Goal: Task Accomplishment & Management: Manage account settings

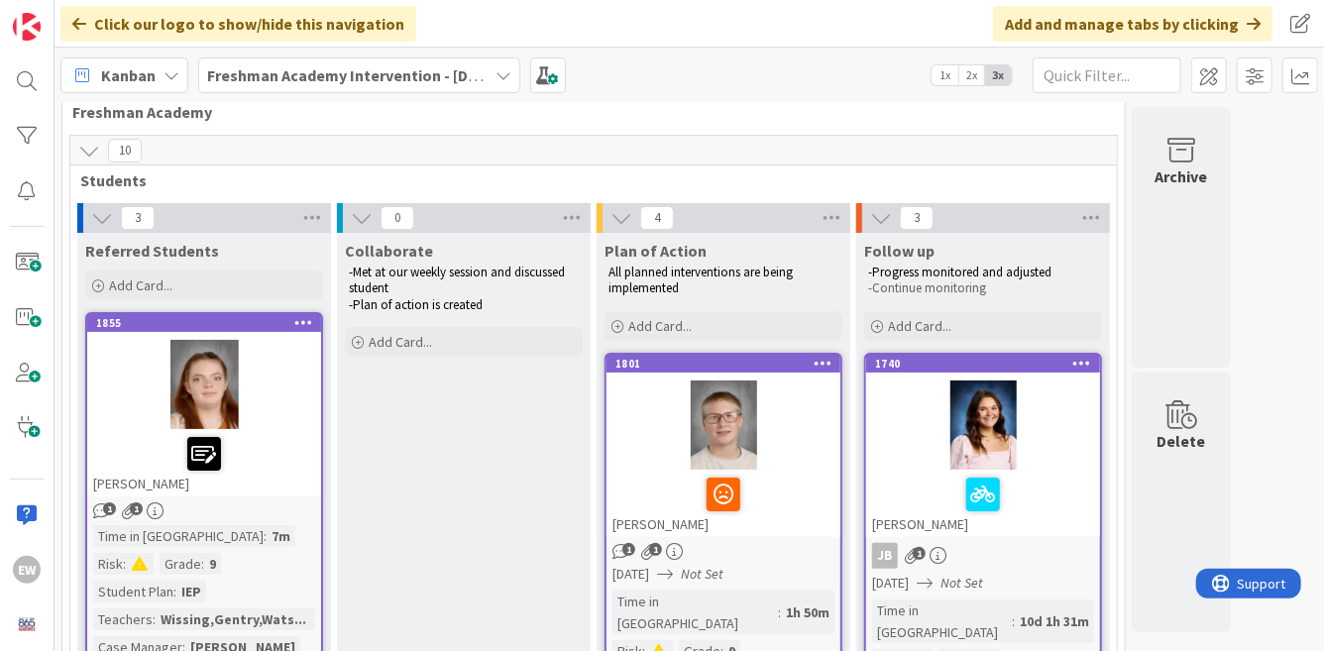
scroll to position [40, 0]
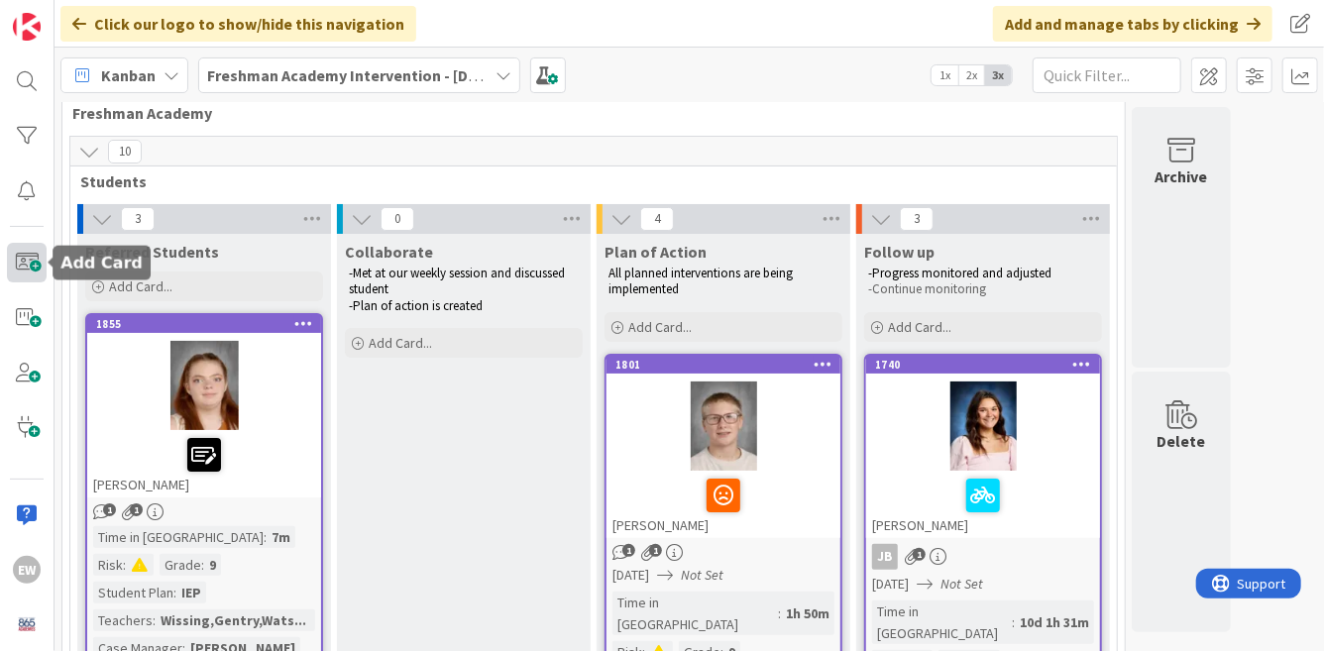
click at [26, 251] on span at bounding box center [27, 262] width 40 height 39
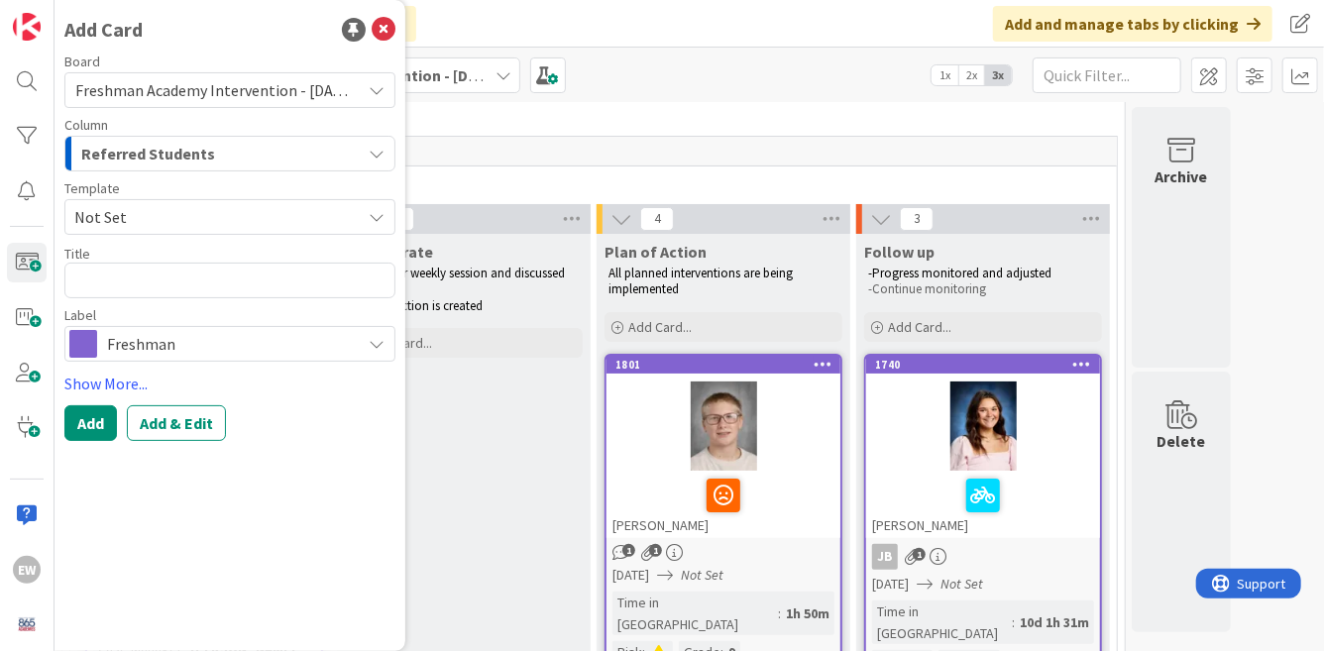
click at [157, 277] on textarea at bounding box center [229, 281] width 331 height 36
type textarea "x"
type textarea "C"
type textarea "x"
type textarea "Co"
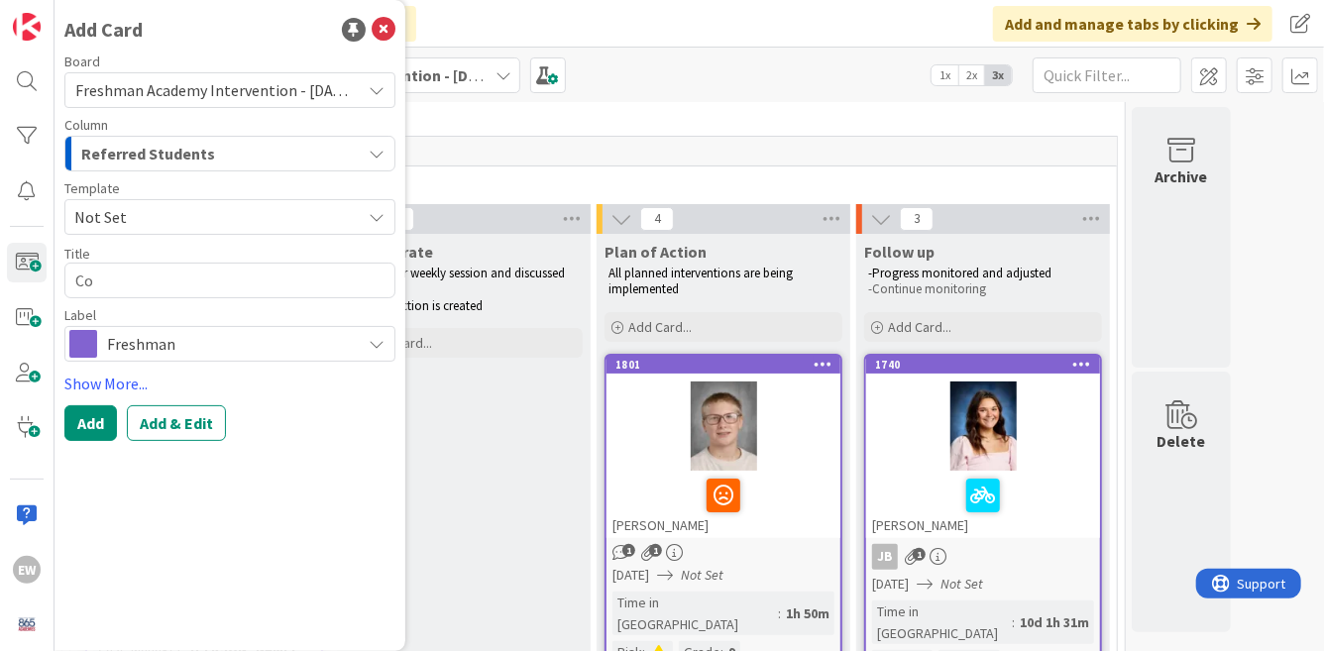
type textarea "x"
type textarea "Con"
type textarea "x"
type textarea "Conw"
type textarea "x"
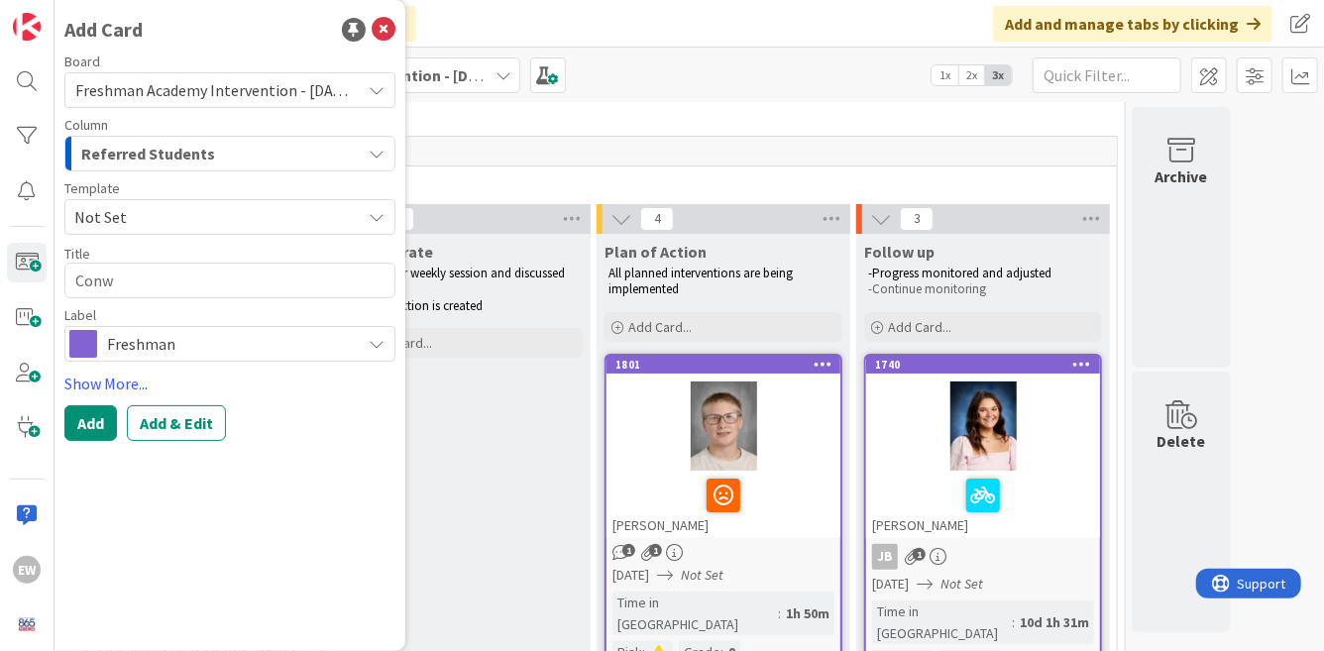
type textarea "Conwa"
type textarea "x"
type textarea "[PERSON_NAME]"
type textarea "x"
type textarea "[PERSON_NAME]"
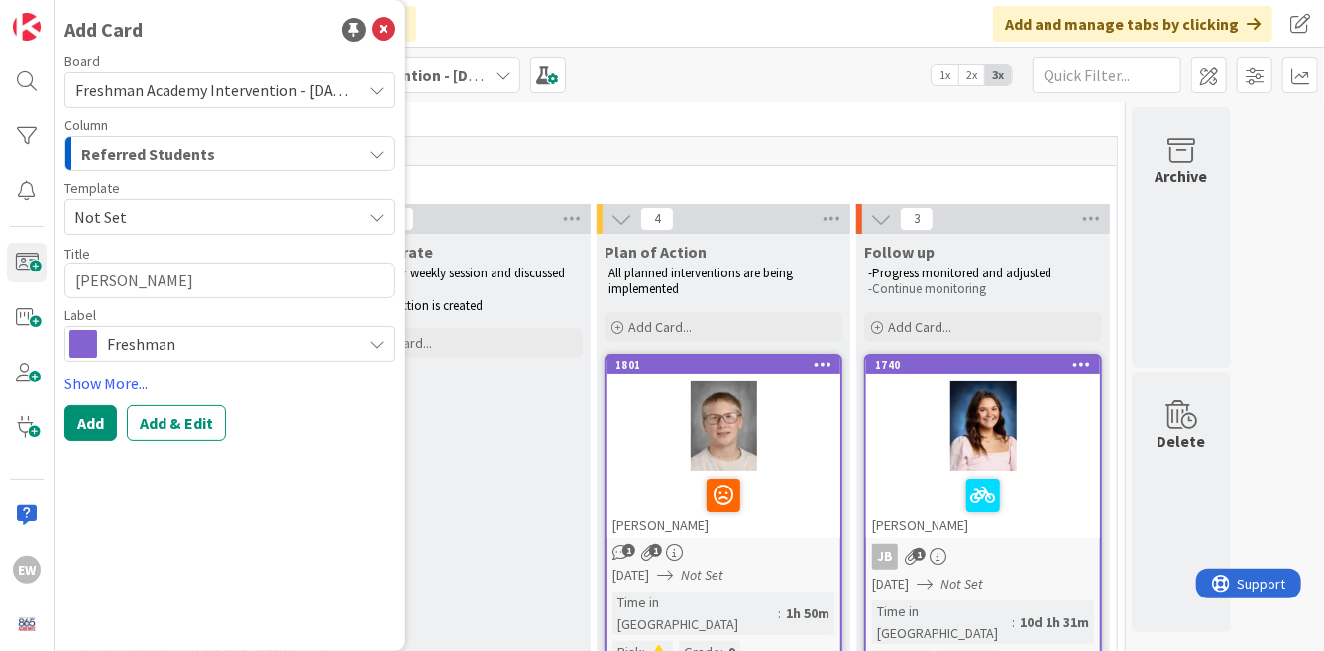
type textarea "x"
type textarea "[PERSON_NAME] P"
type textarea "x"
type textarea "[PERSON_NAME] Pa"
type textarea "x"
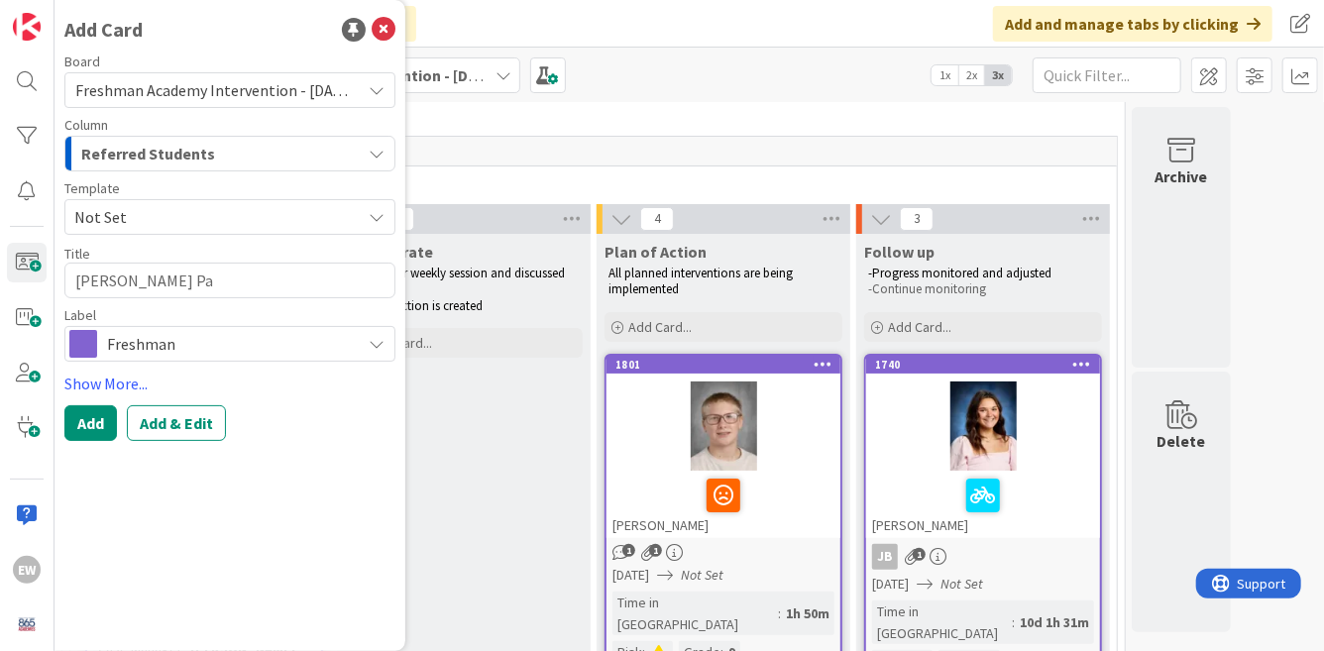
type textarea "[PERSON_NAME] Pan"
type textarea "x"
type textarea "[PERSON_NAME]"
type textarea "x"
type textarea "[PERSON_NAME] Panne"
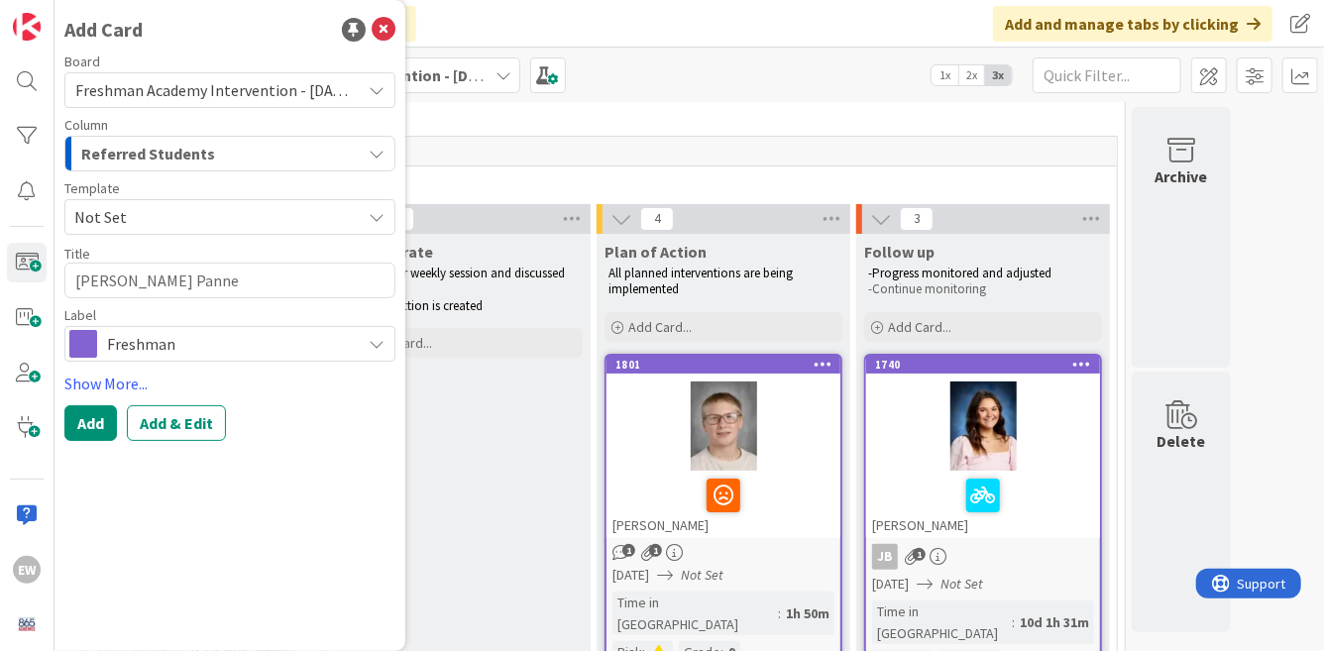
type textarea "x"
type textarea "Conway Pannel"
type textarea "x"
type textarea "[PERSON_NAME]"
click at [171, 231] on span "Not Set" at bounding box center [229, 217] width 331 height 36
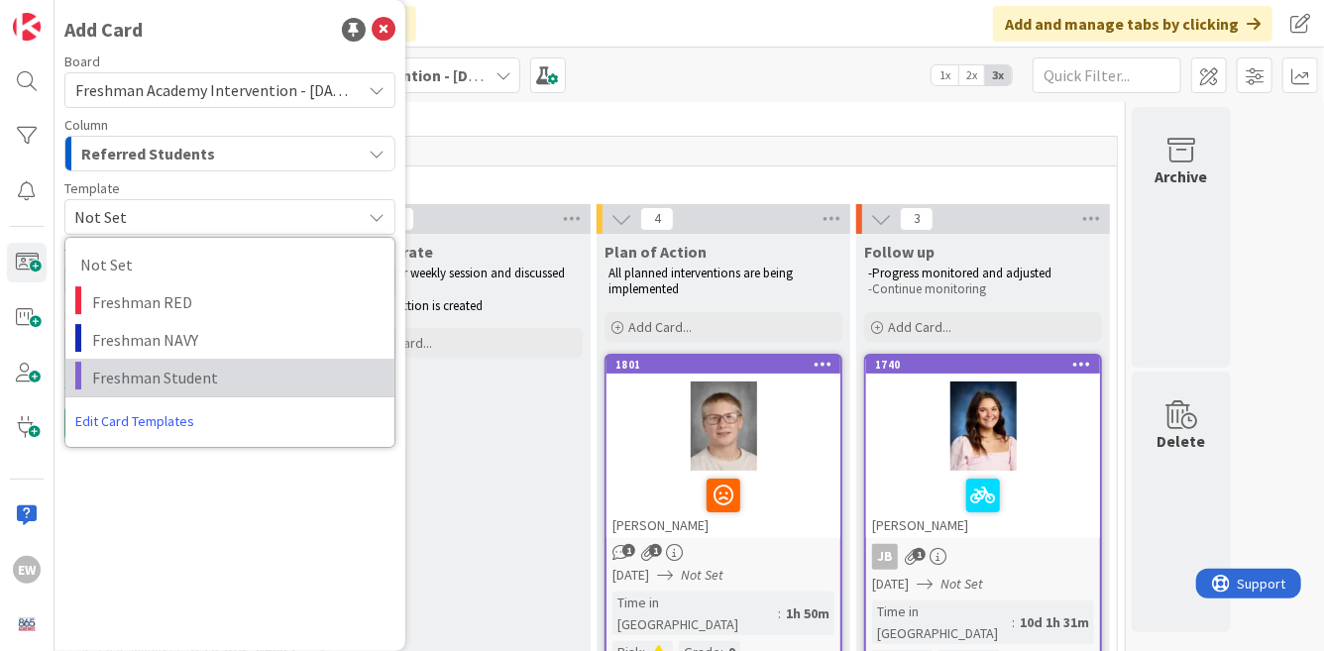
click at [148, 372] on span "Freshman Student" at bounding box center [235, 378] width 287 height 26
type textarea "x"
type textarea "Freshman Student"
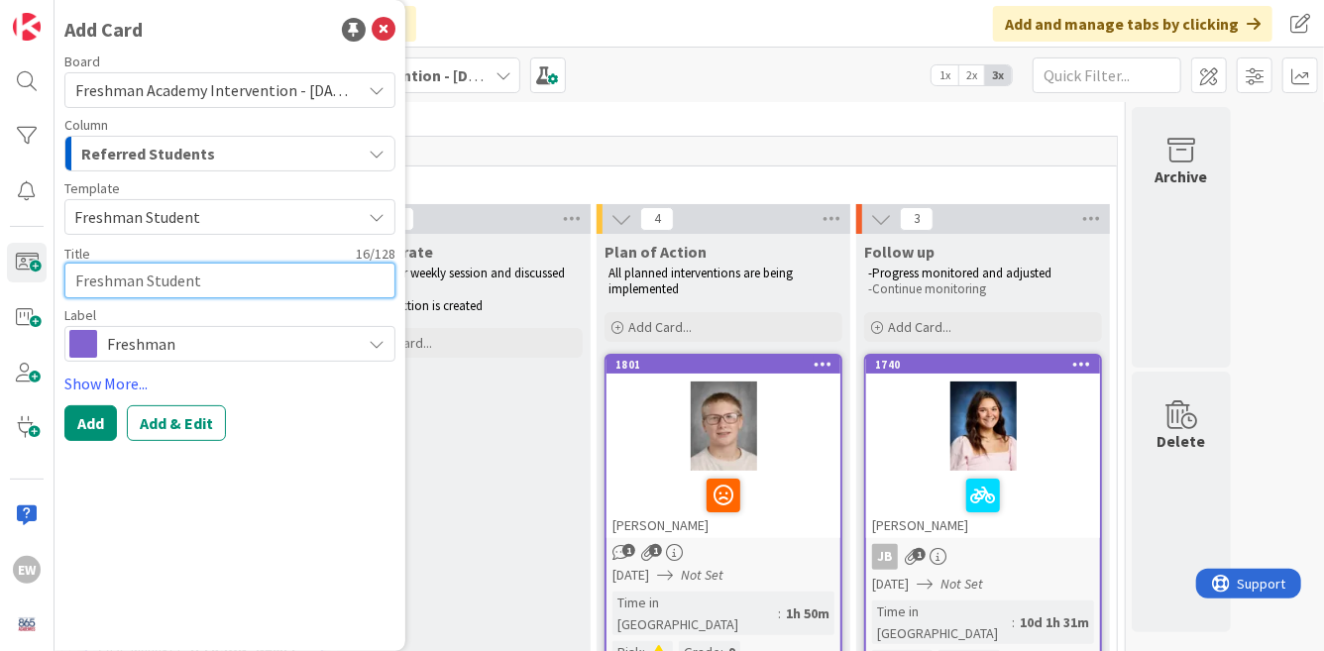
click at [154, 282] on textarea "Freshman Student" at bounding box center [229, 281] width 331 height 36
type textarea "x"
type textarea "Freshman"
type textarea "x"
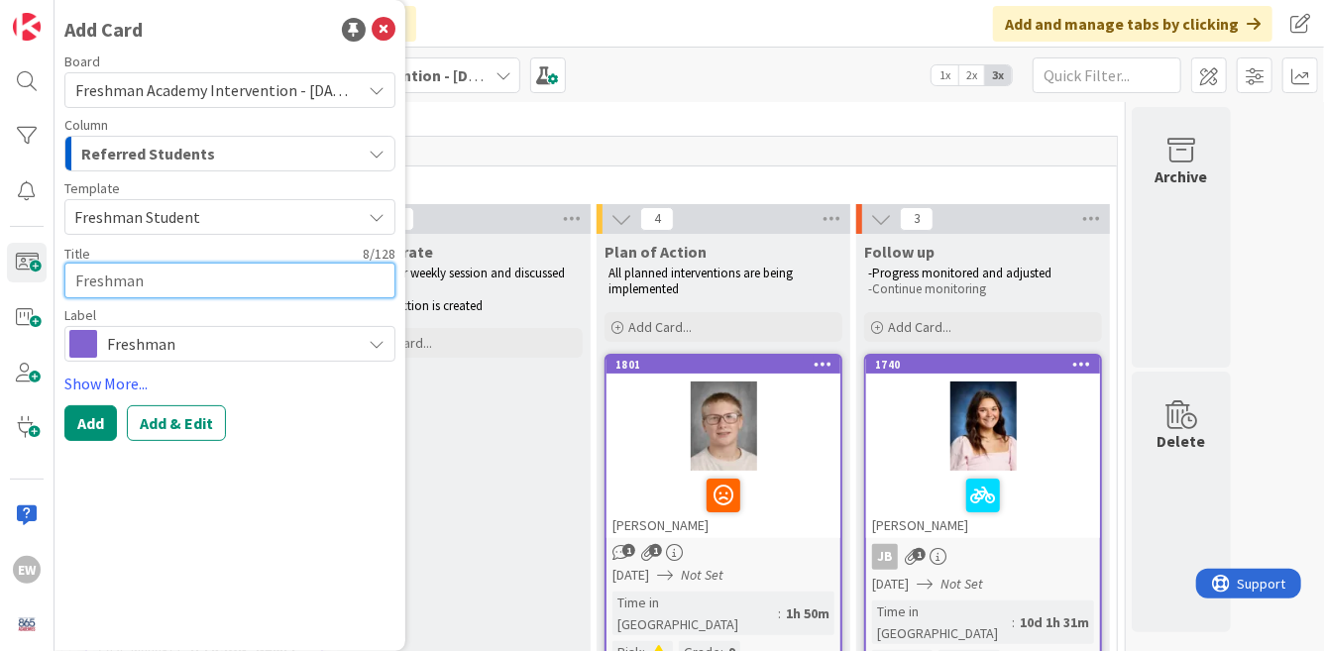
type textarea "Freshma"
type textarea "x"
type textarea "Freshm"
type textarea "x"
type textarea "Fresh"
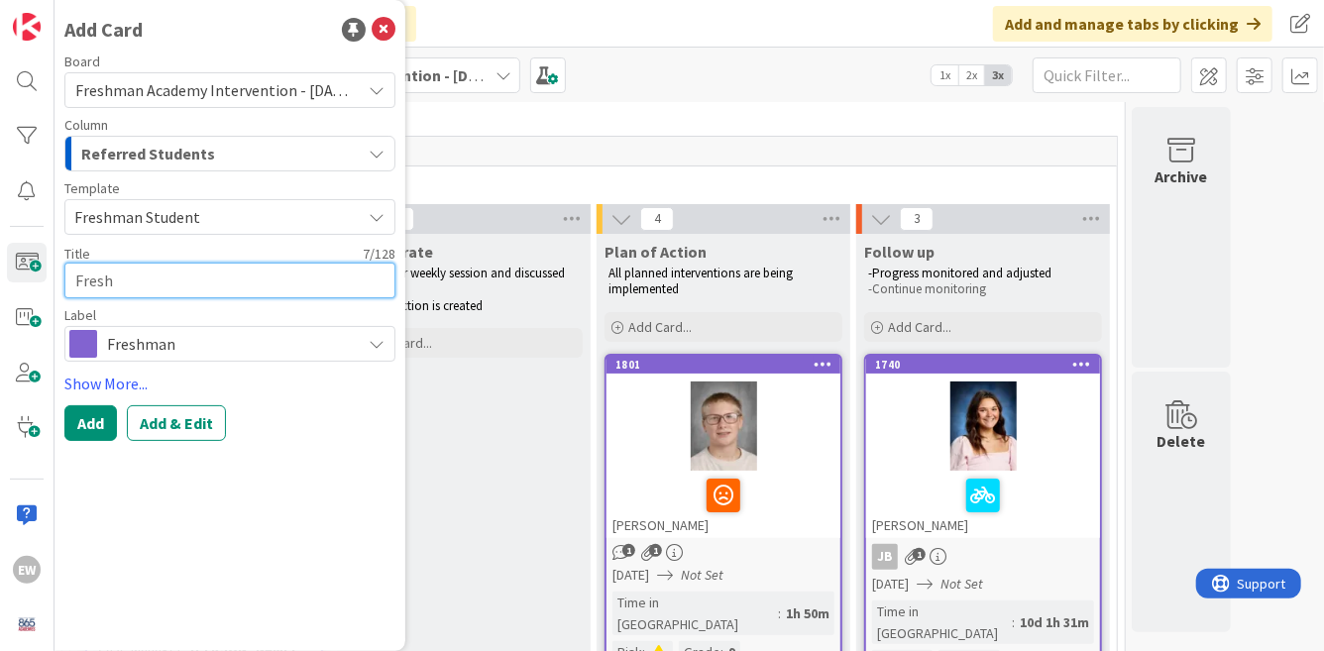
type textarea "x"
type textarea "Fres"
type textarea "x"
type textarea "Fre"
type textarea "x"
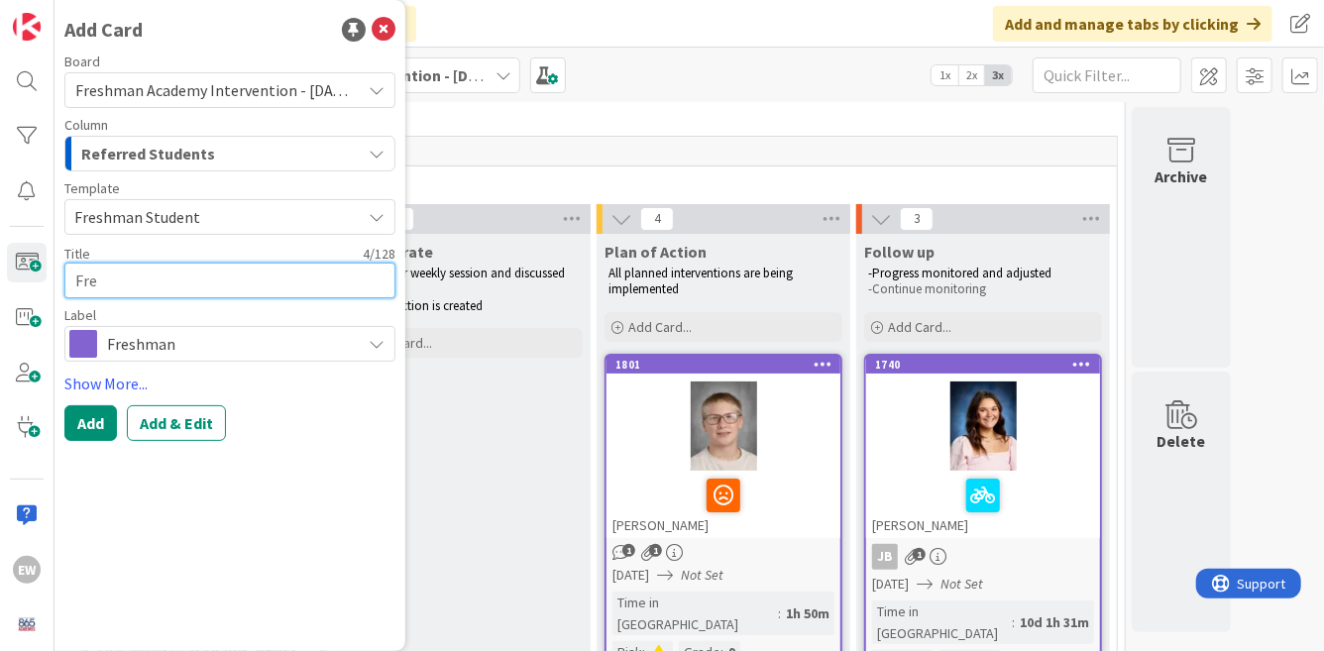
type textarea "Fr"
type textarea "x"
type textarea "F"
type textarea "x"
type textarea "C"
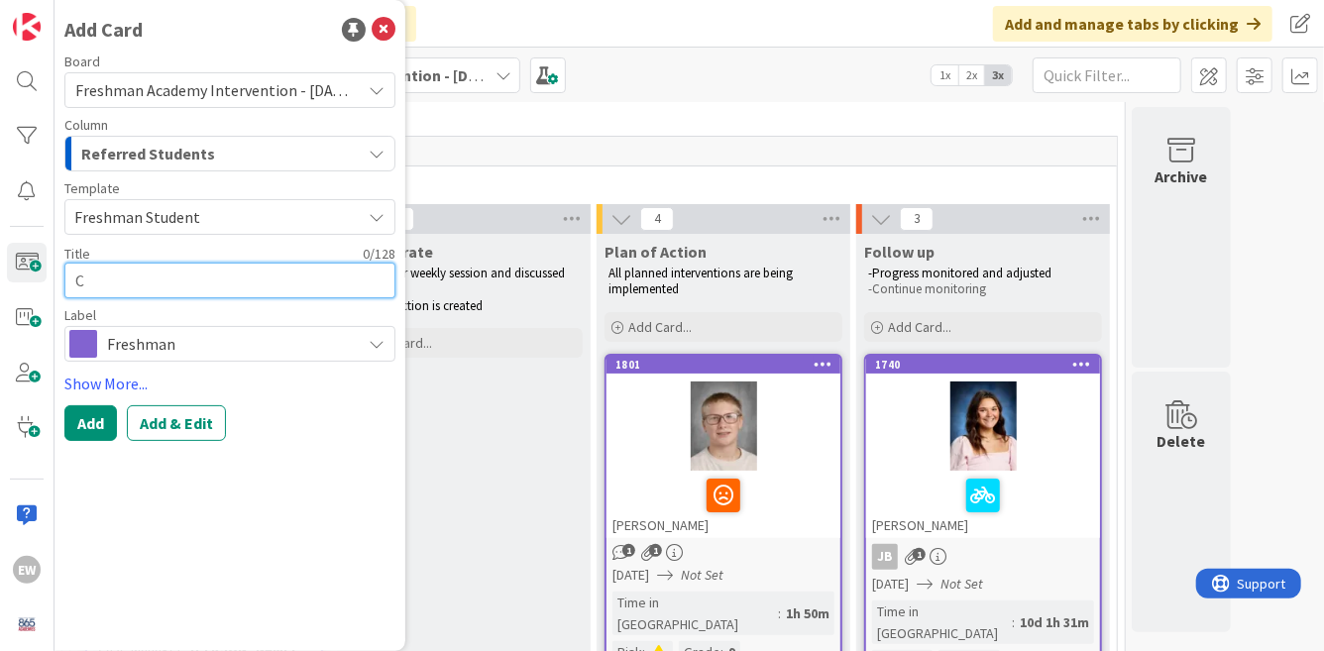
type textarea "x"
type textarea "Co"
type textarea "x"
type textarea "Con"
type textarea "x"
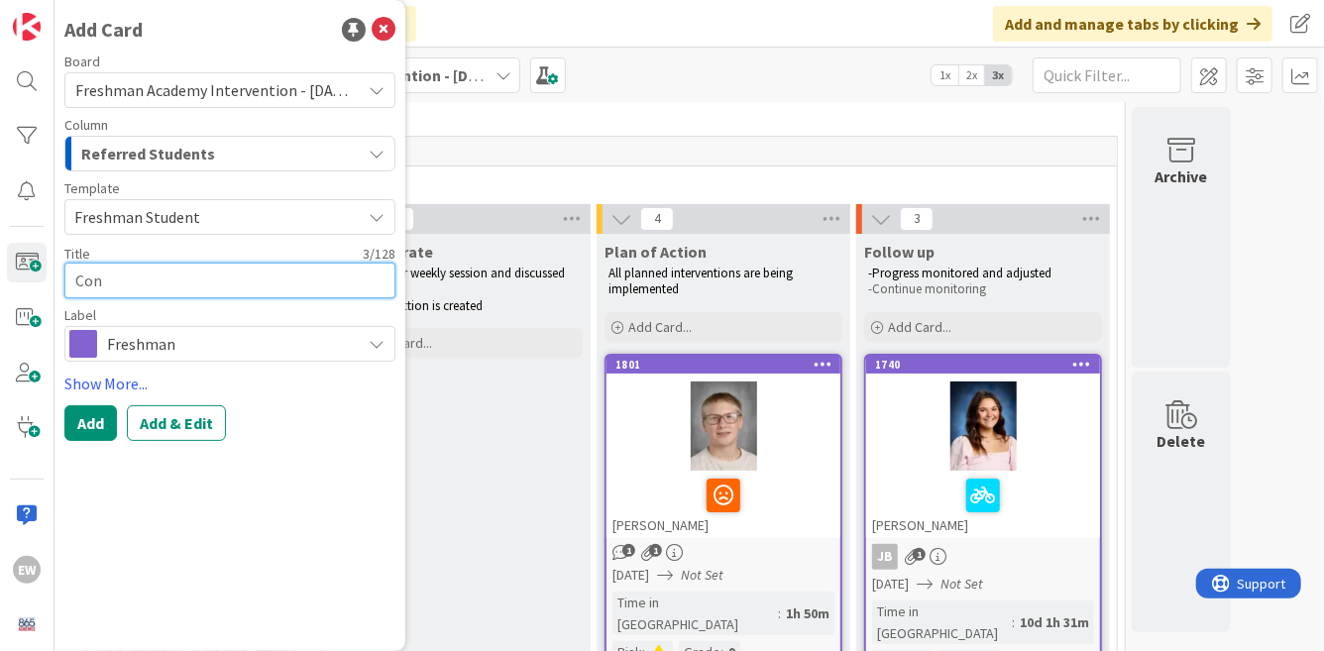
type textarea "Conw"
type textarea "x"
type textarea "Conwa"
type textarea "x"
type textarea "[PERSON_NAME]"
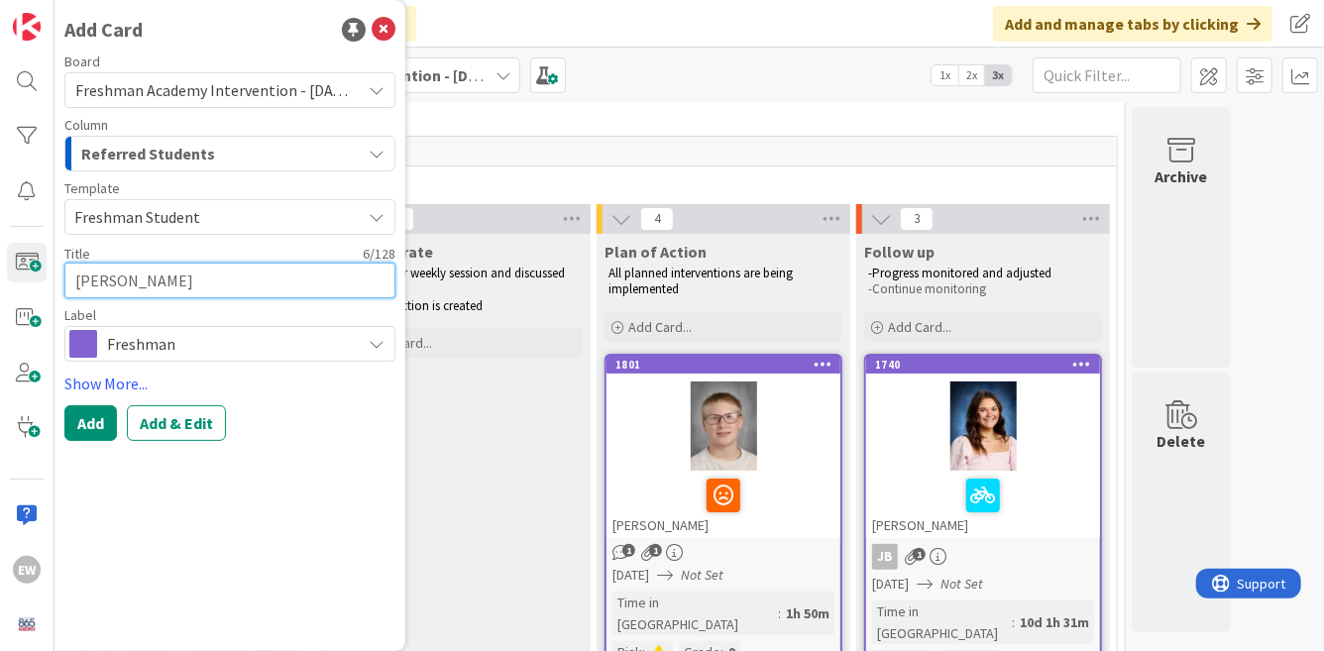
type textarea "x"
type textarea "[PERSON_NAME]"
type textarea "x"
type textarea "[PERSON_NAME] P"
type textarea "x"
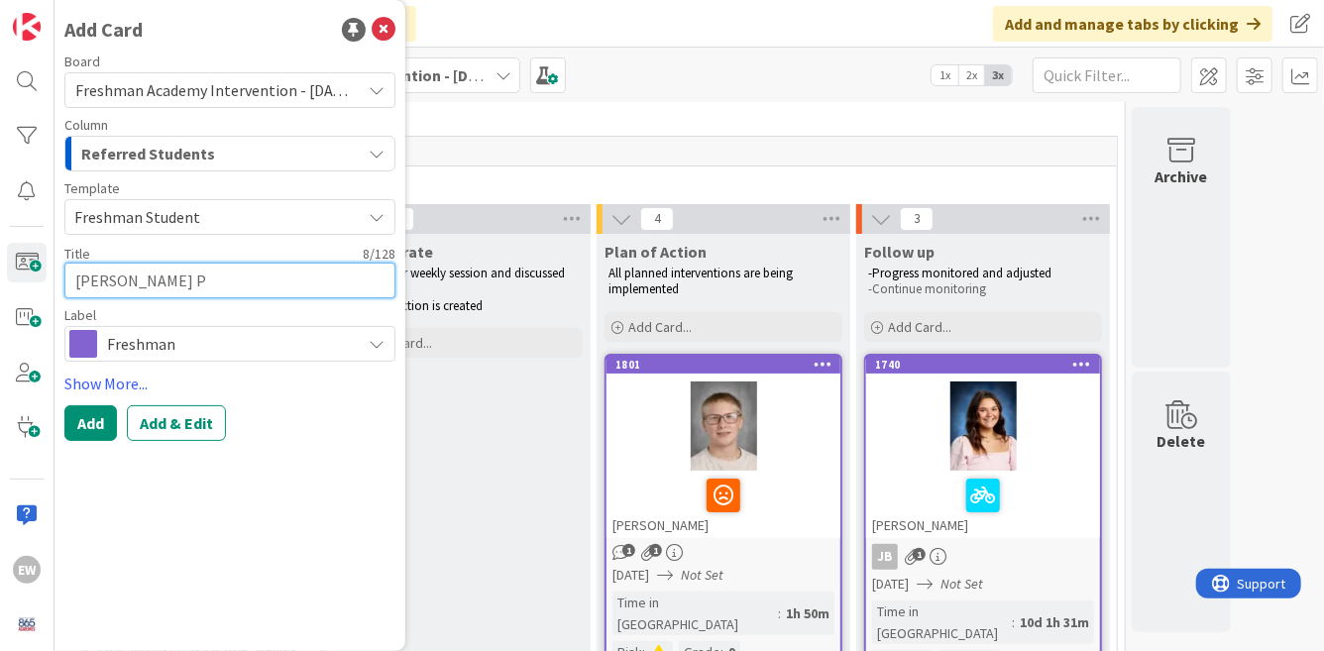
type textarea "[PERSON_NAME] Pa"
type textarea "x"
type textarea "[PERSON_NAME] Pan"
type textarea "x"
type textarea "[PERSON_NAME]"
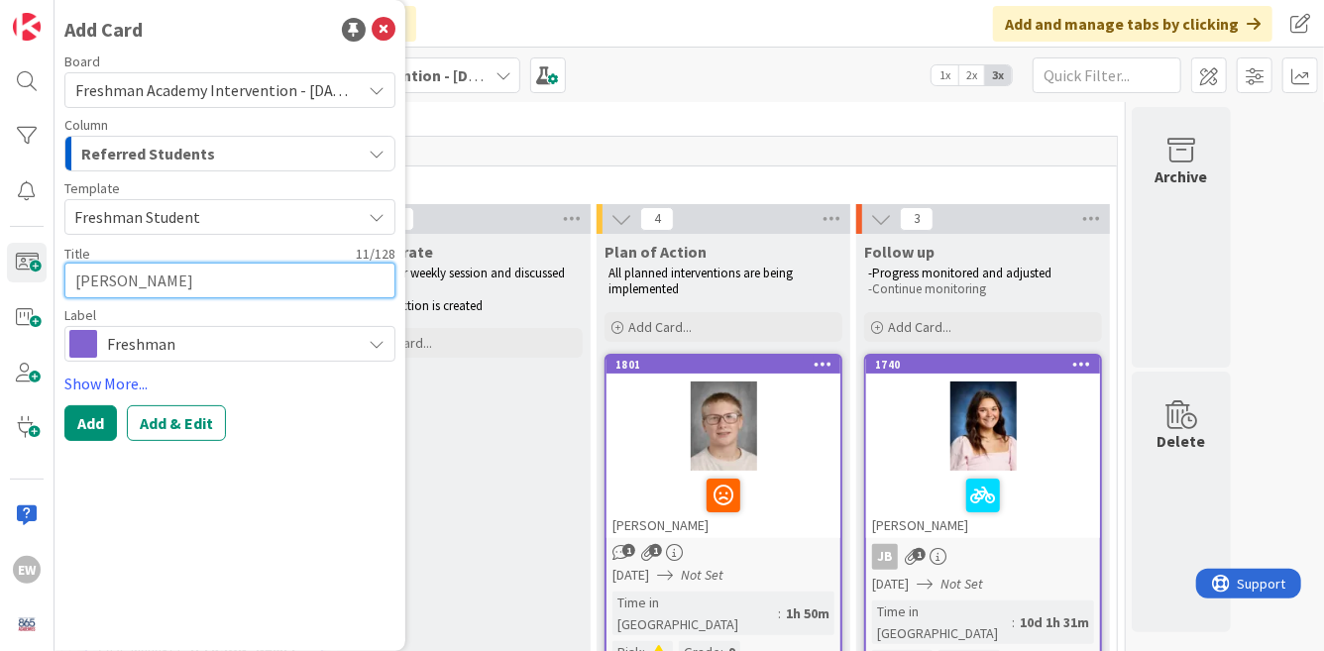
type textarea "x"
type textarea "[PERSON_NAME] Panne"
type textarea "x"
type textarea "Conway Pannel"
type textarea "x"
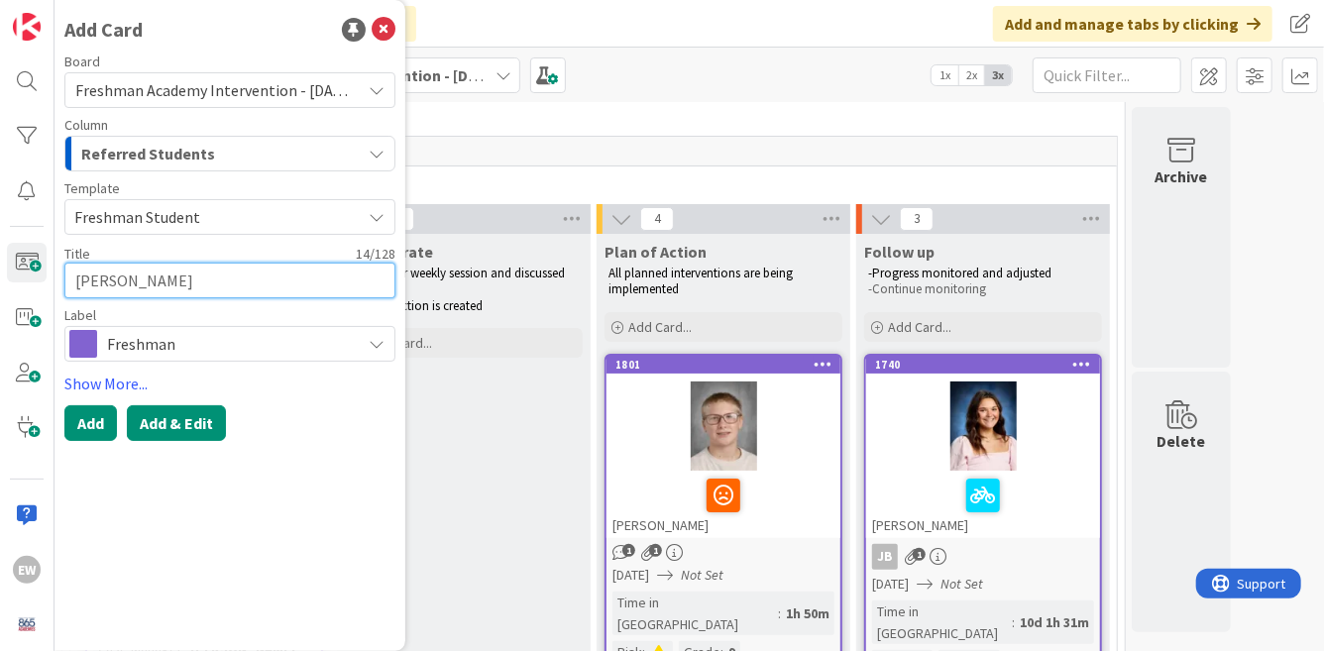
type textarea "[PERSON_NAME]"
click at [201, 425] on button "Add & Edit" at bounding box center [176, 423] width 99 height 36
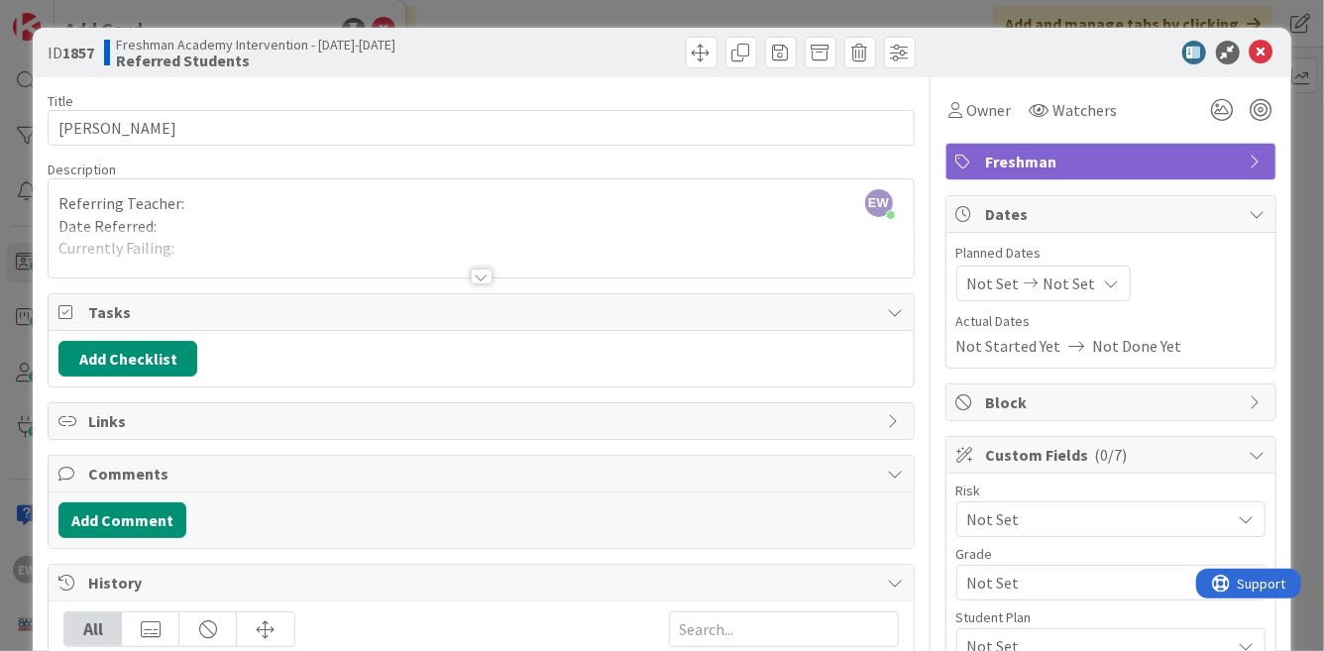
click at [325, 258] on div at bounding box center [481, 252] width 864 height 51
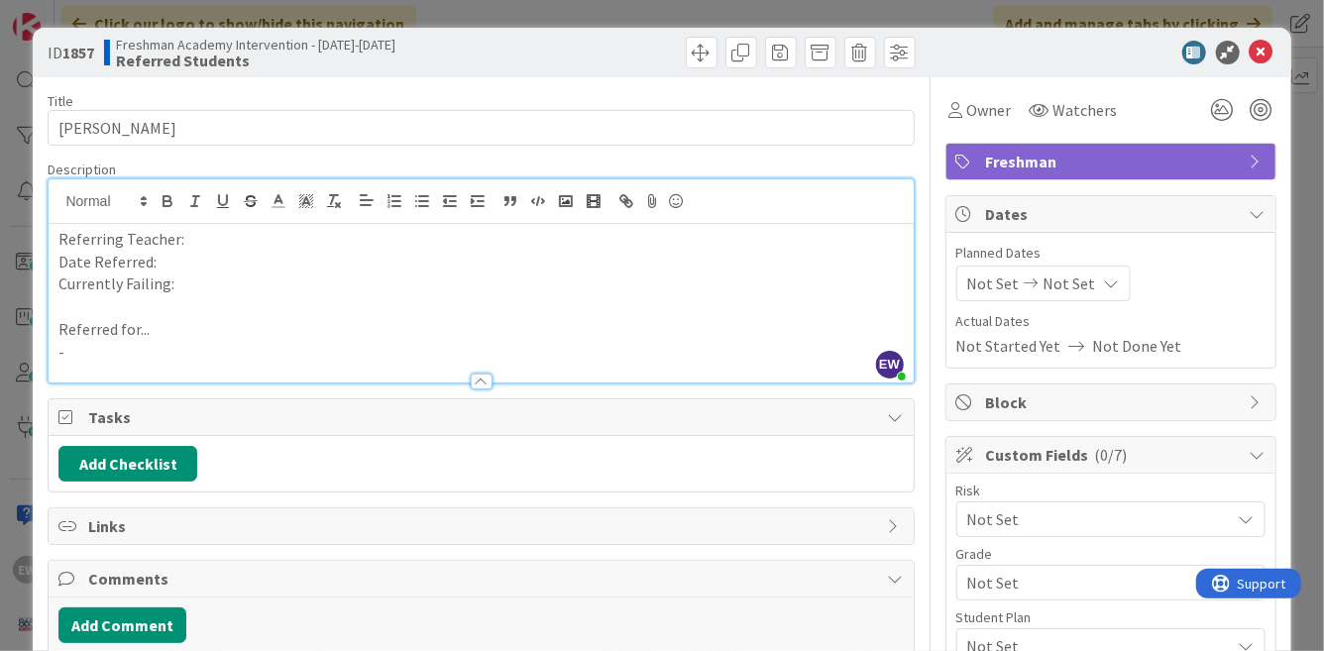
click at [238, 353] on p "-" at bounding box center [480, 352] width 844 height 23
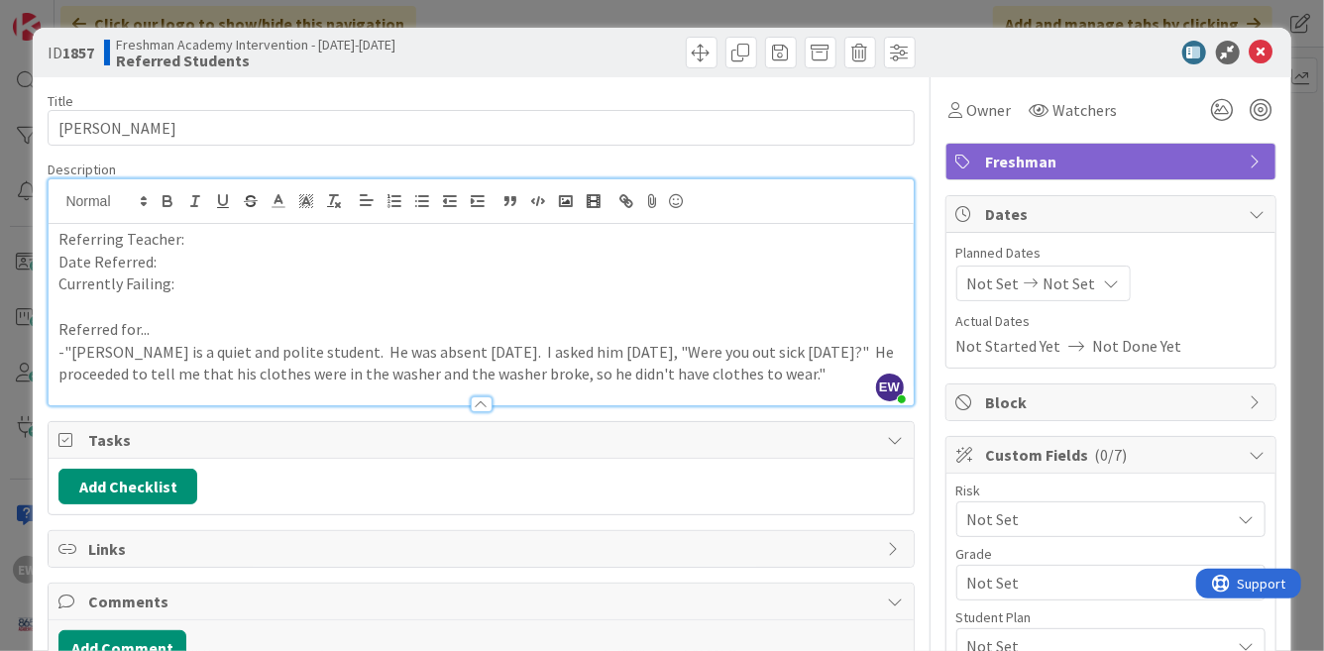
click at [218, 247] on p "Referring Teacher:" at bounding box center [480, 239] width 844 height 23
click at [200, 293] on p "Currently Failing:" at bounding box center [480, 284] width 844 height 23
click at [61, 359] on p "-"[PERSON_NAME] is a quiet and polite student. He was absent [DATE]. I asked hi…" at bounding box center [480, 363] width 844 height 45
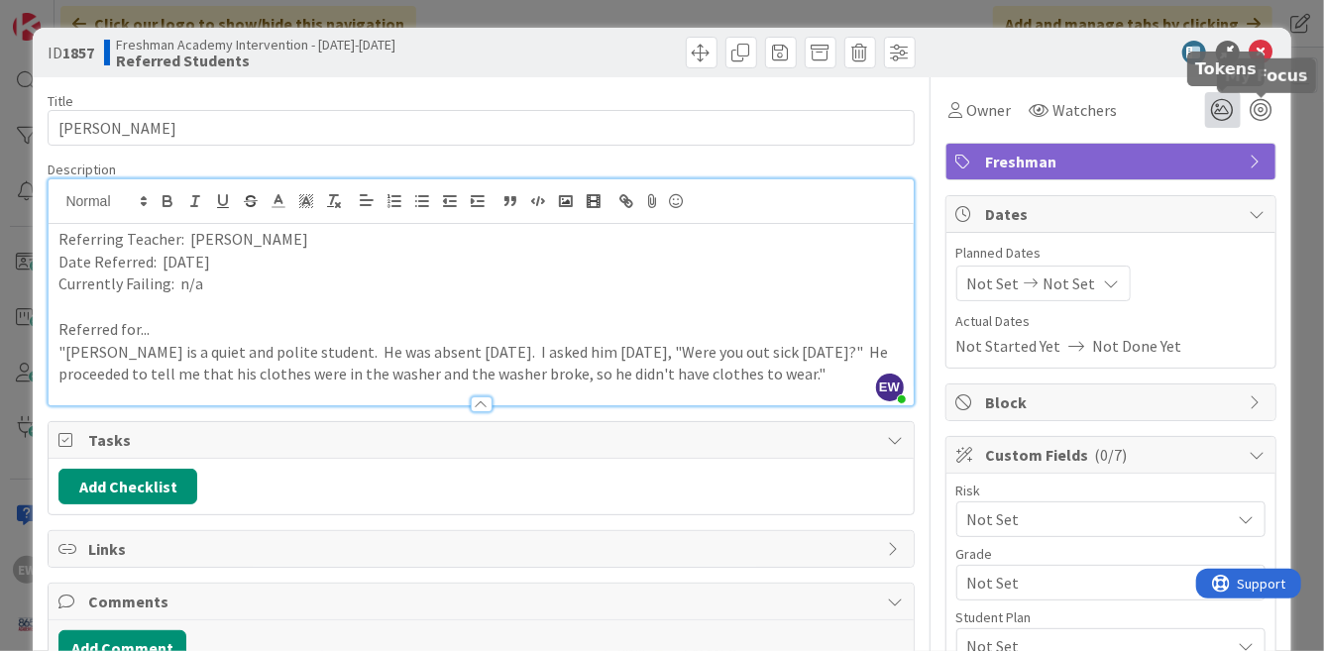
click at [1228, 113] on icon at bounding box center [1223, 110] width 36 height 36
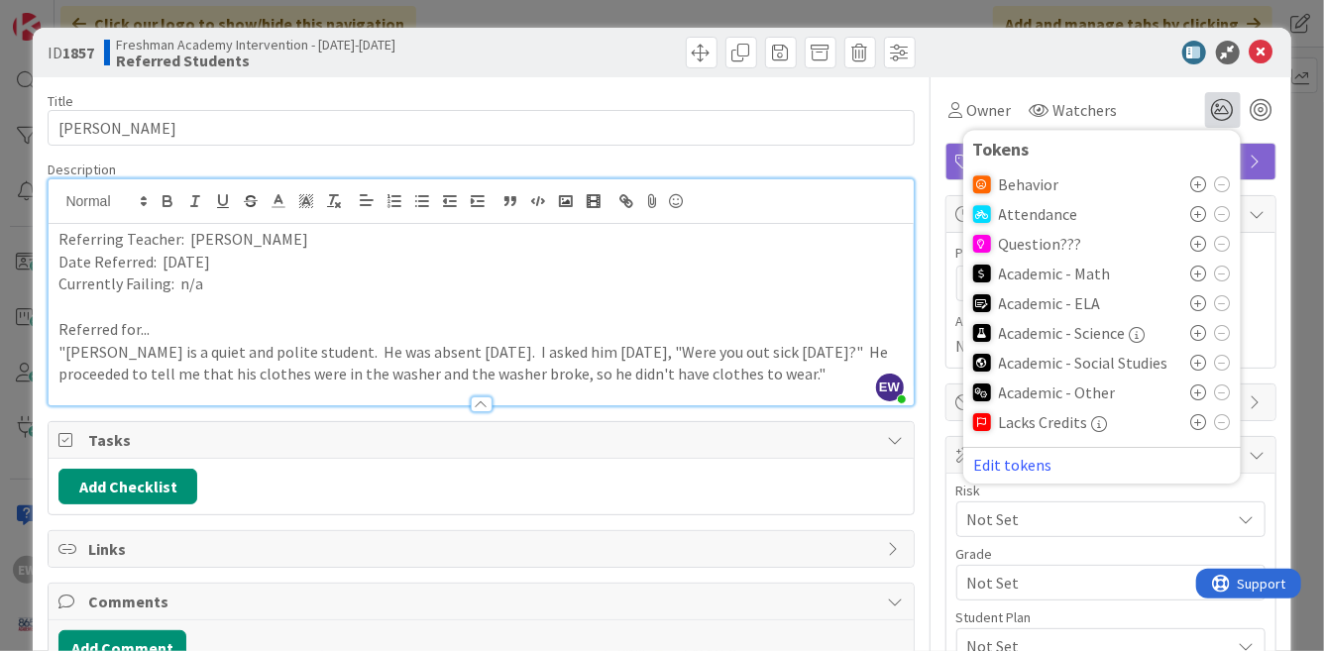
click at [1194, 244] on icon at bounding box center [1199, 244] width 16 height 16
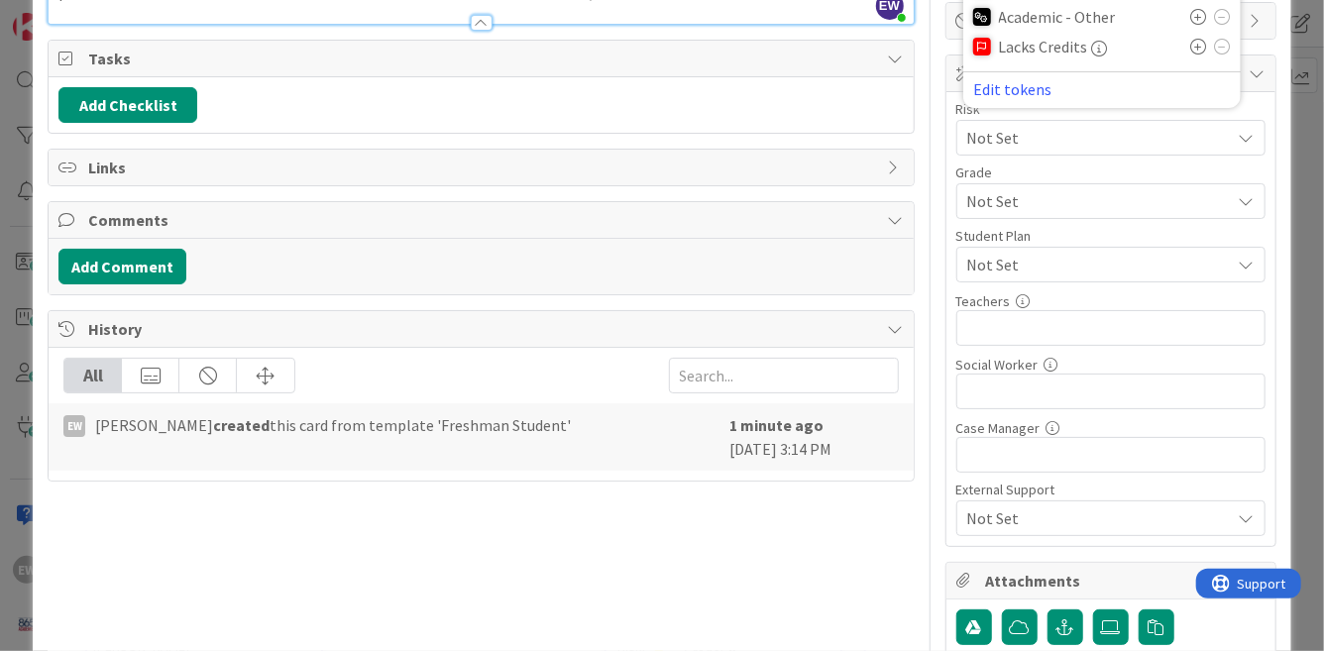
scroll to position [282, 0]
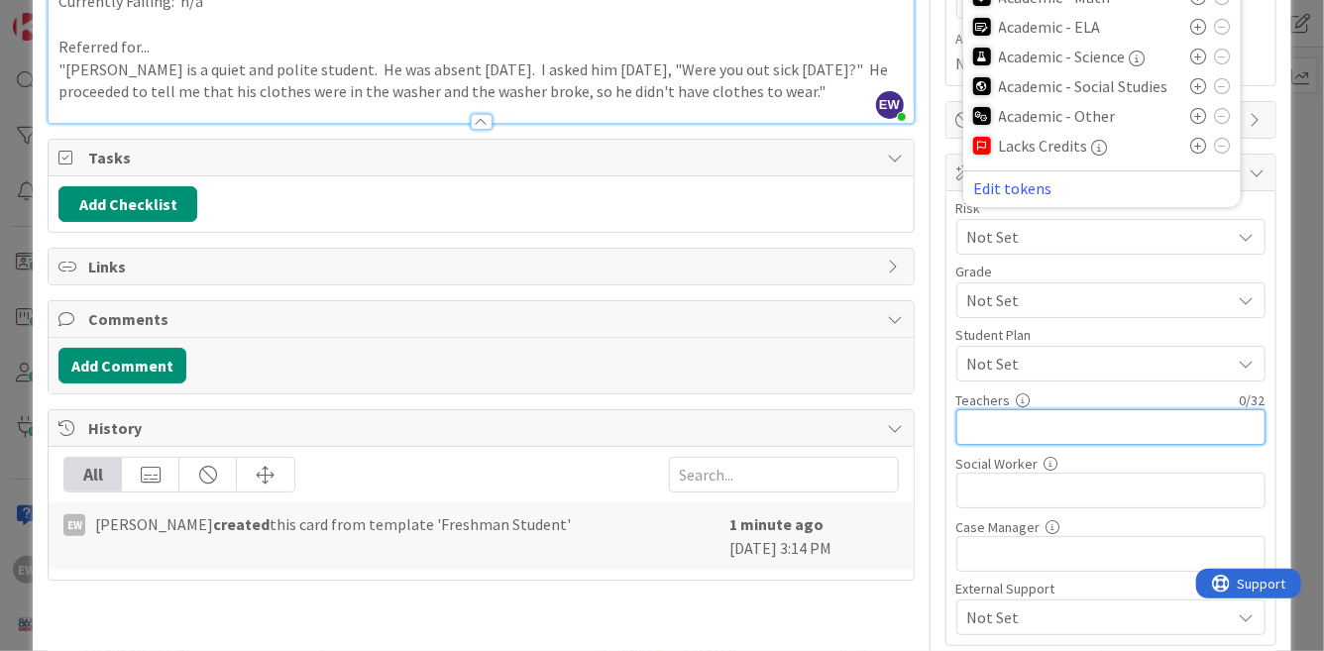
click at [1047, 430] on input "text" at bounding box center [1110, 427] width 309 height 36
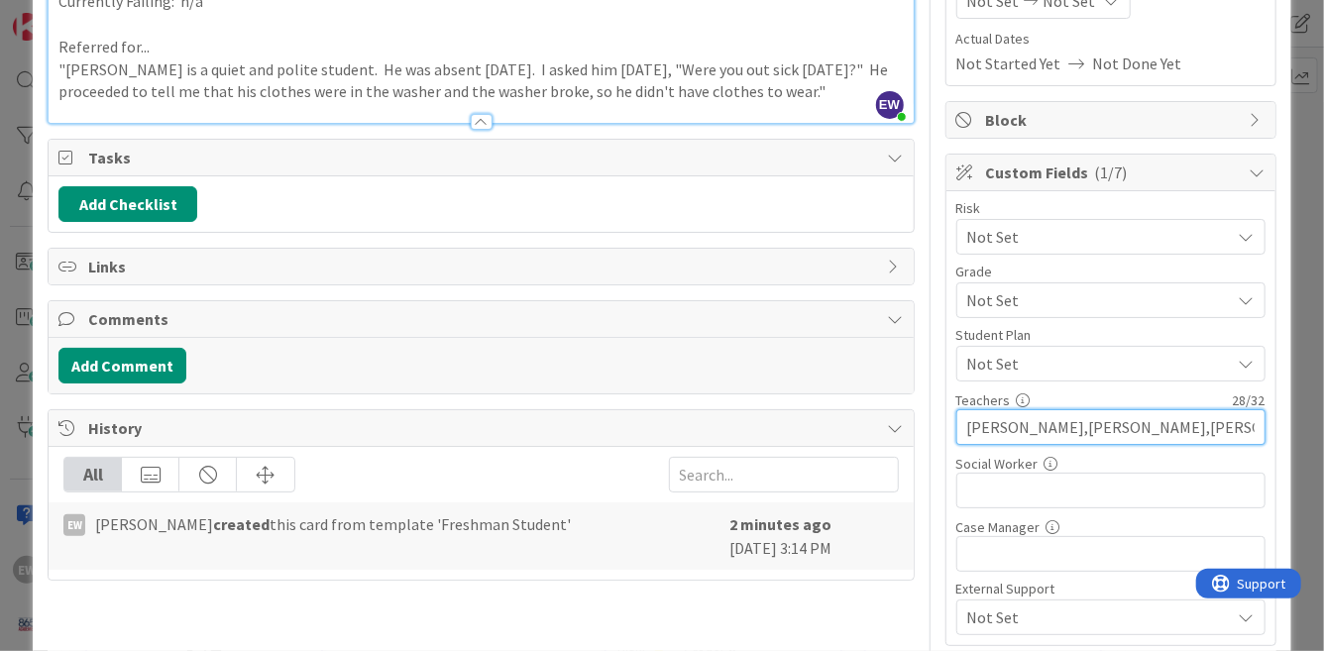
type input "[PERSON_NAME],[PERSON_NAME],[PERSON_NAME]"
click at [999, 238] on span "Not Set" at bounding box center [1094, 237] width 254 height 28
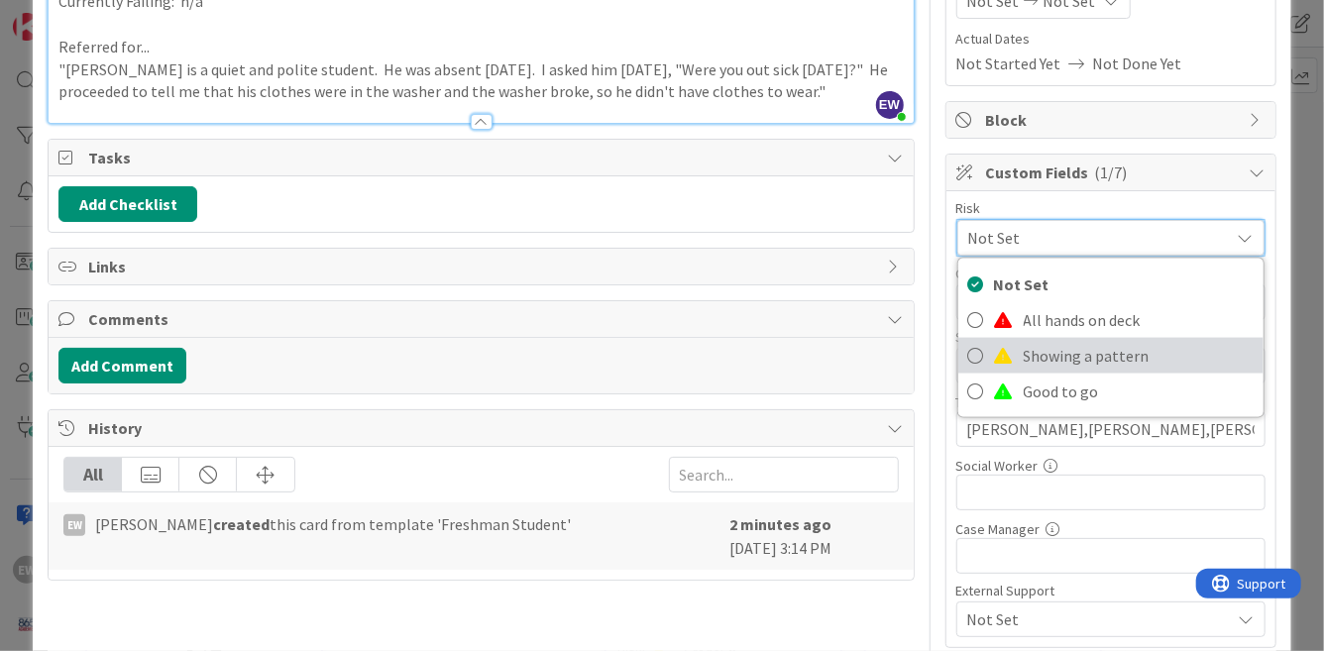
click at [1020, 366] on link "Showing a pattern" at bounding box center [1110, 356] width 305 height 36
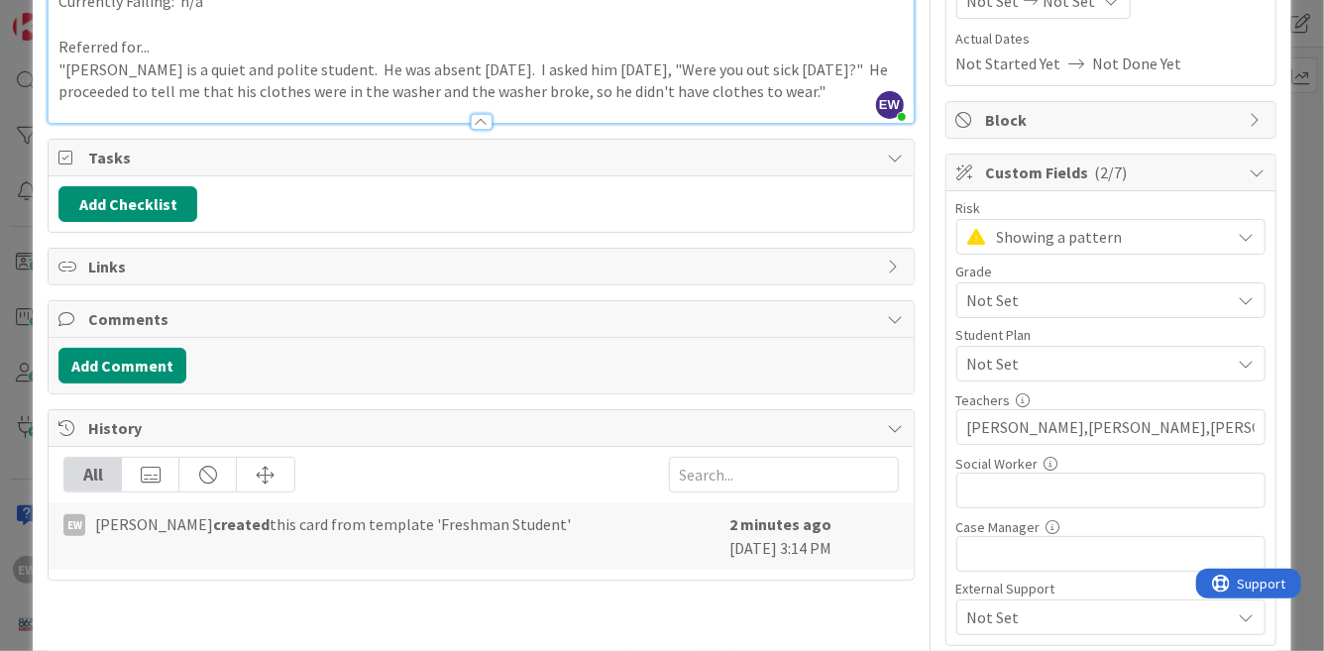
click at [1012, 296] on span "Not Set" at bounding box center [1094, 300] width 254 height 28
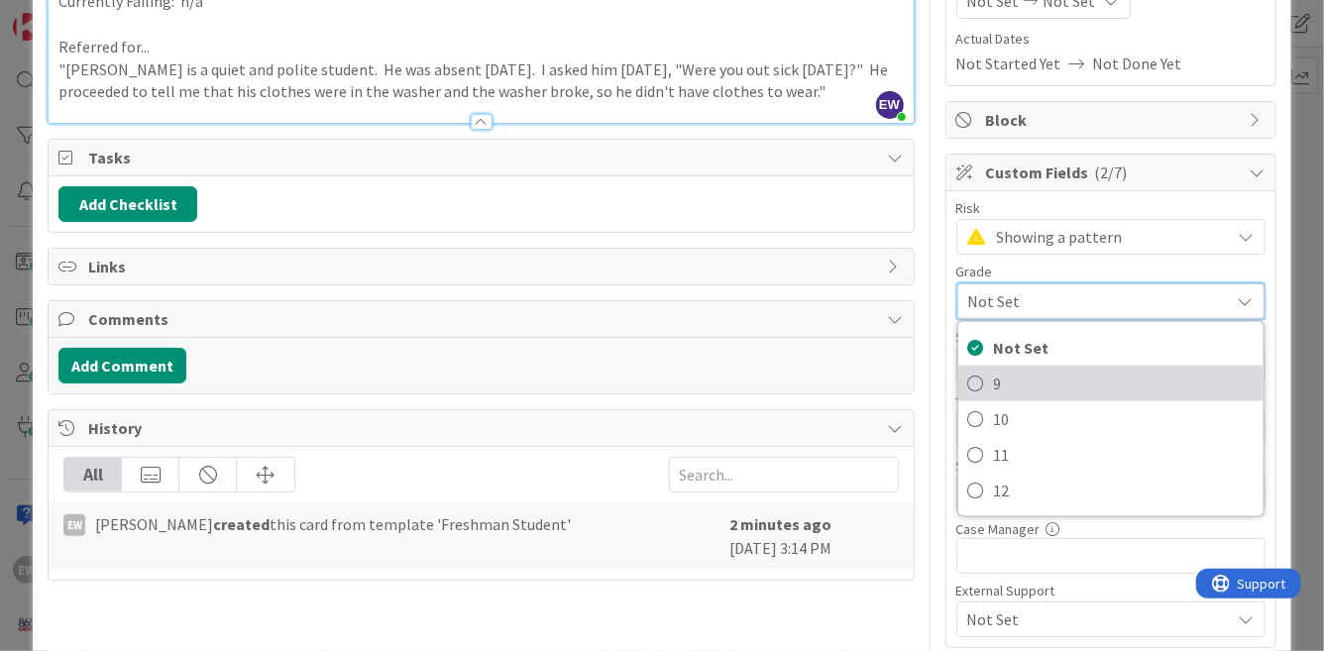
click at [985, 379] on link "9" at bounding box center [1110, 384] width 305 height 36
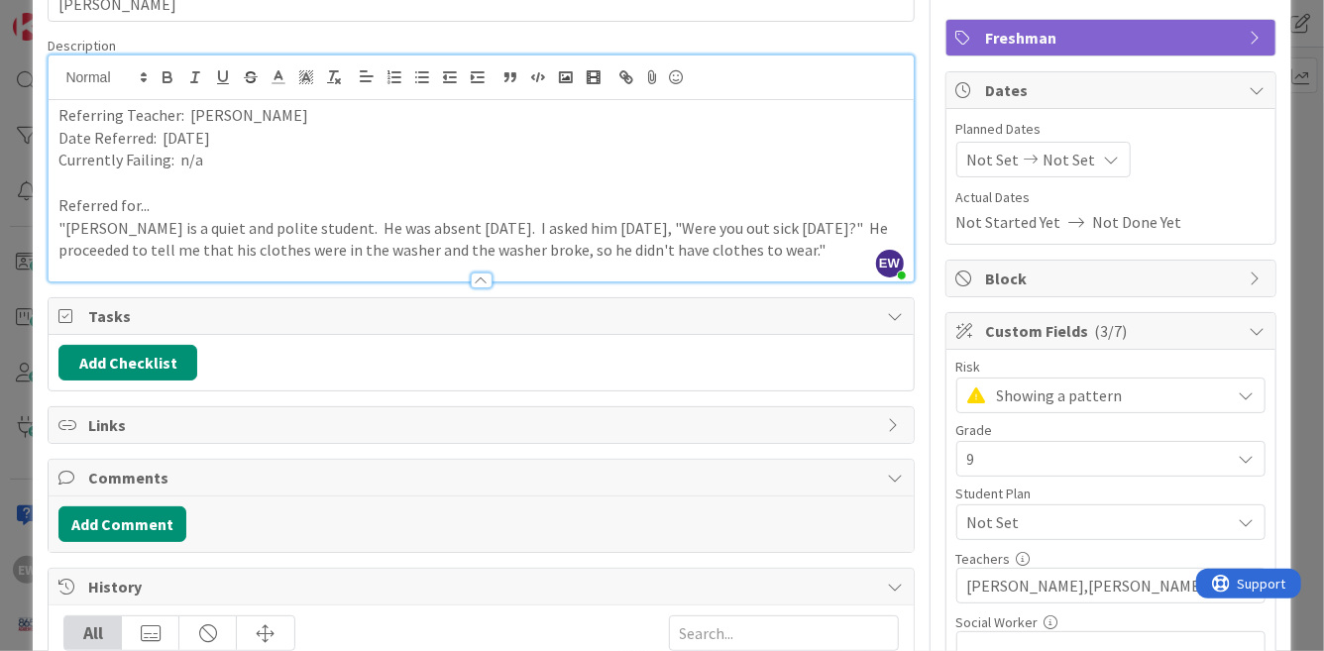
scroll to position [0, 0]
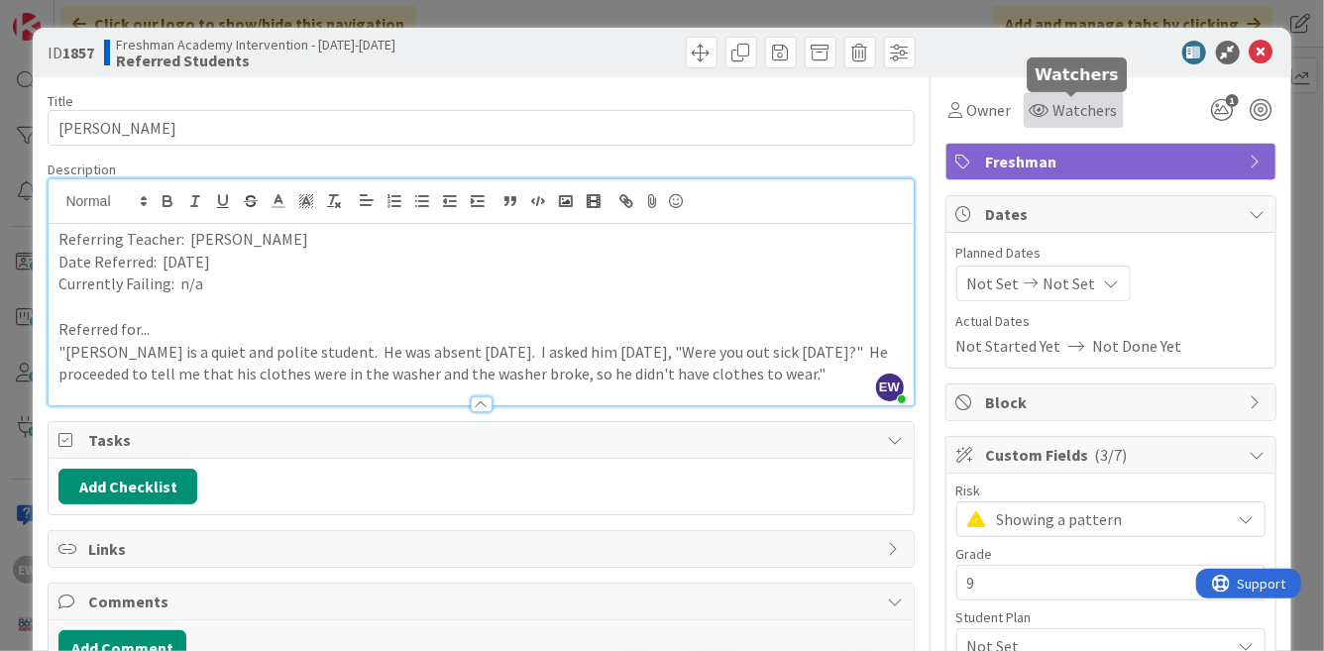
click at [1090, 112] on span "Watchers" at bounding box center [1085, 110] width 64 height 24
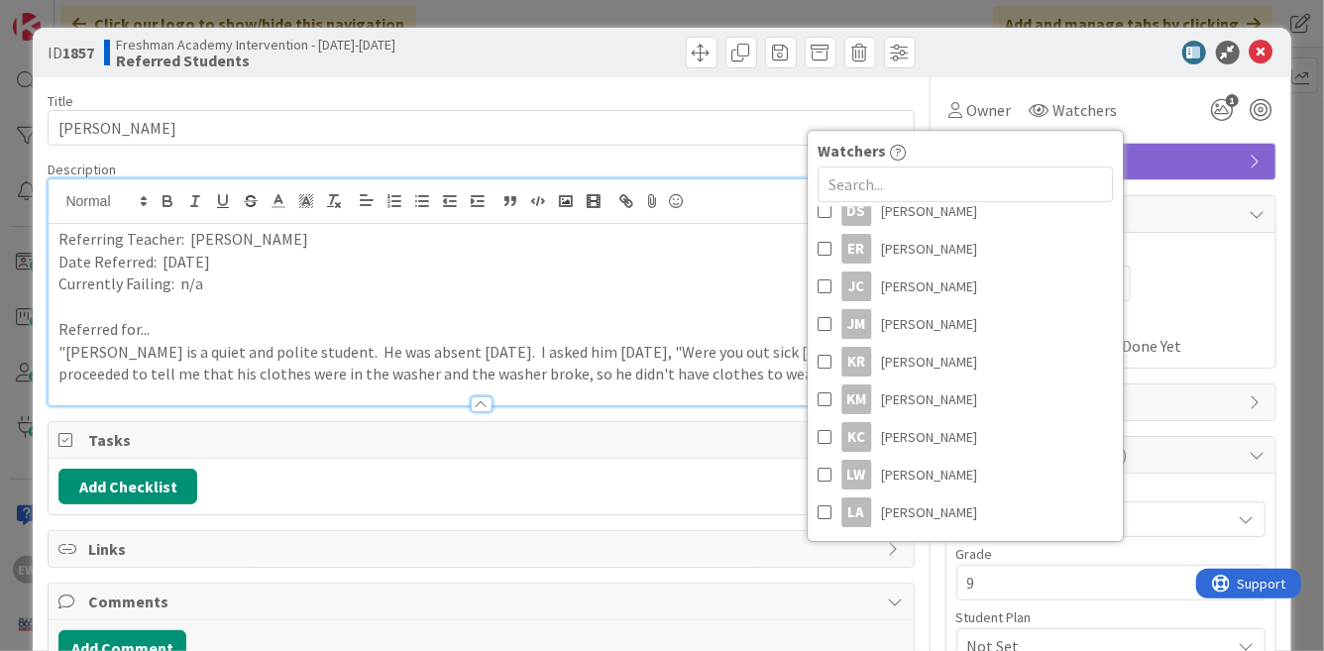
scroll to position [524, 0]
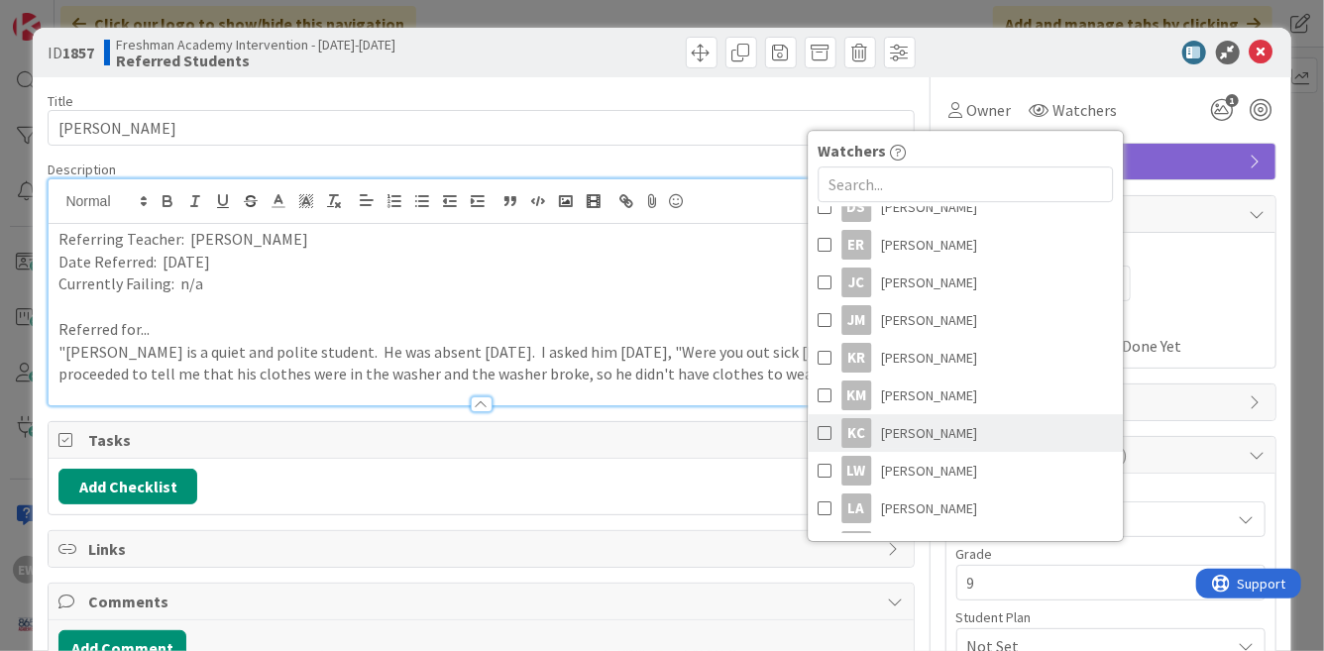
click at [827, 429] on link "[PERSON_NAME] [PERSON_NAME]" at bounding box center [965, 433] width 315 height 38
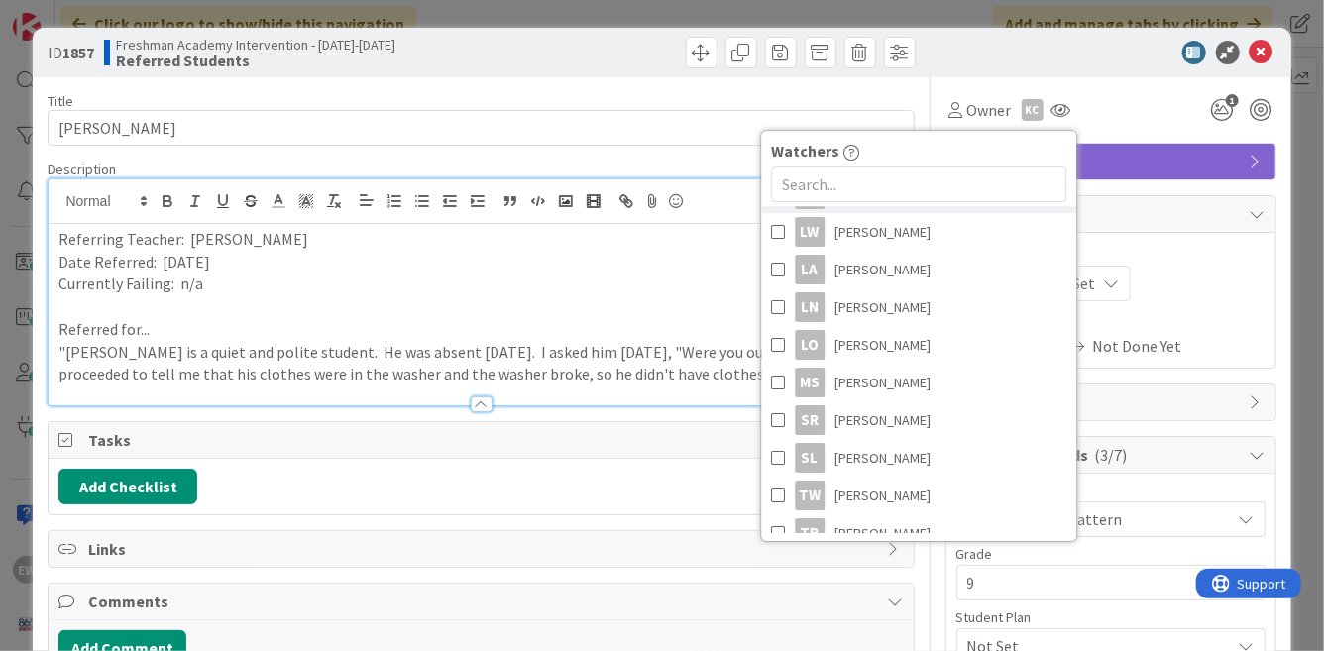
scroll to position [782, 0]
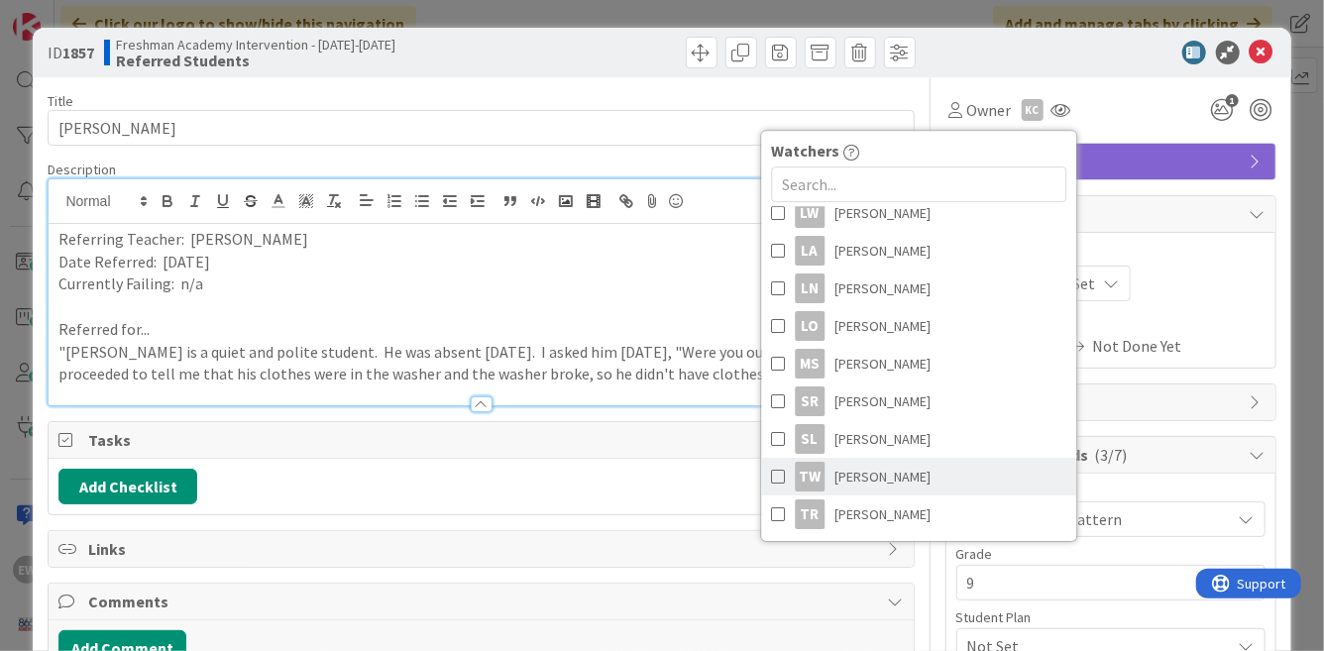
click at [779, 475] on span at bounding box center [778, 477] width 14 height 30
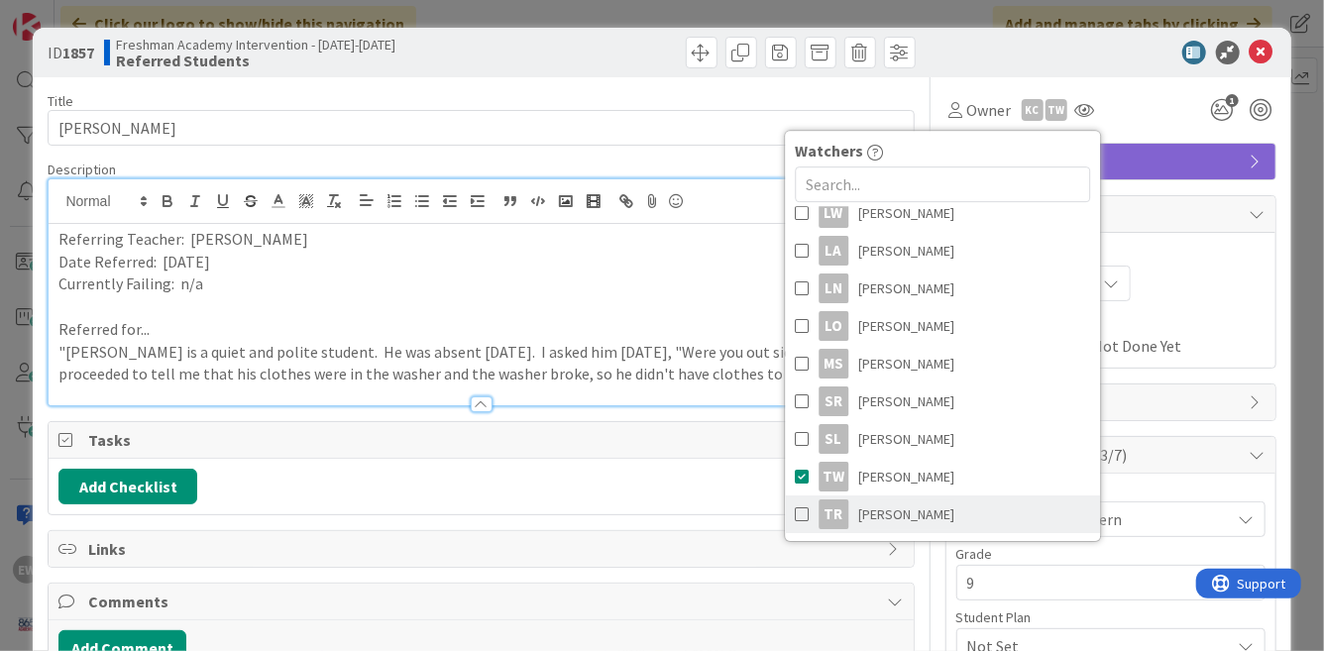
click at [805, 518] on span at bounding box center [802, 514] width 14 height 30
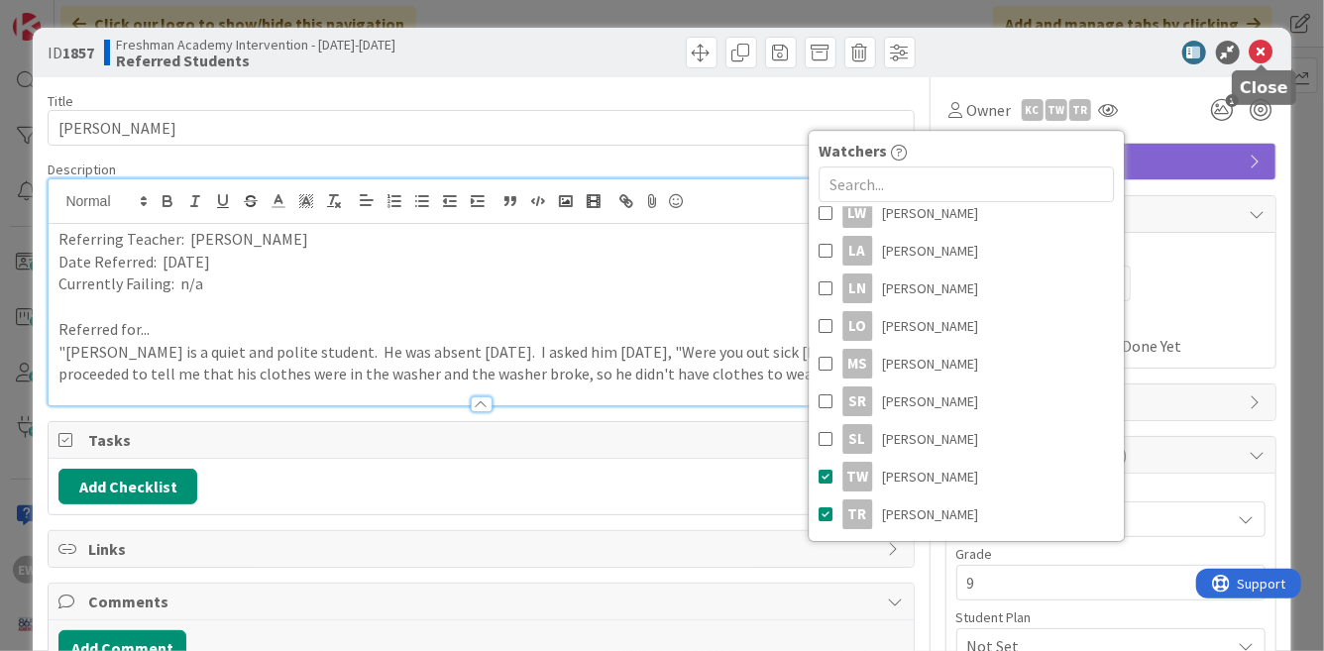
click at [1259, 56] on icon at bounding box center [1262, 53] width 24 height 24
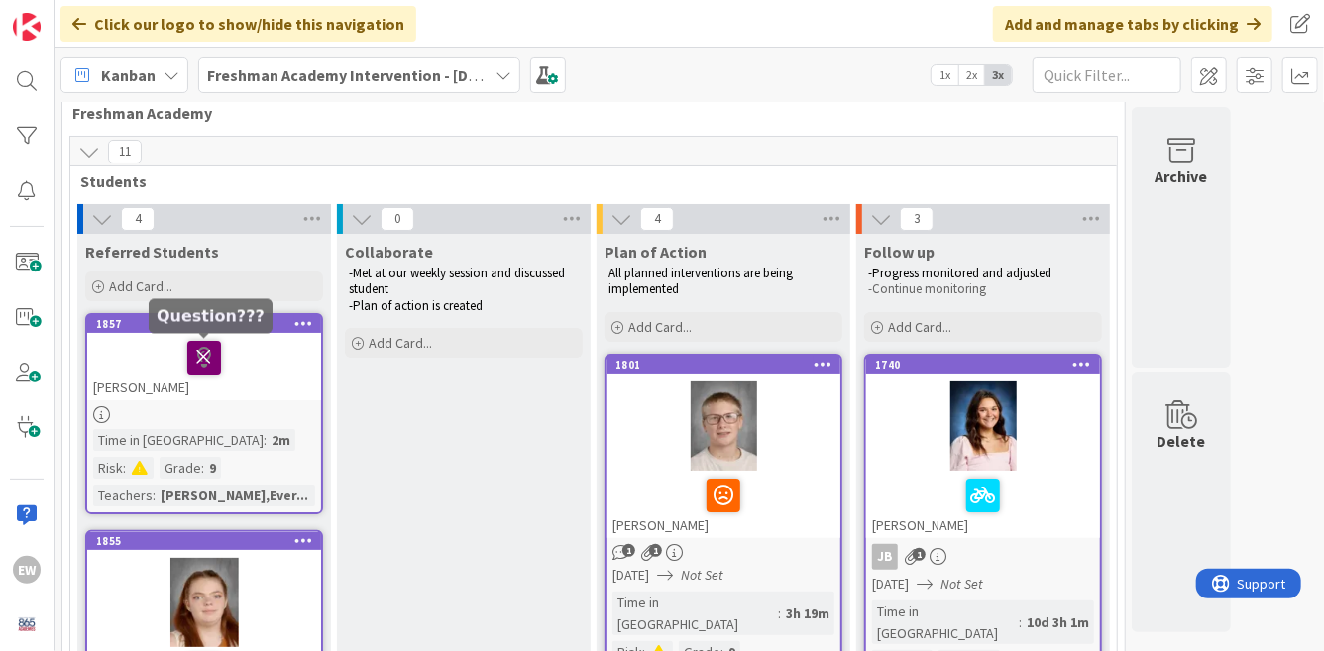
click at [204, 366] on icon at bounding box center [204, 357] width 34 height 32
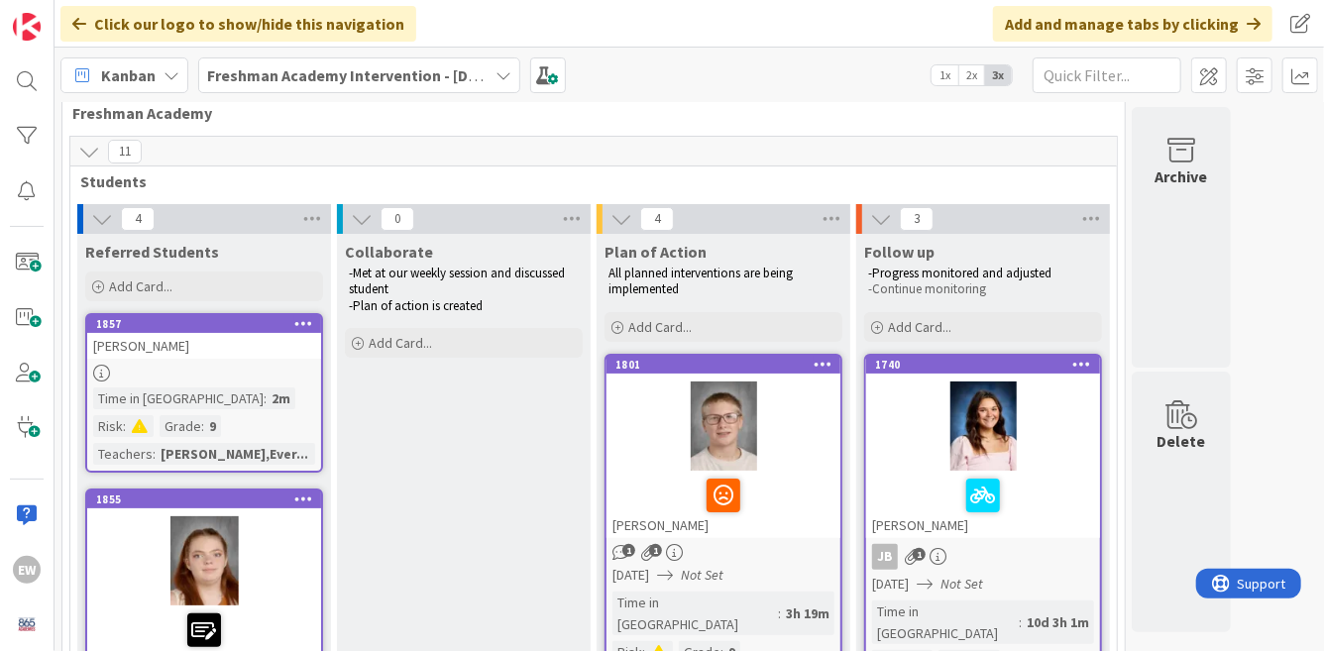
click at [272, 368] on div at bounding box center [204, 373] width 234 height 17
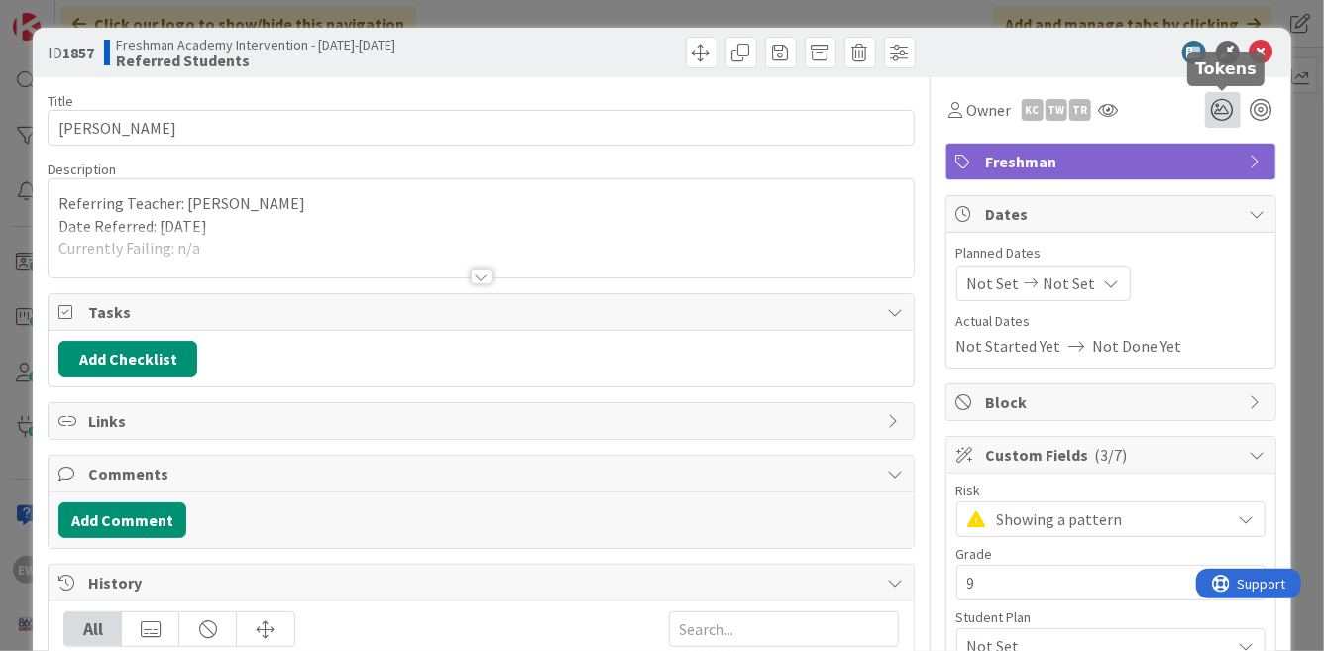
click at [1234, 109] on icon at bounding box center [1223, 110] width 36 height 36
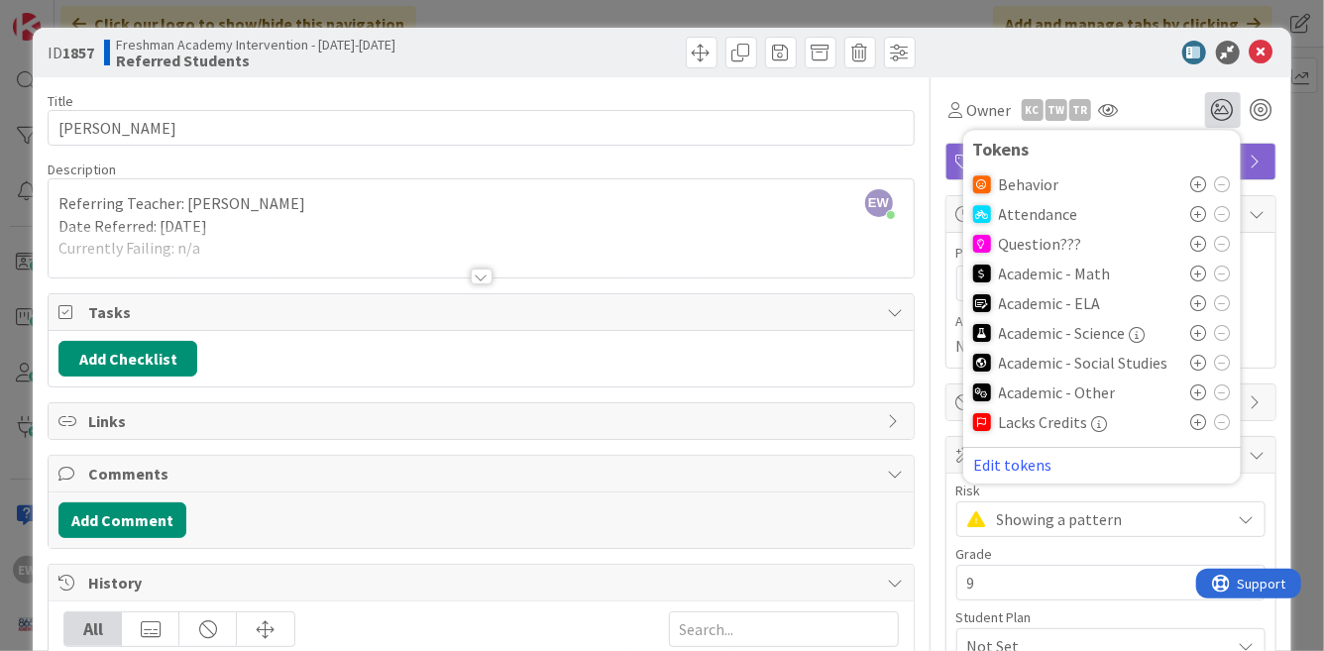
click at [1196, 243] on icon at bounding box center [1199, 244] width 16 height 16
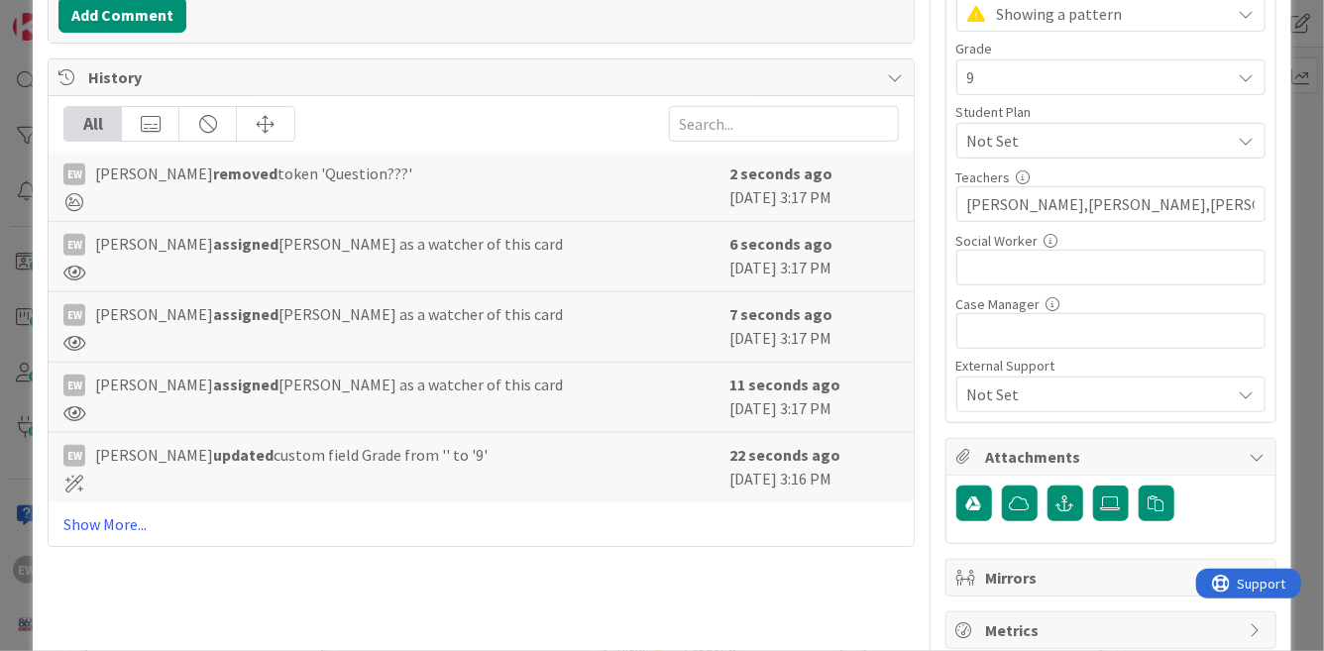
scroll to position [543, 0]
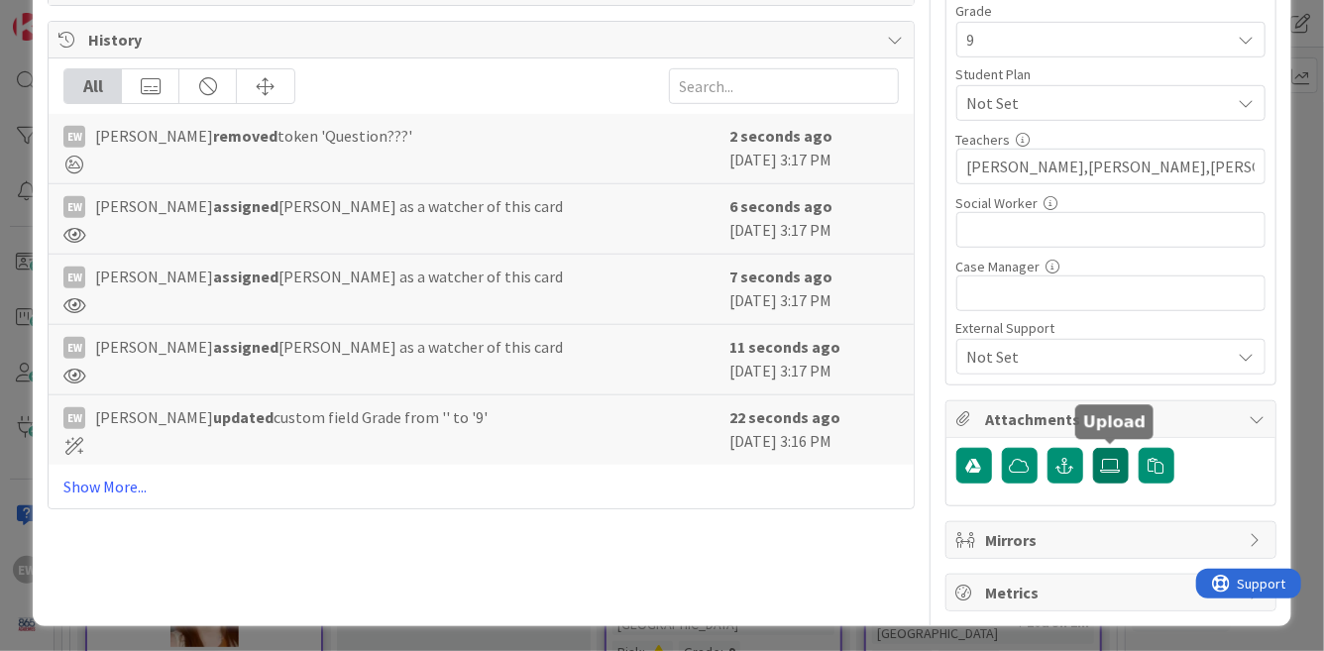
click at [1109, 467] on icon at bounding box center [1111, 466] width 20 height 16
click at [1103, 464] on icon at bounding box center [1111, 466] width 20 height 16
click at [1093, 448] on input "file" at bounding box center [1093, 448] width 0 height 0
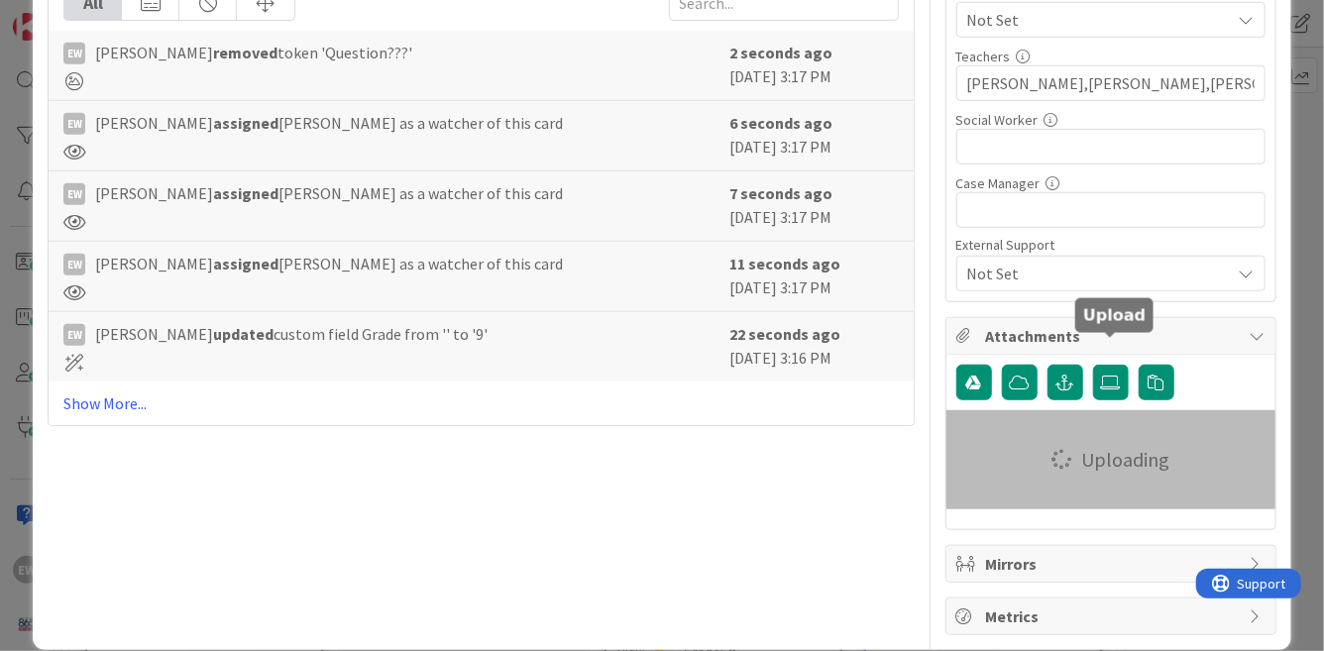
scroll to position [650, 0]
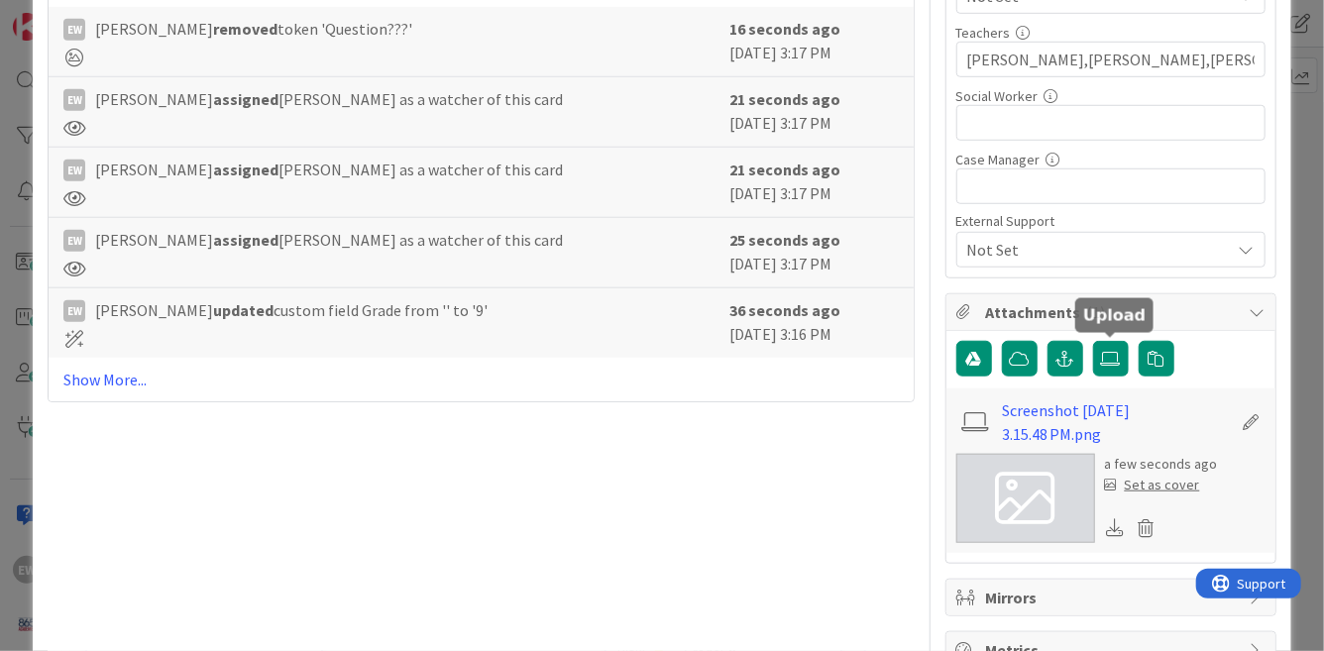
click at [1178, 488] on div "Set as cover" at bounding box center [1152, 485] width 95 height 21
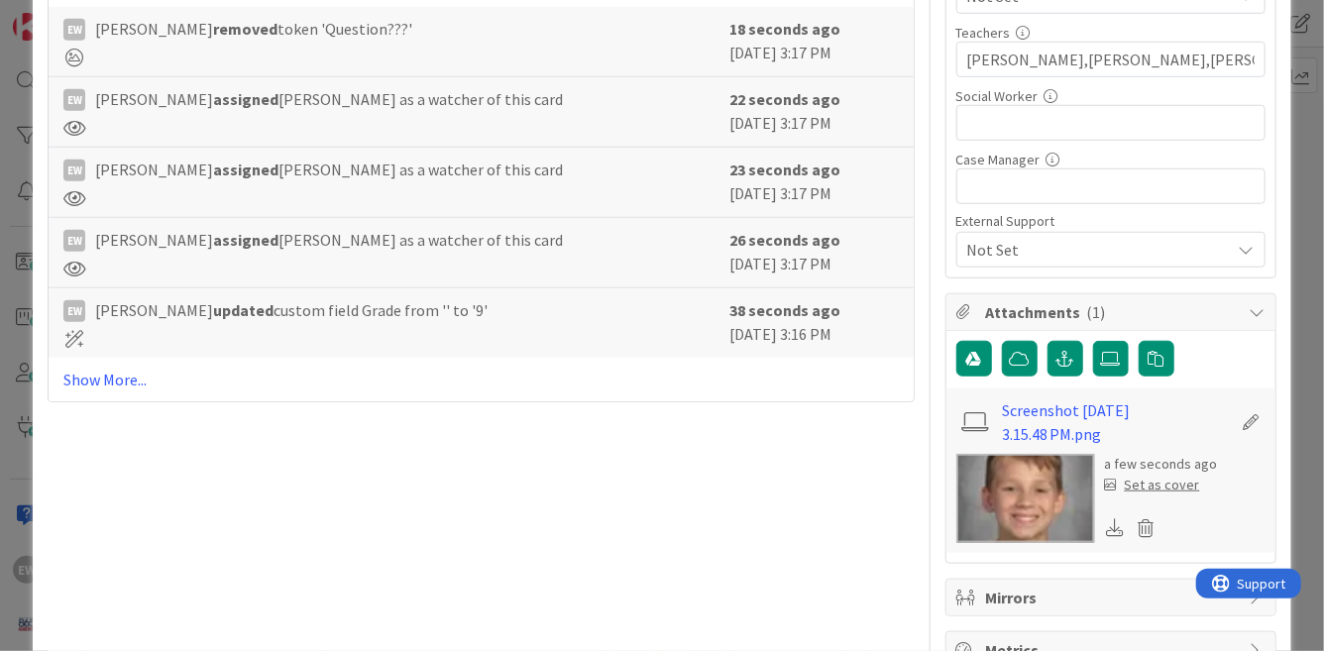
click at [1179, 489] on div "Set as cover" at bounding box center [1152, 485] width 95 height 21
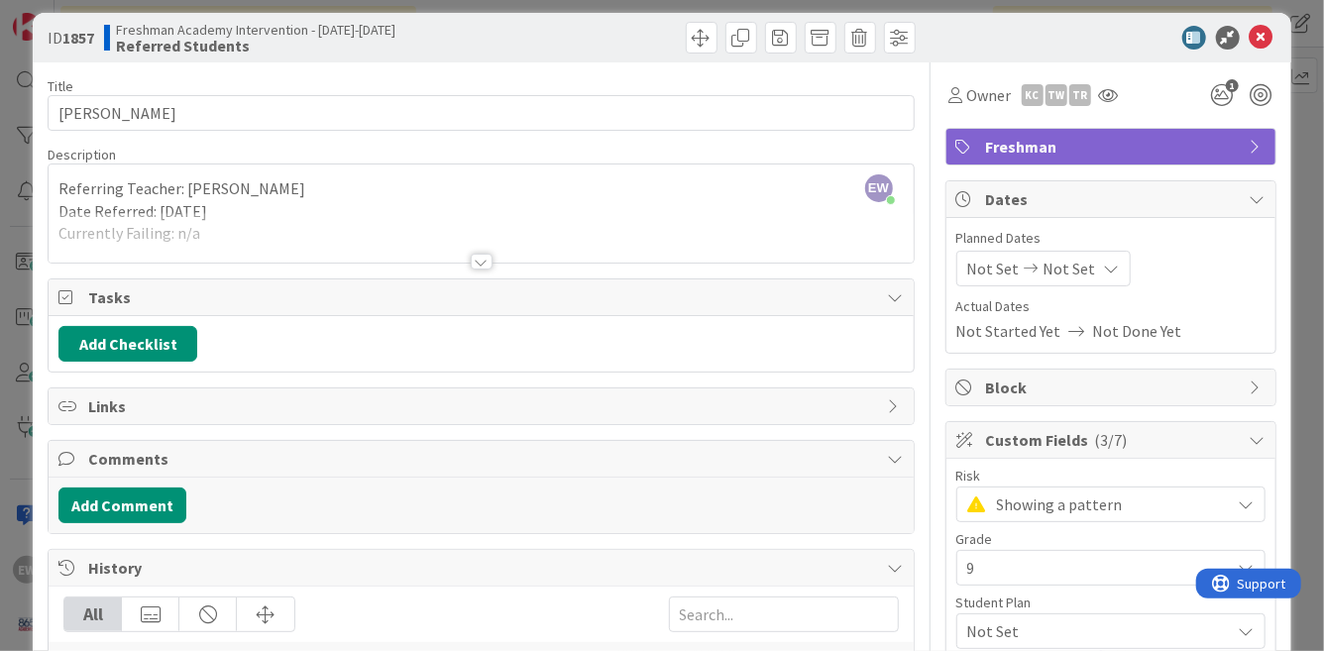
scroll to position [0, 0]
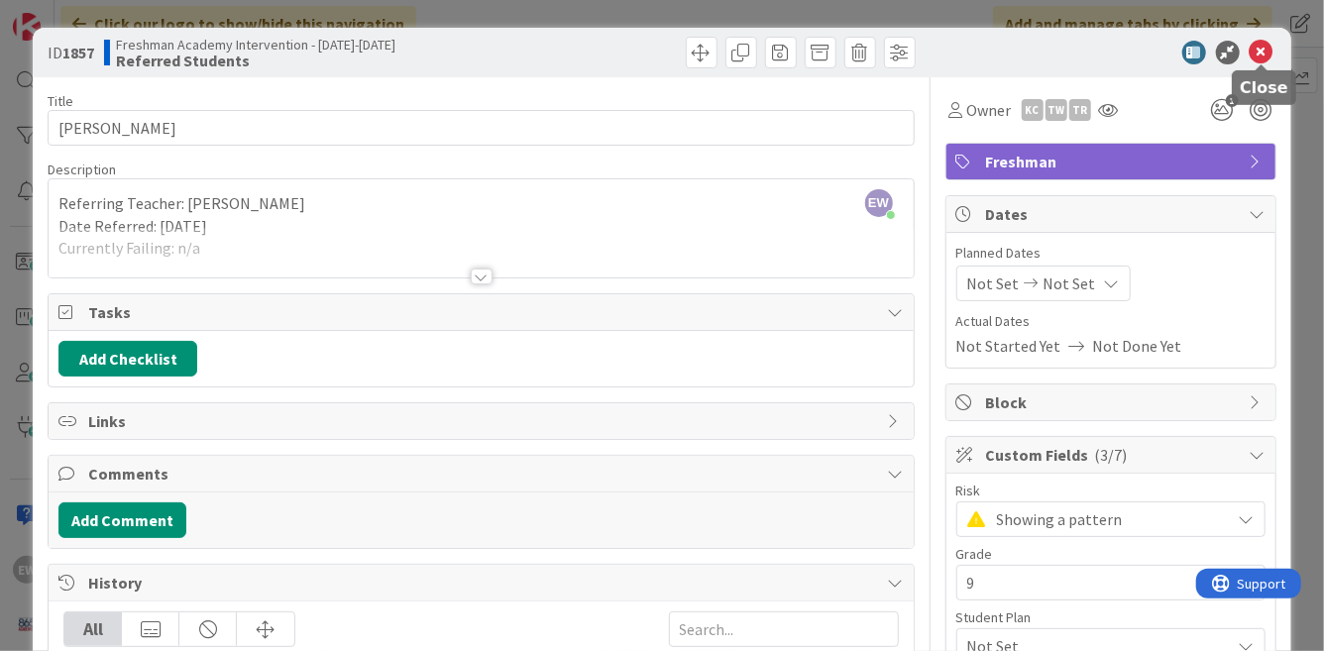
click at [1256, 48] on icon at bounding box center [1262, 53] width 24 height 24
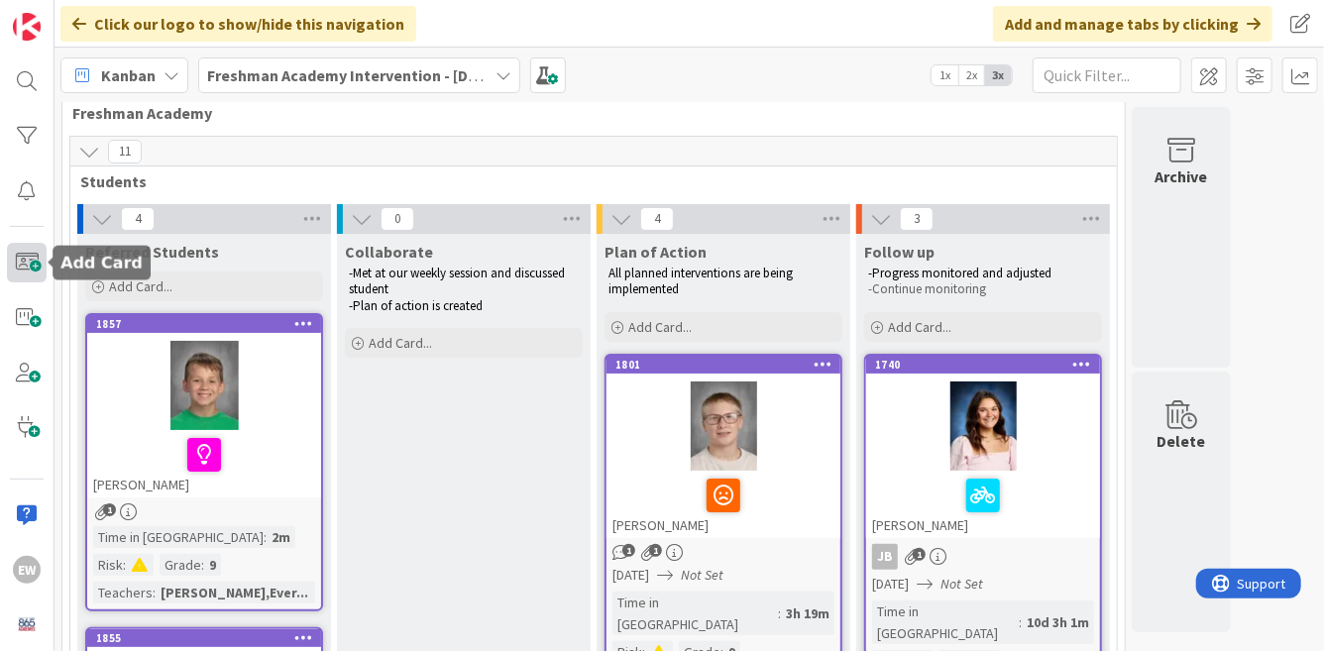
click at [34, 261] on span at bounding box center [27, 262] width 40 height 39
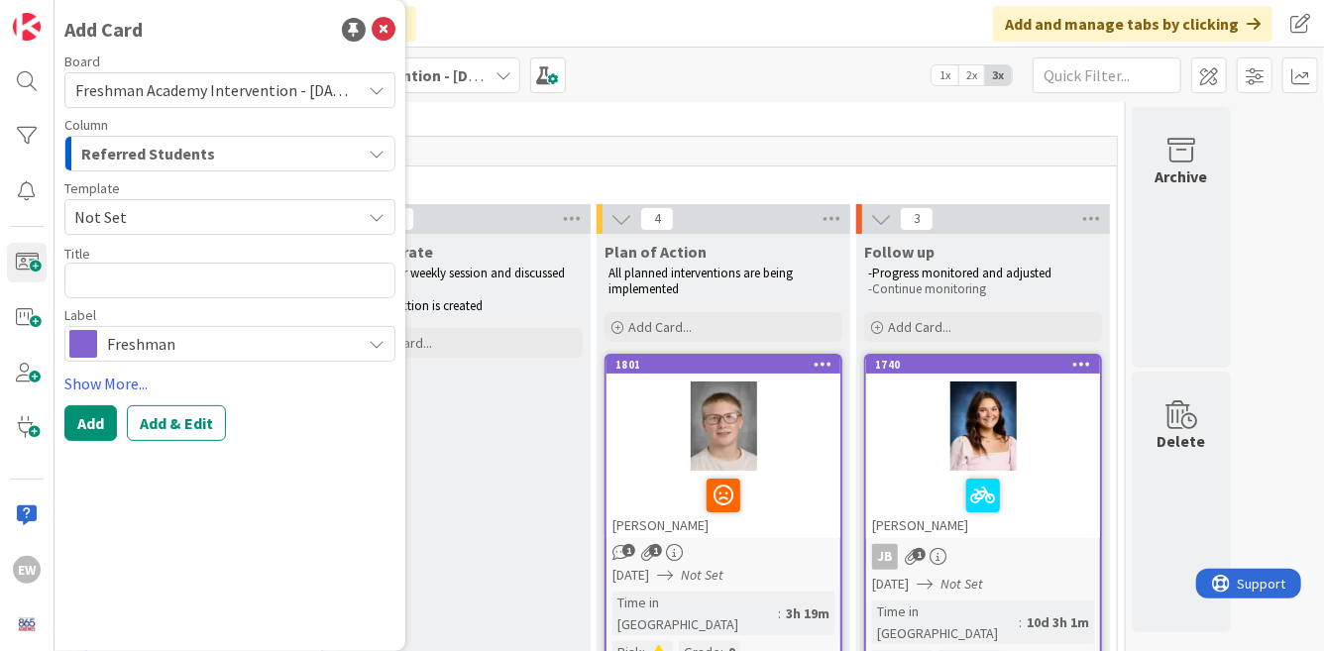
click at [219, 228] on span "Not Set" at bounding box center [210, 217] width 272 height 26
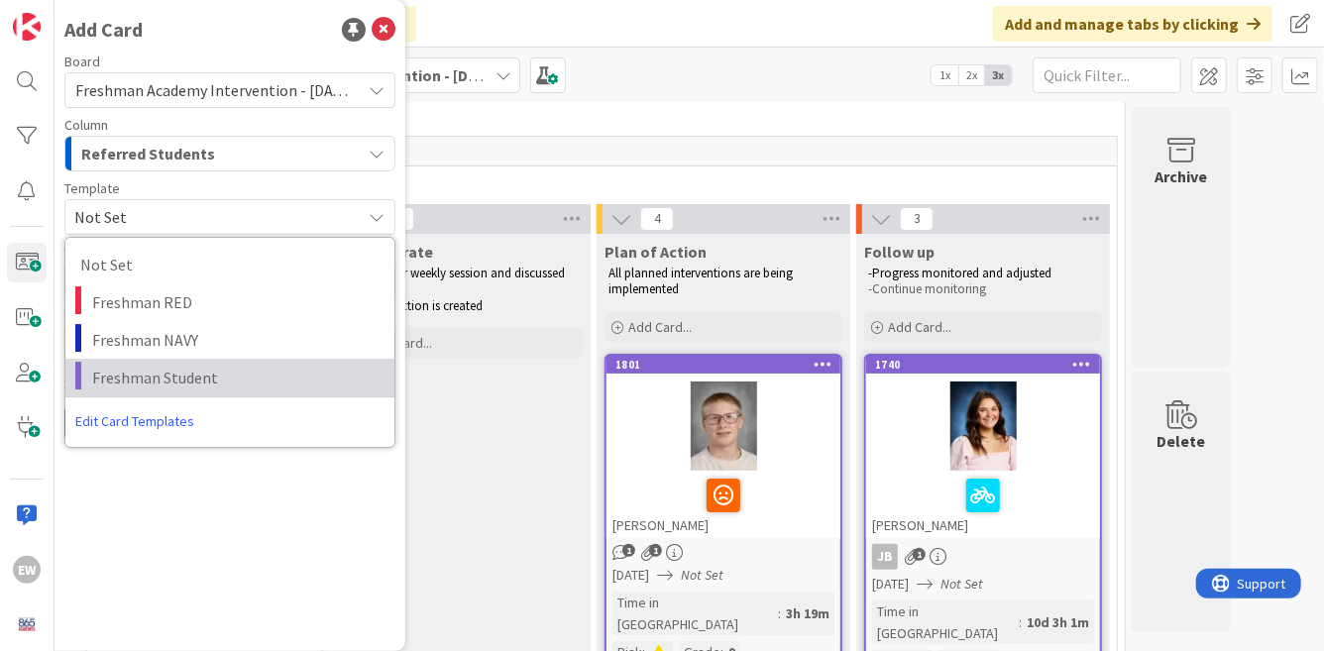
click at [168, 381] on span "Freshman Student" at bounding box center [235, 378] width 287 height 26
type textarea "x"
type textarea "Freshman Student"
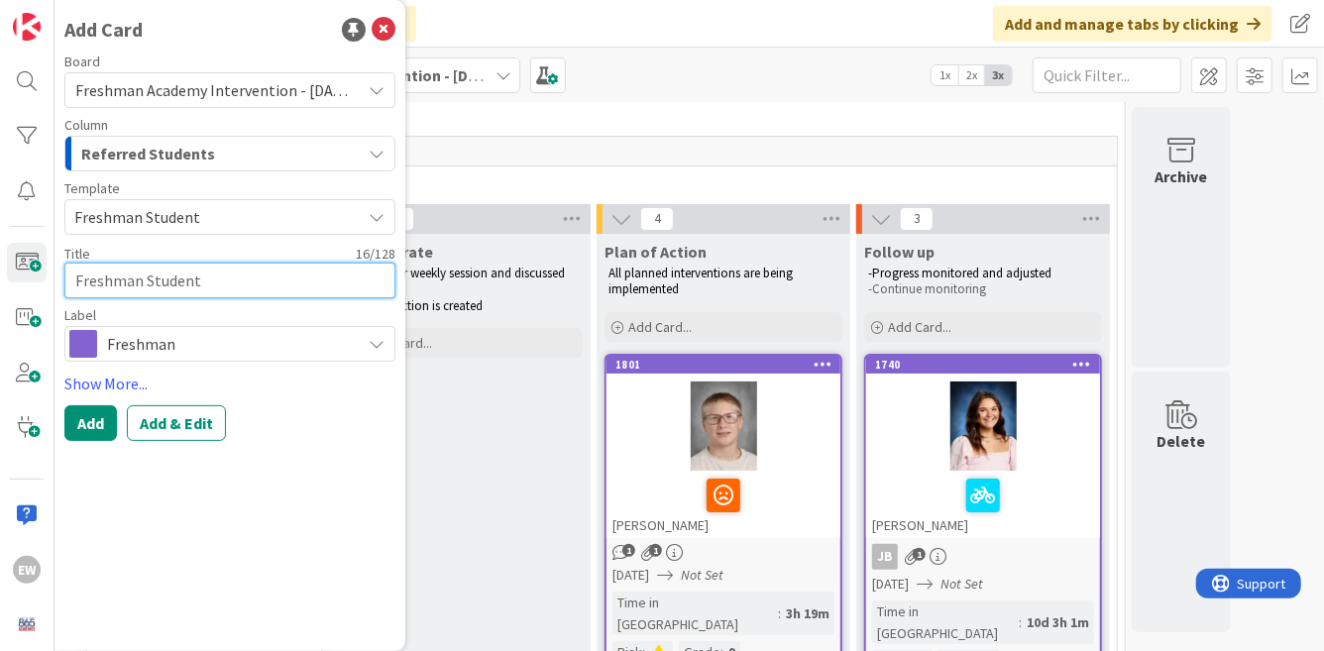
click at [167, 280] on textarea "Freshman Student" at bounding box center [229, 281] width 331 height 36
type textarea "x"
type textarea "H"
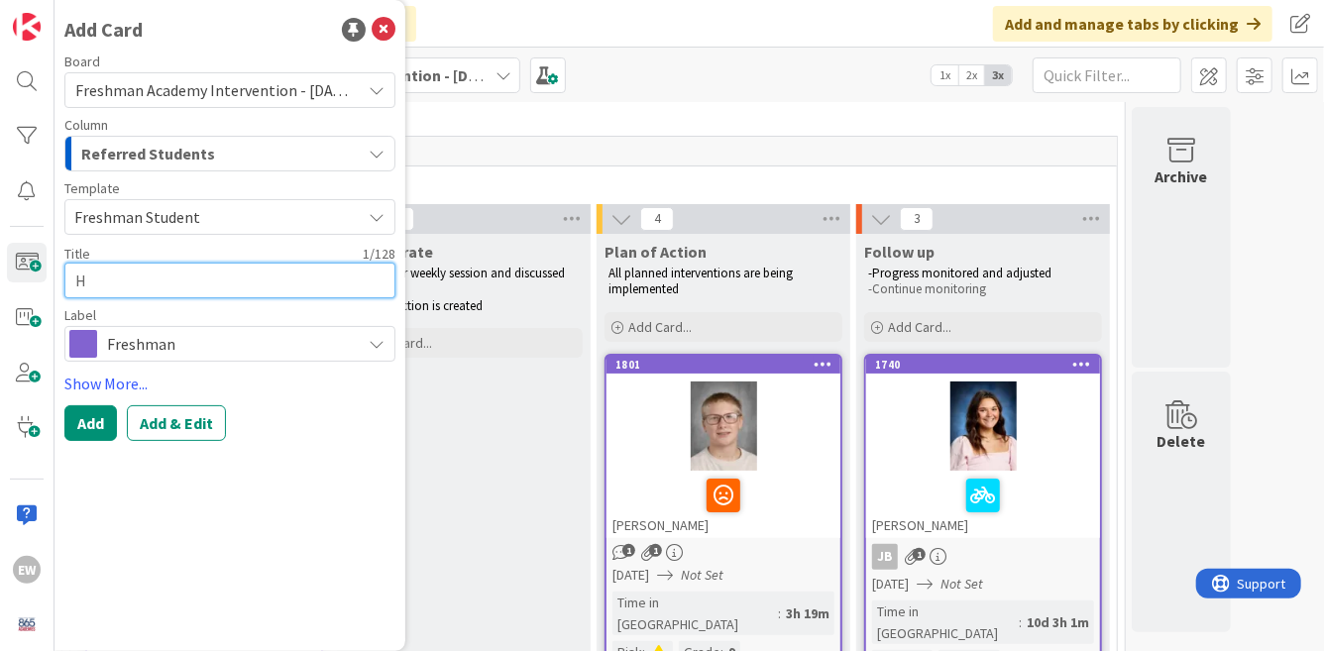
type textarea "x"
type textarea "Ha"
type textarea "x"
type textarea "[PERSON_NAME]"
type textarea "x"
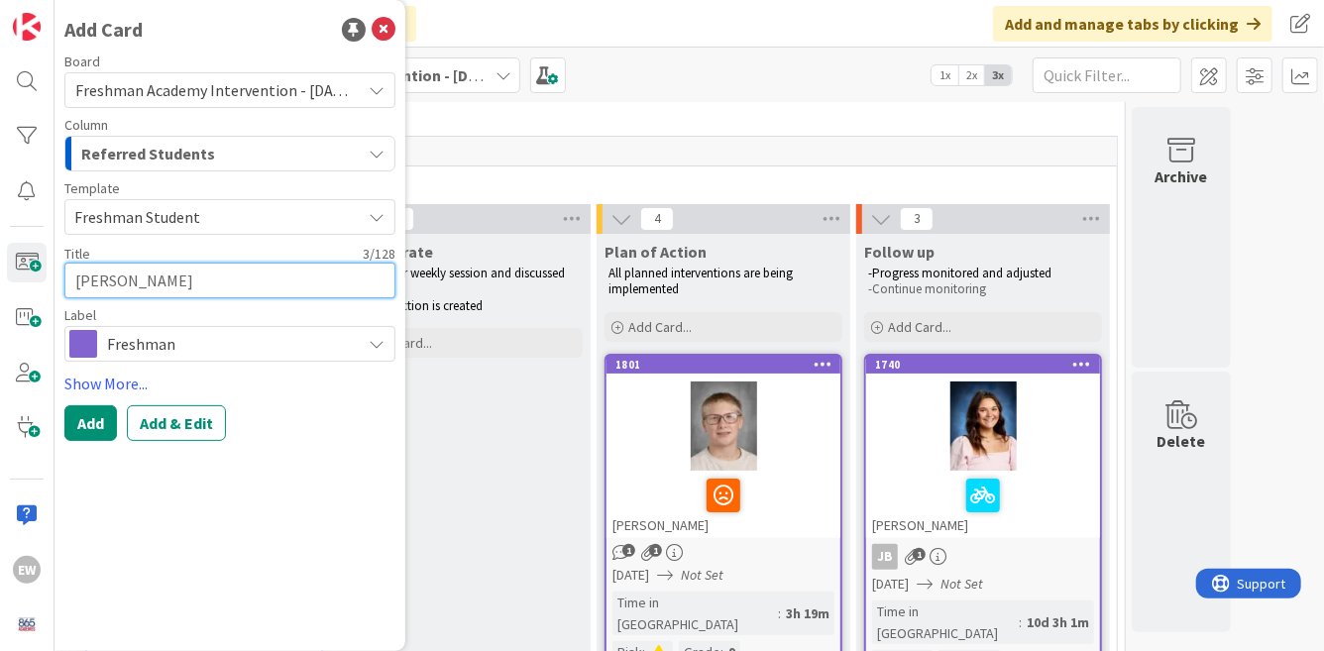
type textarea "[PERSON_NAME]"
type textarea "x"
type textarea "[PERSON_NAME]"
type textarea "x"
type textarea "[PERSON_NAME]"
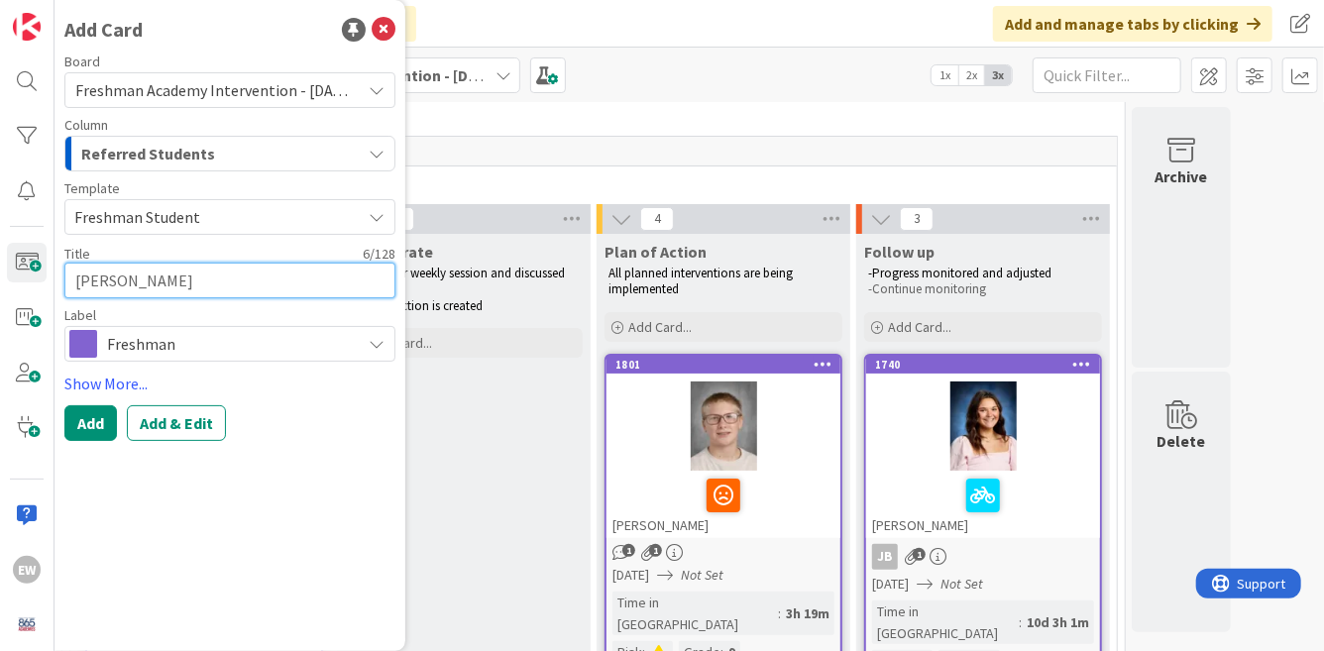
type textarea "x"
type textarea "[PERSON_NAME]"
type textarea "x"
type textarea "[PERSON_NAME]"
type textarea "x"
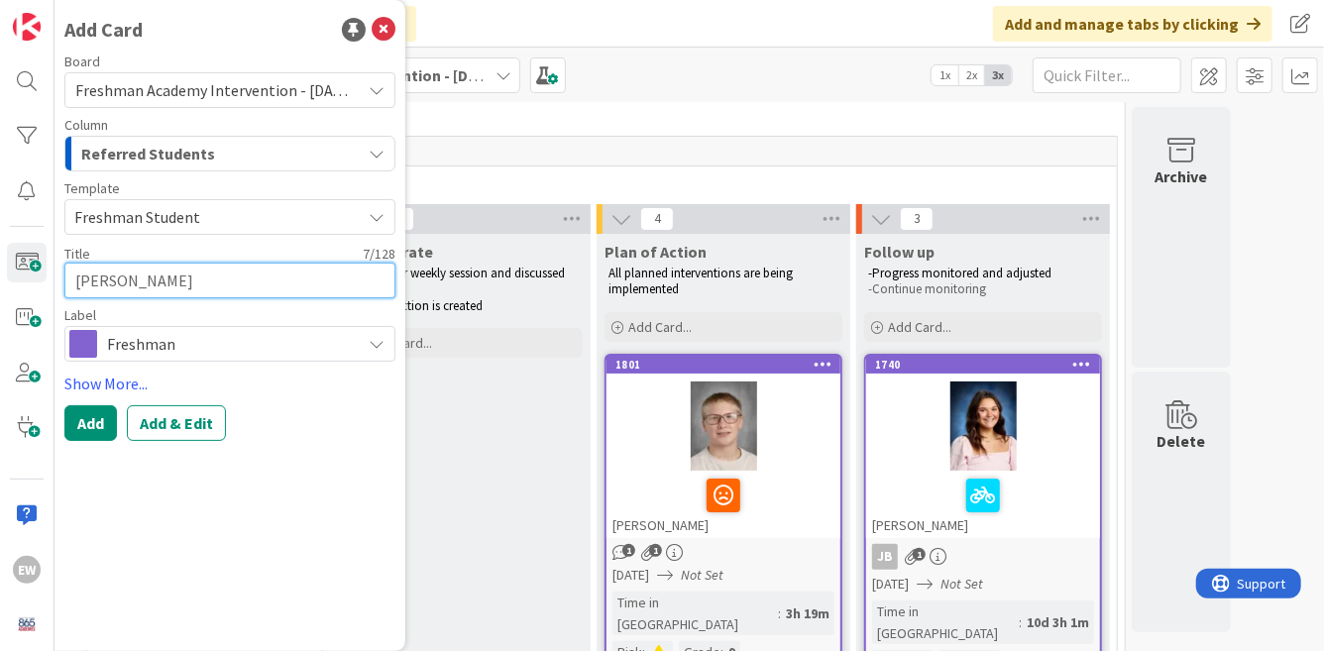
type textarea "[PERSON_NAME]"
type textarea "x"
type textarea "[PERSON_NAME]"
type textarea "x"
type textarea "[PERSON_NAME]"
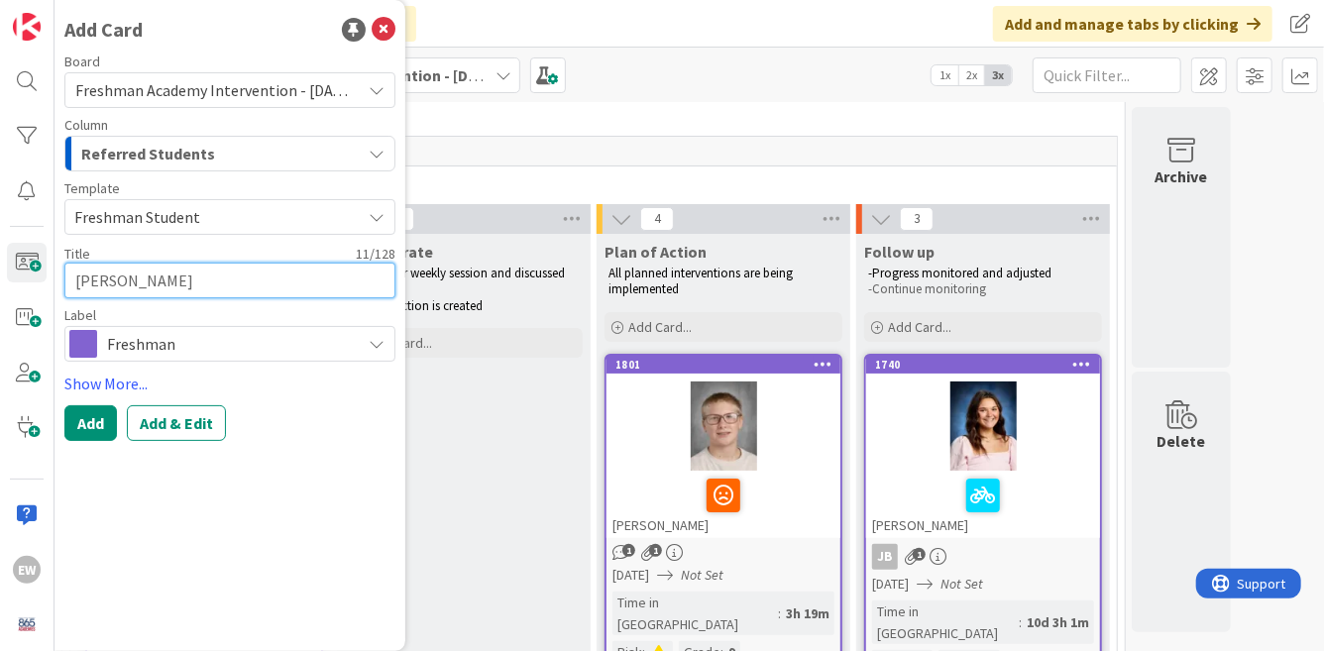
type textarea "x"
type textarea "[PERSON_NAME]"
type textarea "x"
type textarea "[PERSON_NAME]"
type textarea "x"
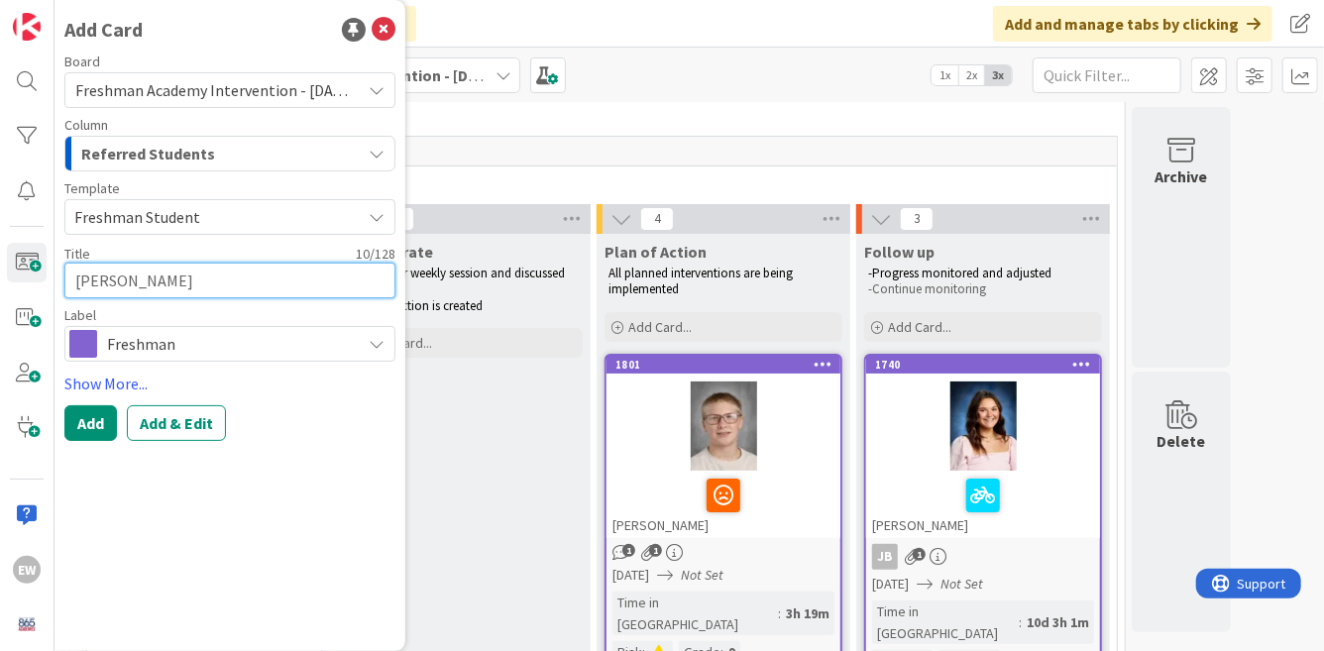
type textarea "[PERSON_NAME]"
type textarea "x"
type textarea "[PERSON_NAME]"
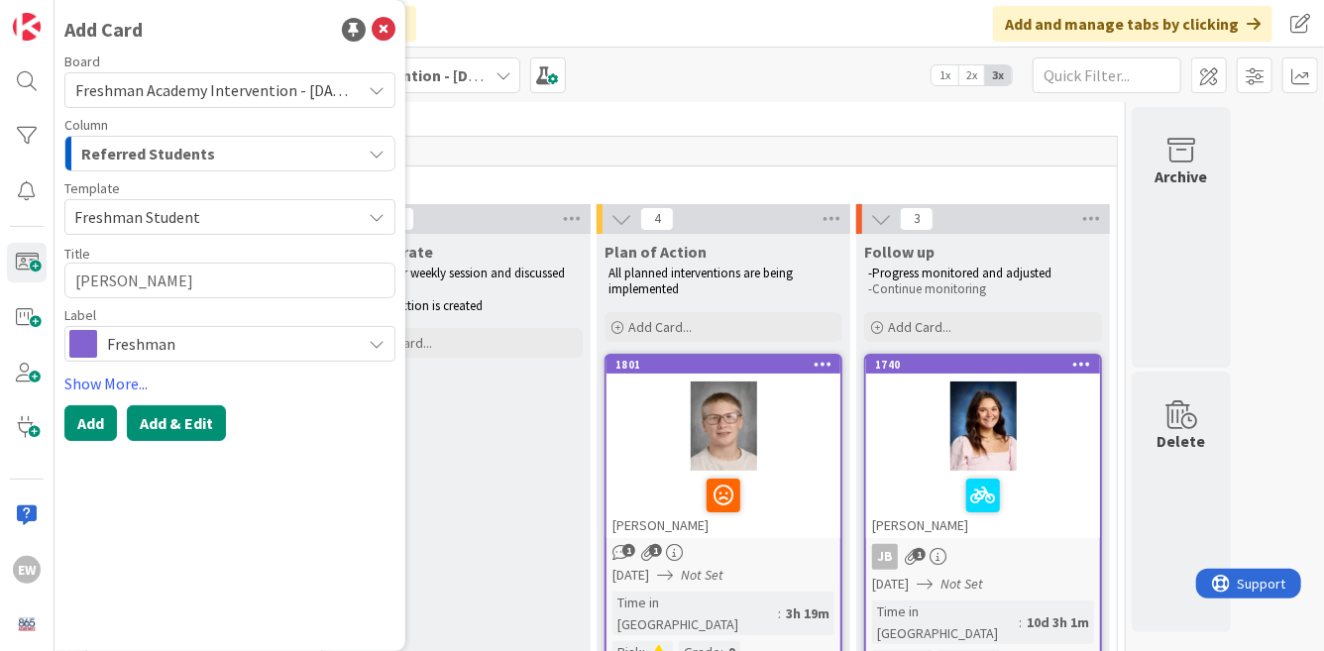
click at [166, 431] on button "Add & Edit" at bounding box center [176, 423] width 99 height 36
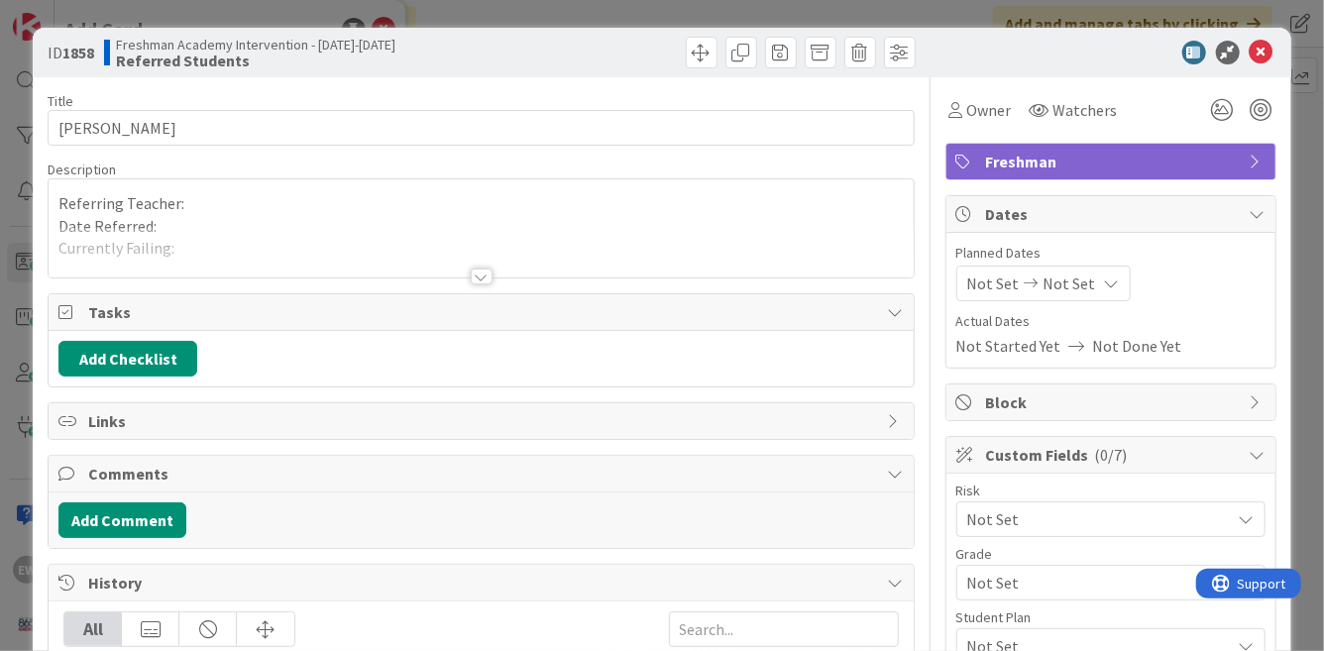
click at [241, 269] on div at bounding box center [481, 252] width 864 height 51
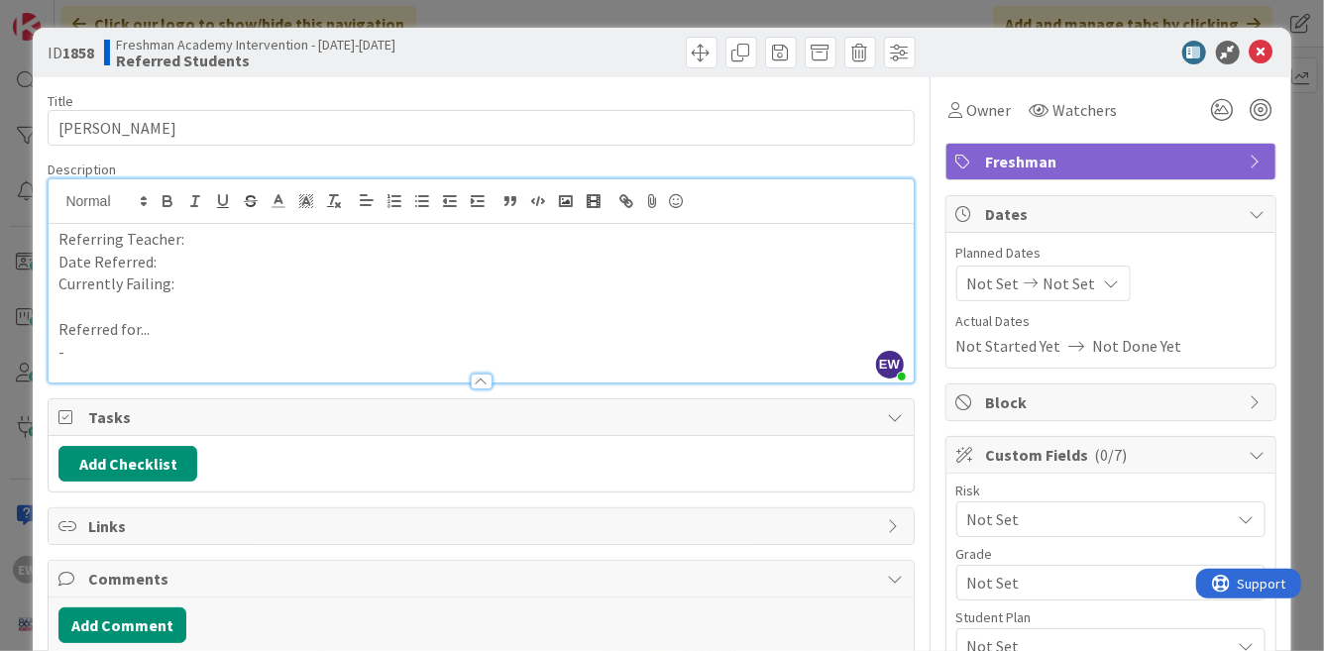
click at [180, 336] on p "Referred for..." at bounding box center [480, 329] width 844 height 23
click at [154, 353] on p "-" at bounding box center [480, 352] width 844 height 23
click at [207, 243] on p "Referring Teacher:" at bounding box center [480, 239] width 844 height 23
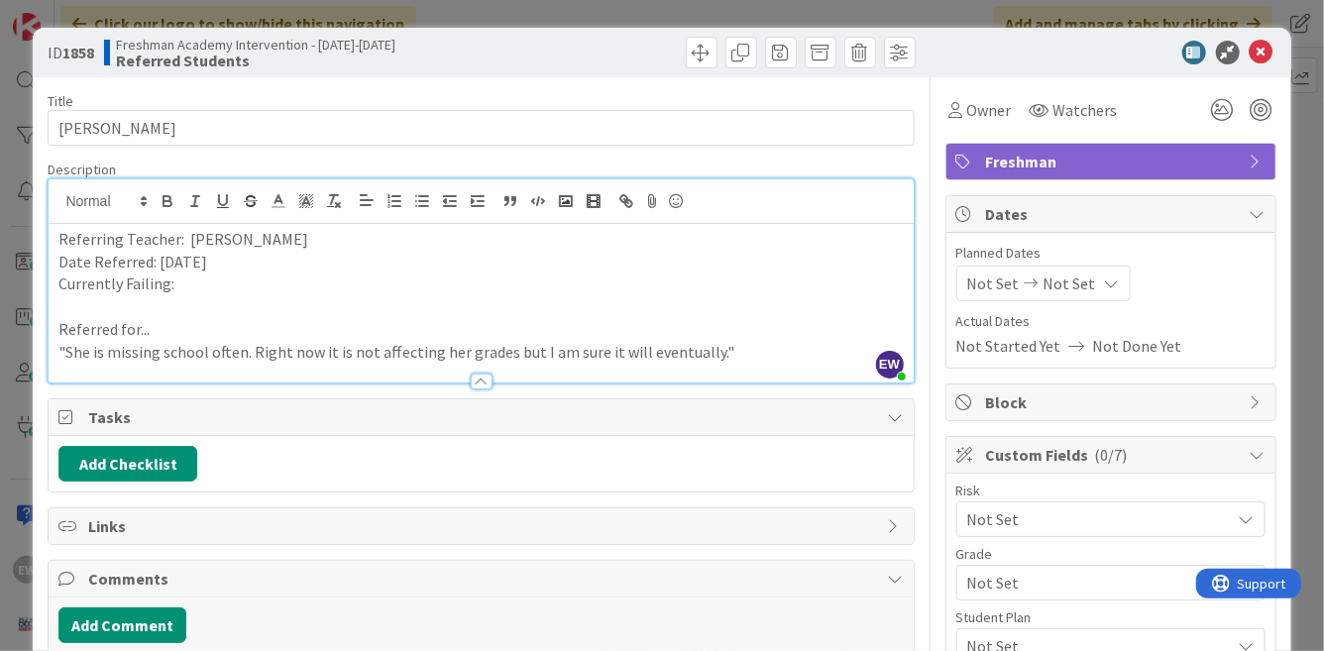
click at [226, 295] on p at bounding box center [480, 306] width 844 height 23
click at [215, 286] on p "Currently Failing:" at bounding box center [480, 284] width 844 height 23
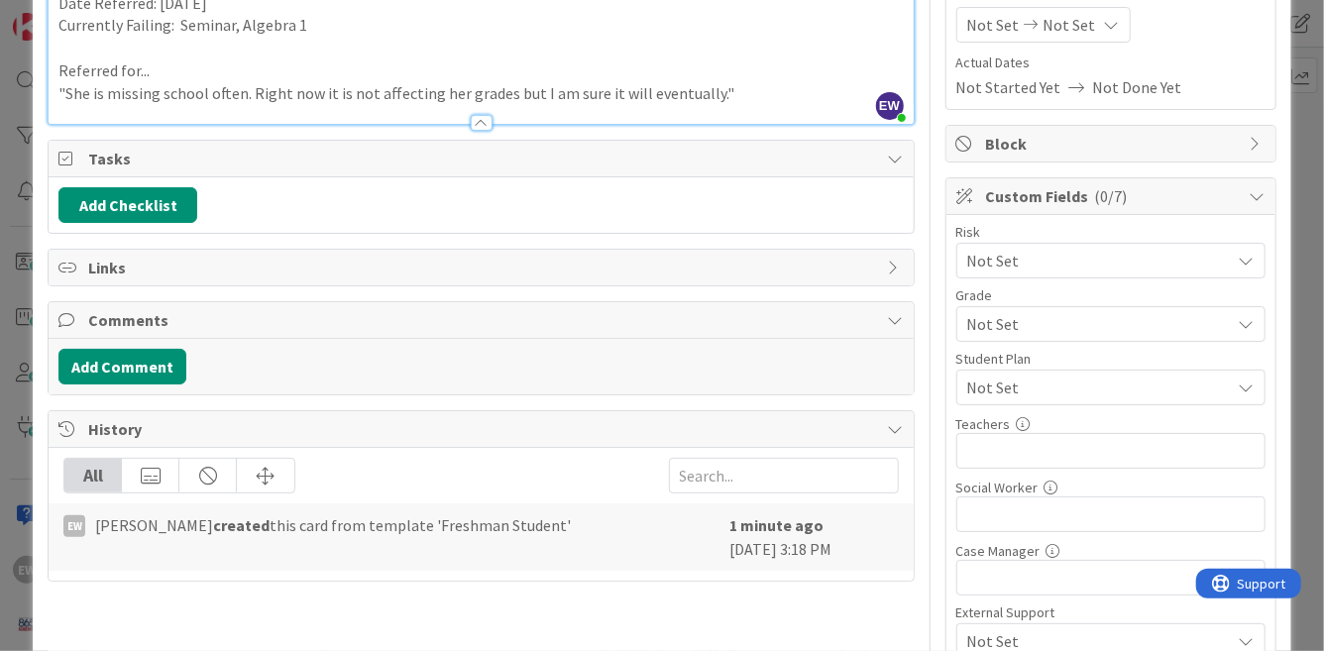
scroll to position [311, 0]
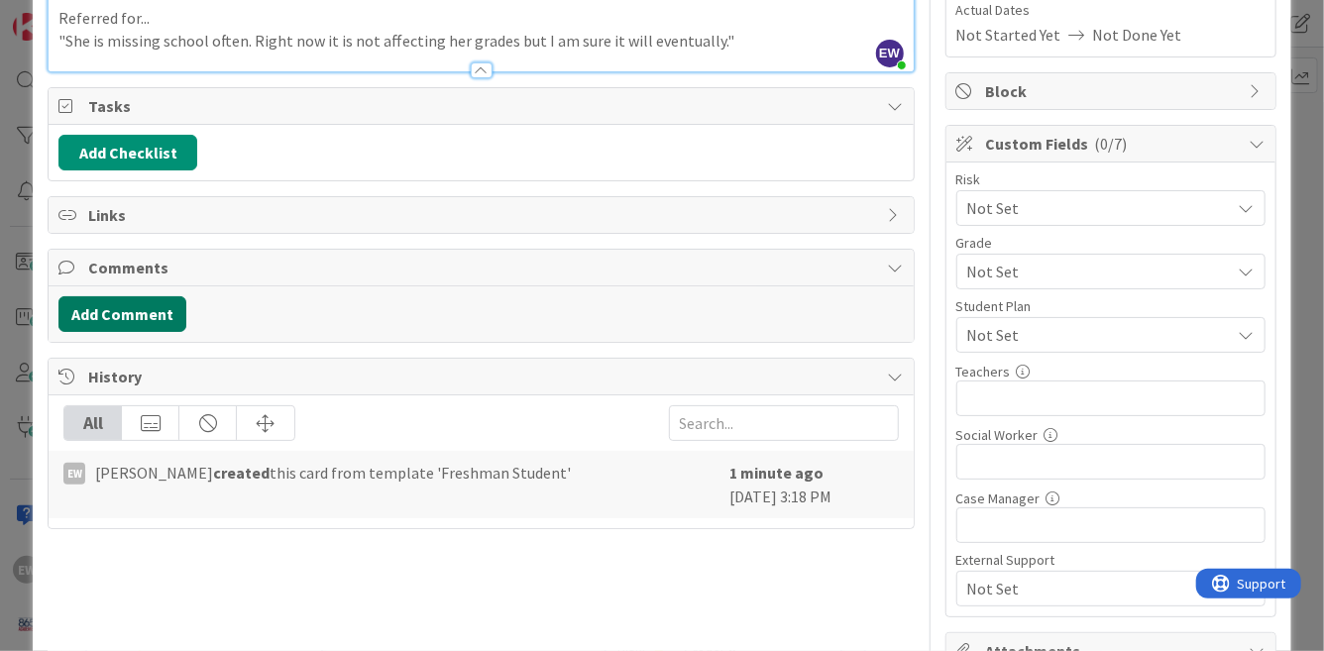
click at [157, 312] on button "Add Comment" at bounding box center [122, 314] width 128 height 36
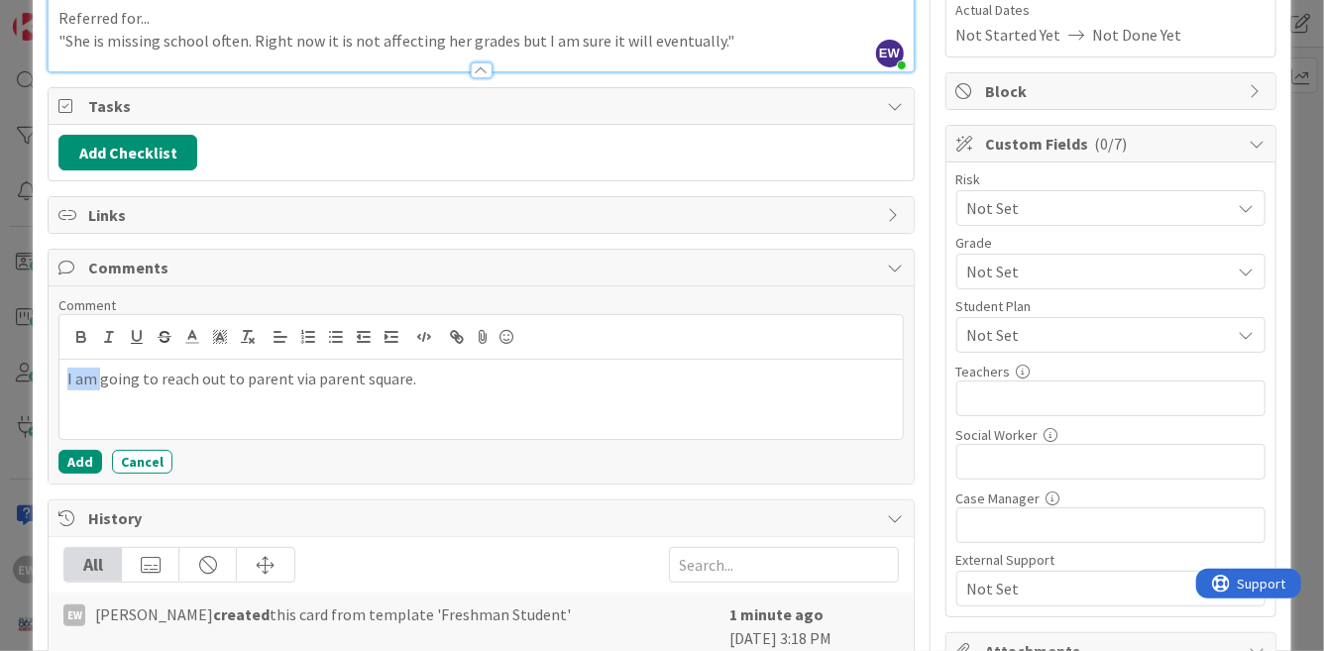
drag, startPoint x: 99, startPoint y: 376, endPoint x: 39, endPoint y: 373, distance: 60.5
click at [39, 373] on div "ID 1858 Freshman Academy Intervention - [DATE]-[DATE] Referred Students Title 1…" at bounding box center [661, 288] width 1257 height 1142
click at [450, 383] on p "[PERSON_NAME] is going to reach out to parent via parent square." at bounding box center [480, 379] width 826 height 23
click at [89, 460] on button "Add" at bounding box center [80, 462] width 44 height 24
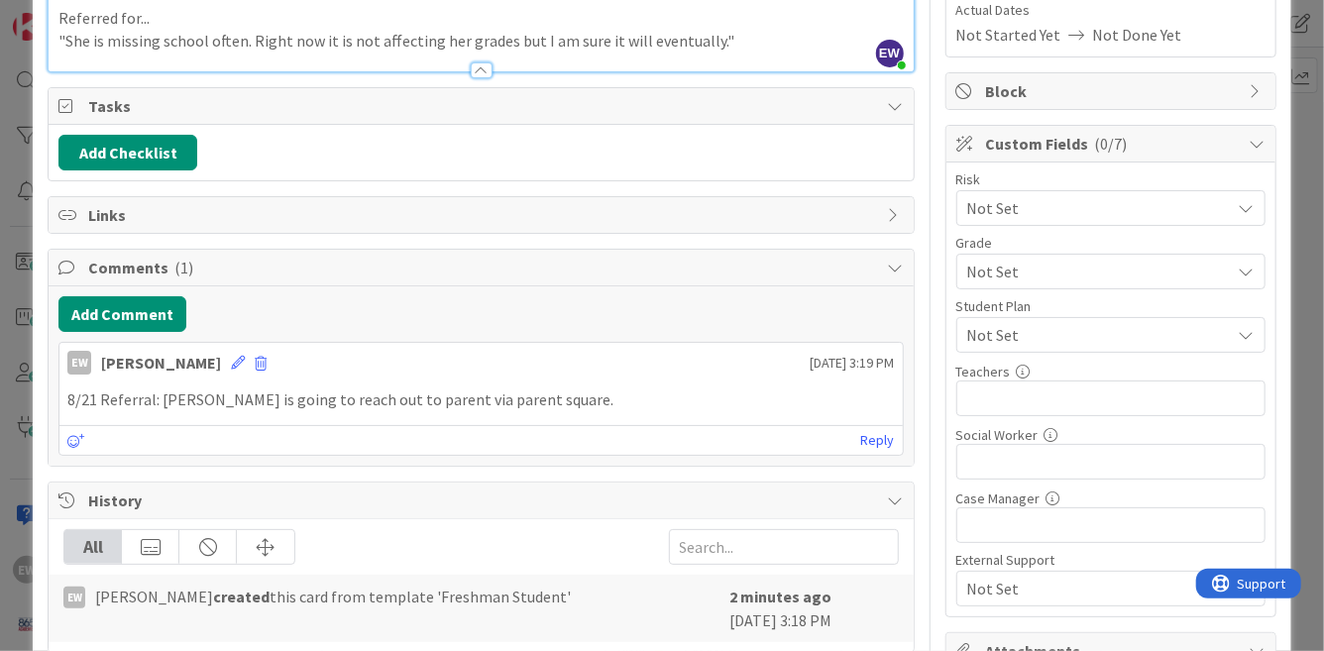
click at [137, 177] on div "Add Checklist" at bounding box center [481, 152] width 864 height 55
click at [137, 159] on button "Add Checklist" at bounding box center [127, 153] width 139 height 36
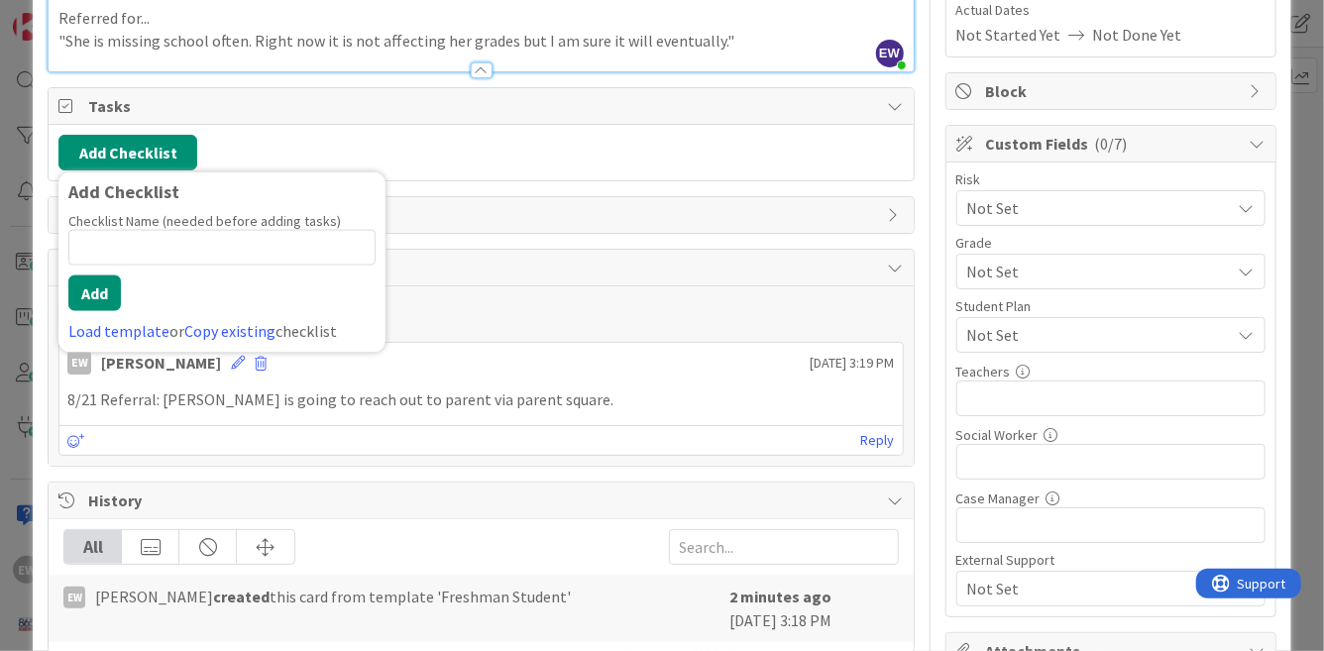
click at [296, 141] on div "Add Checklist Add Checklist Checklist Name (needed before adding tasks) 0 / 64 …" at bounding box center [480, 153] width 844 height 36
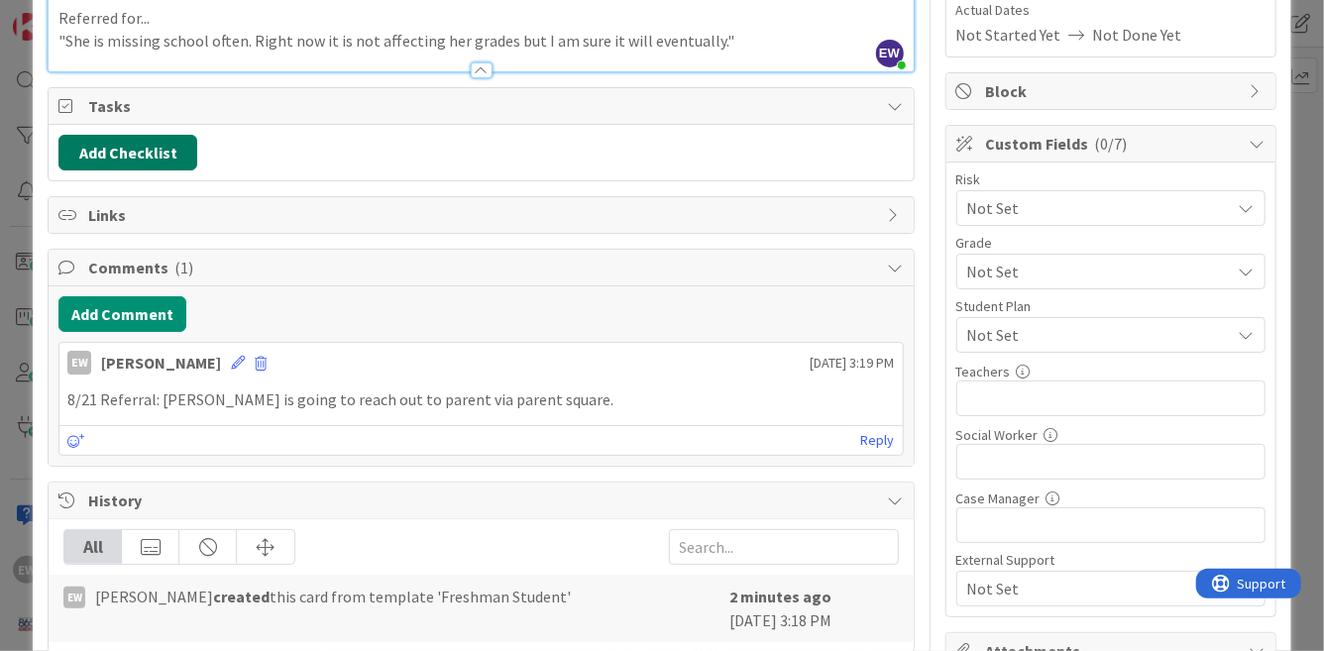
click at [135, 152] on button "Add Checklist" at bounding box center [127, 153] width 139 height 36
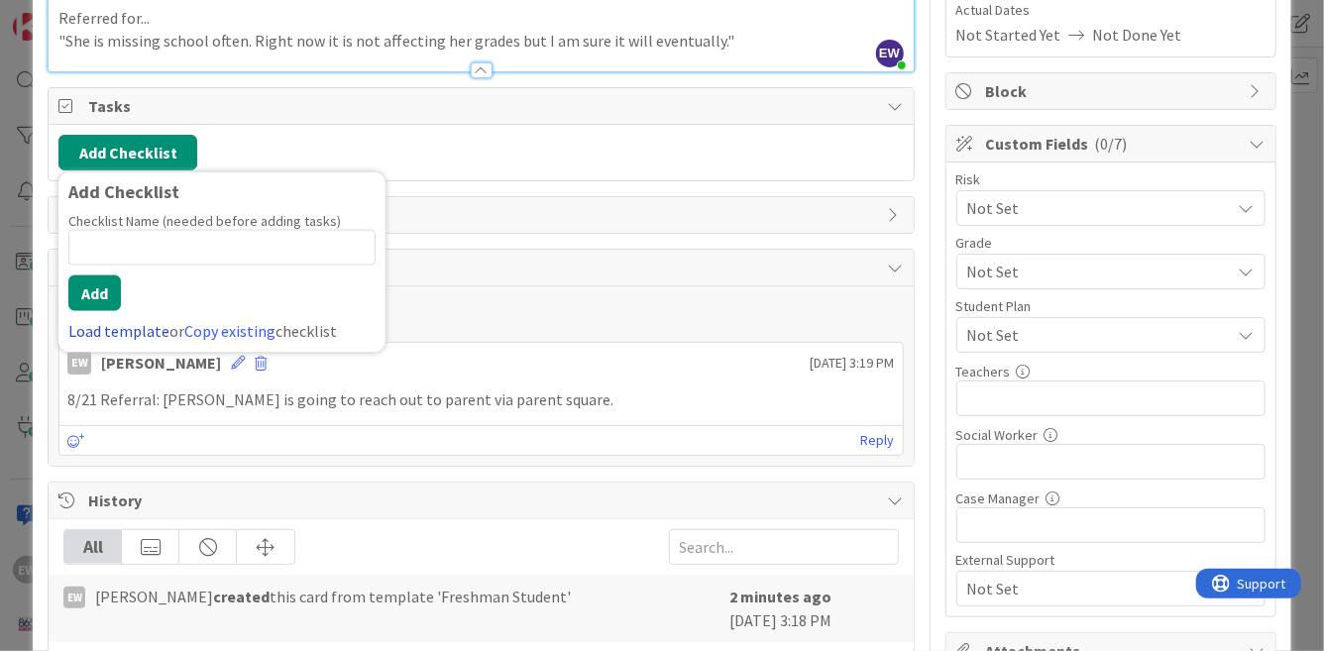
click at [145, 329] on link "Load template" at bounding box center [118, 331] width 101 height 20
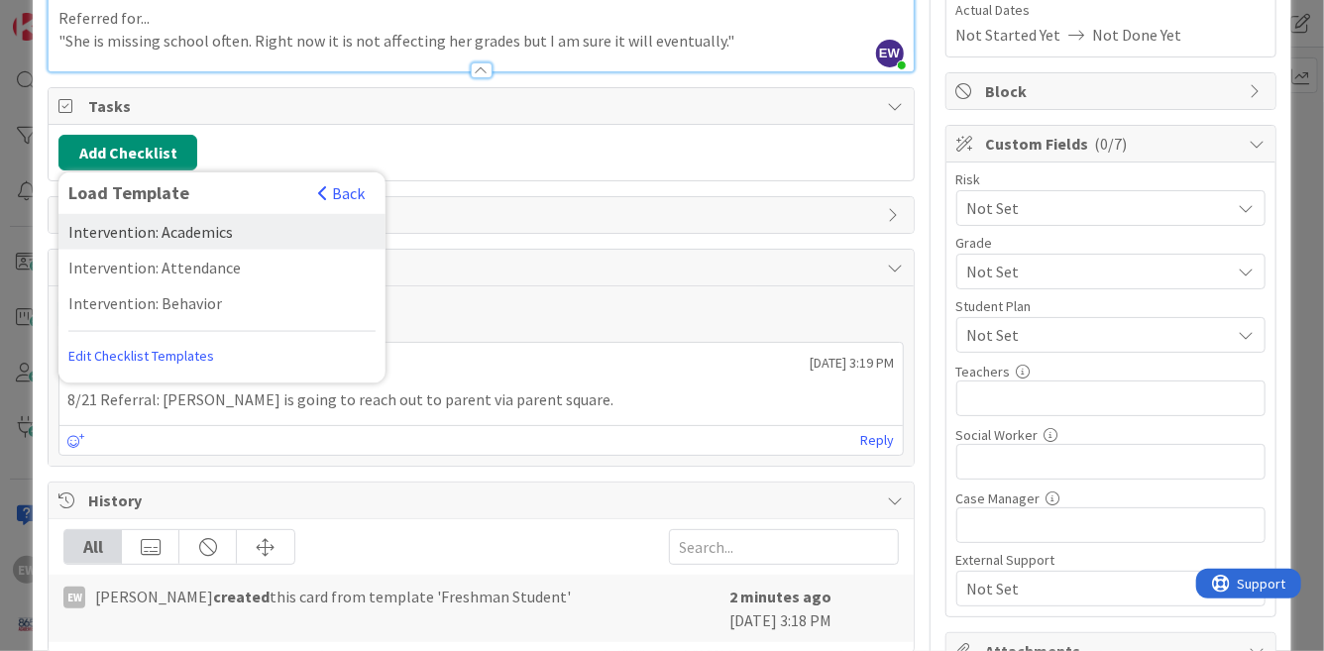
click at [186, 231] on div "Intervention: Academics" at bounding box center [221, 232] width 327 height 36
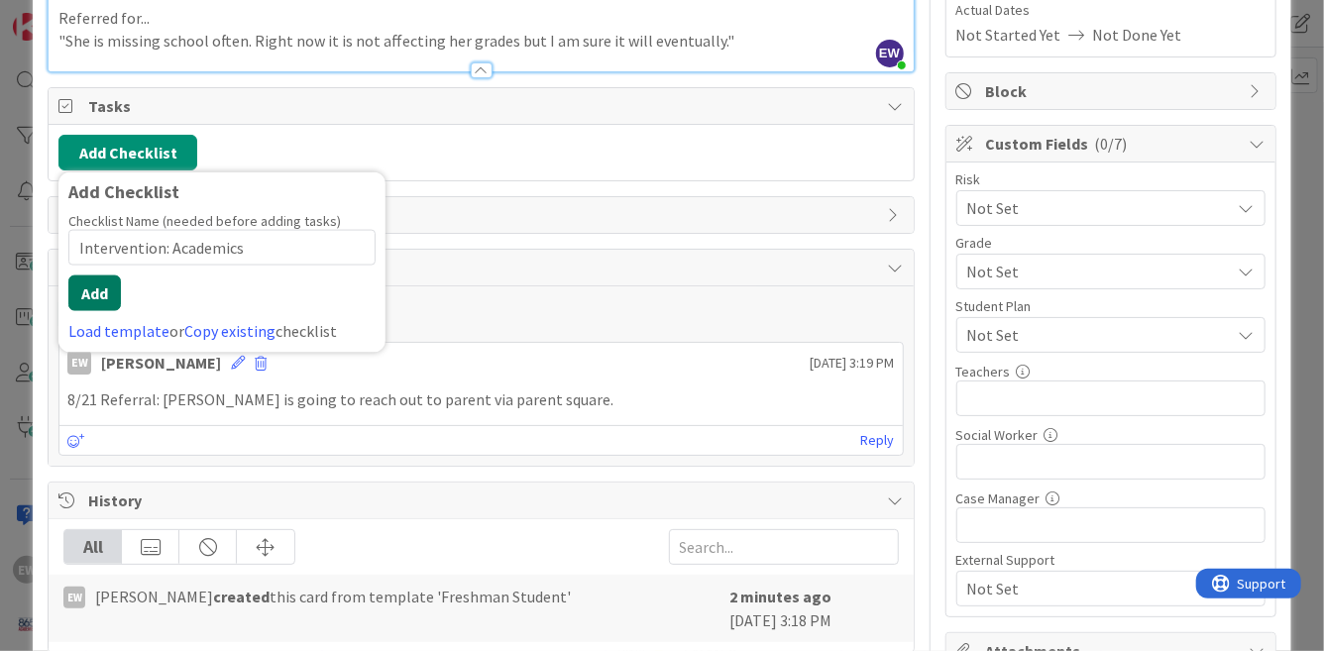
click at [115, 288] on button "Add" at bounding box center [94, 293] width 53 height 36
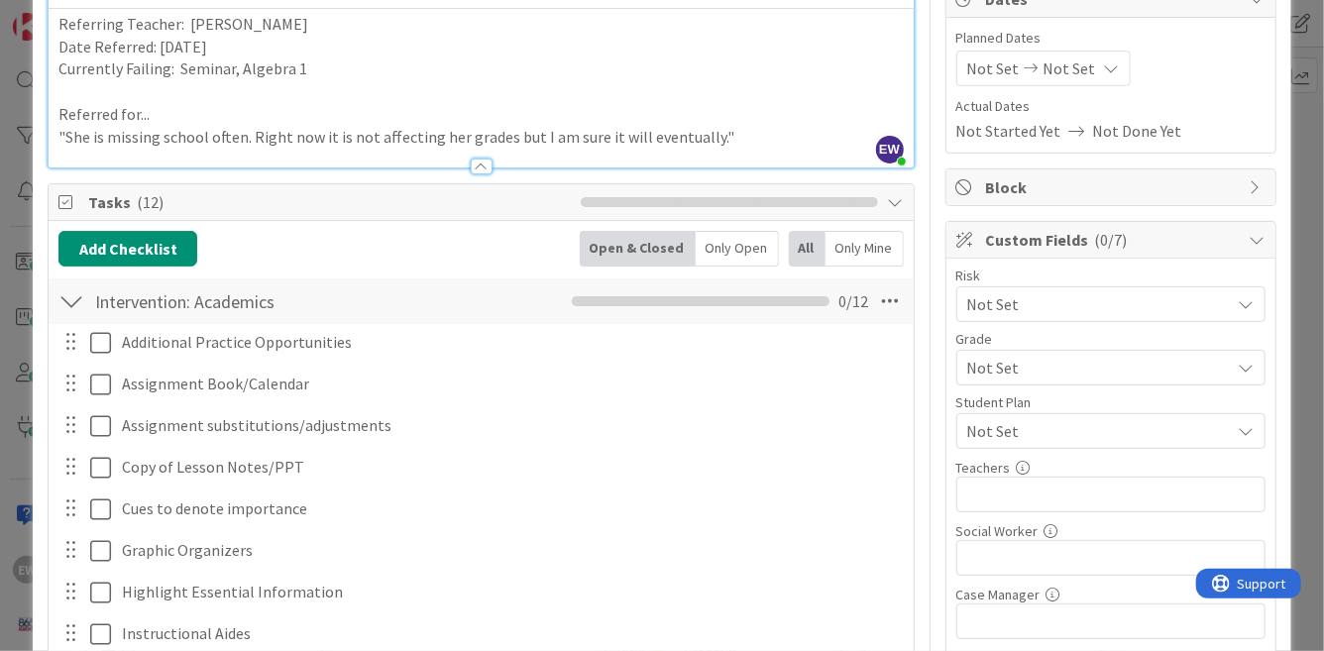
scroll to position [123, 0]
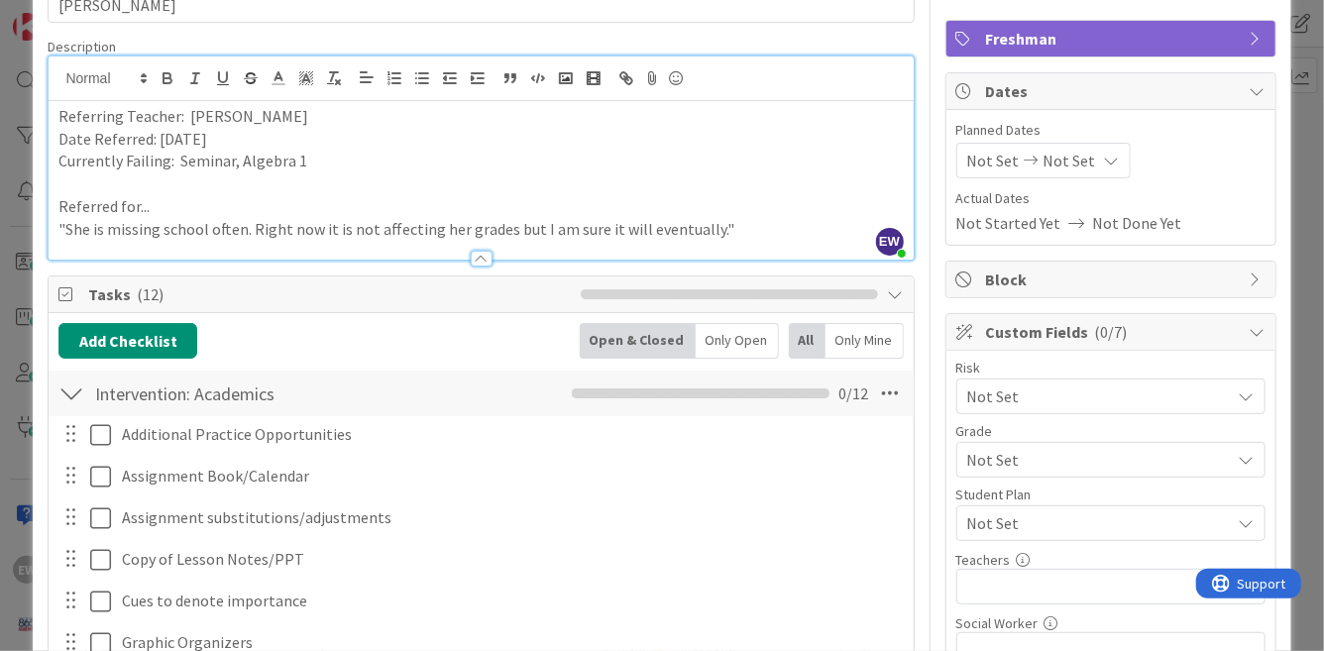
click at [997, 395] on span "Not Set" at bounding box center [1094, 396] width 254 height 28
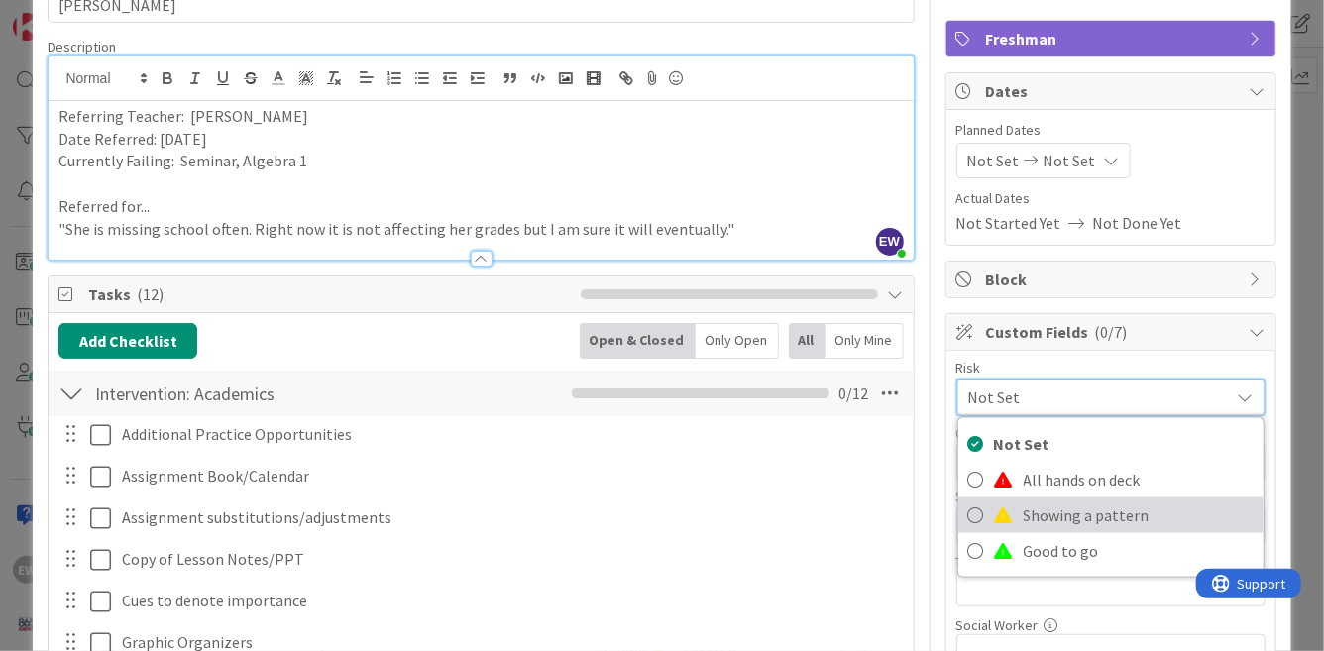
click at [1011, 513] on span at bounding box center [1004, 515] width 20 height 16
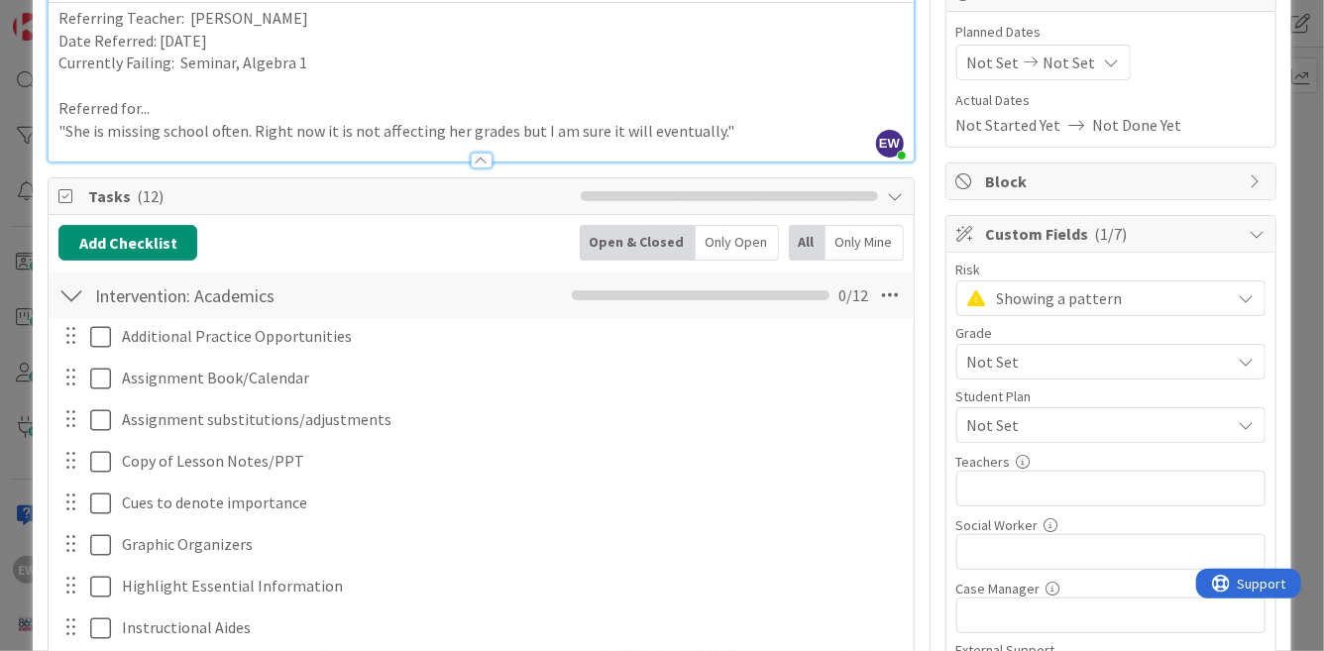
scroll to position [253, 0]
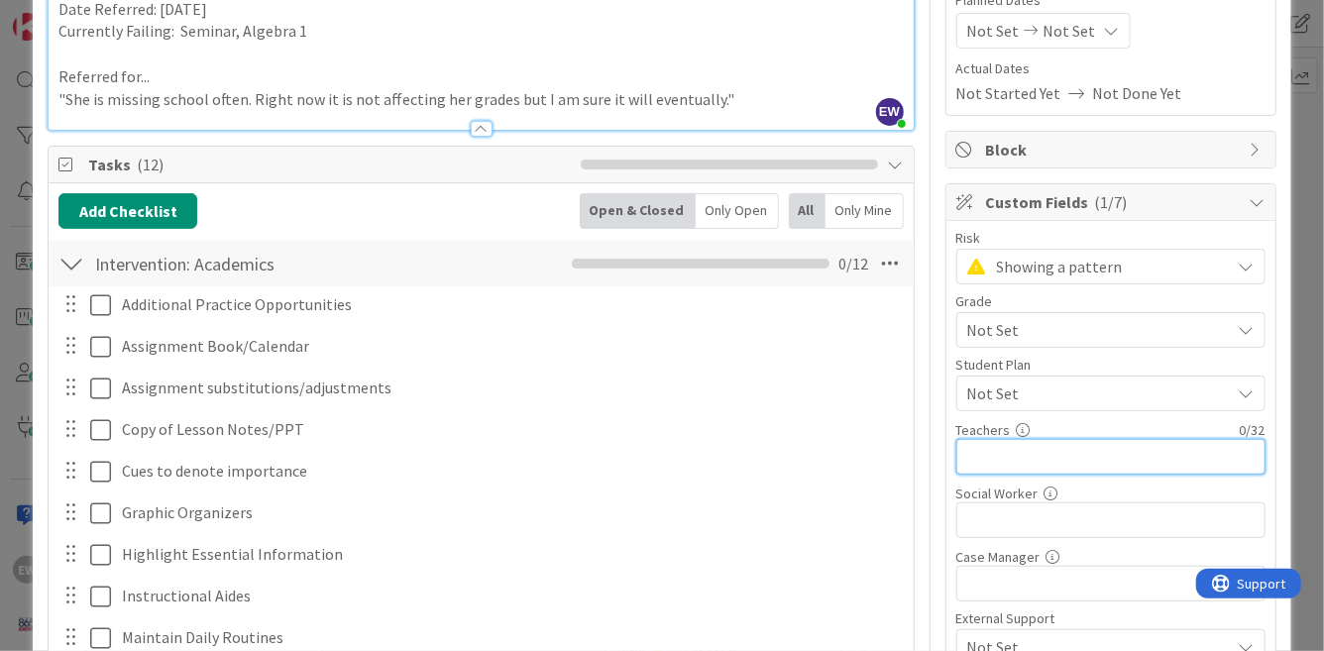
click at [1002, 466] on input "text" at bounding box center [1110, 457] width 309 height 36
type input "[PERSON_NAME],[PERSON_NAME],[PERSON_NAME],[PERSON_NAME]"
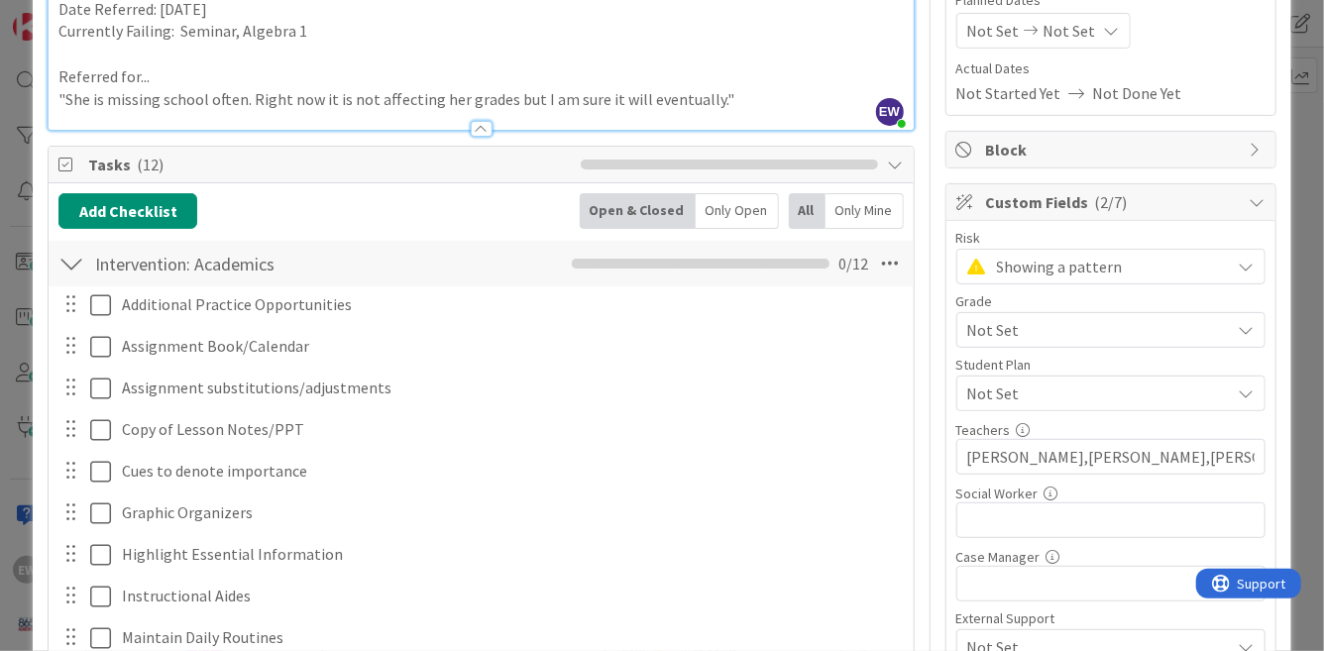
click at [1103, 332] on span "Not Set" at bounding box center [1094, 330] width 254 height 28
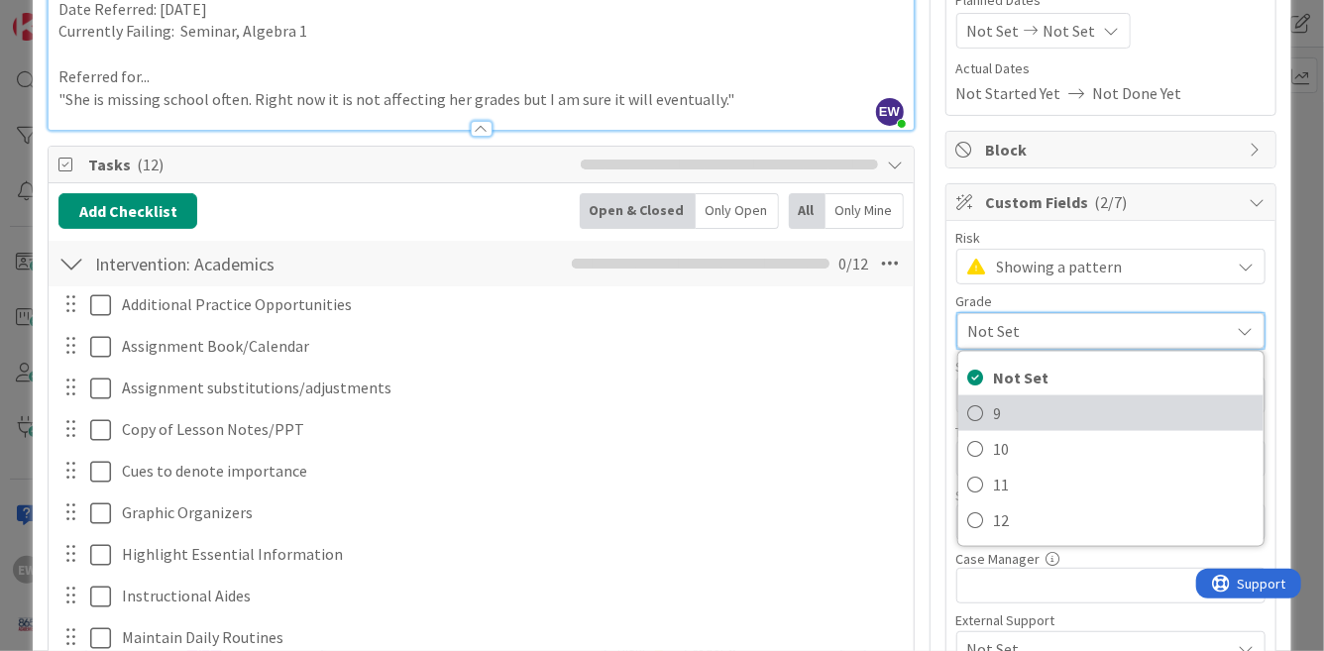
click at [997, 411] on span "9" at bounding box center [1124, 413] width 260 height 30
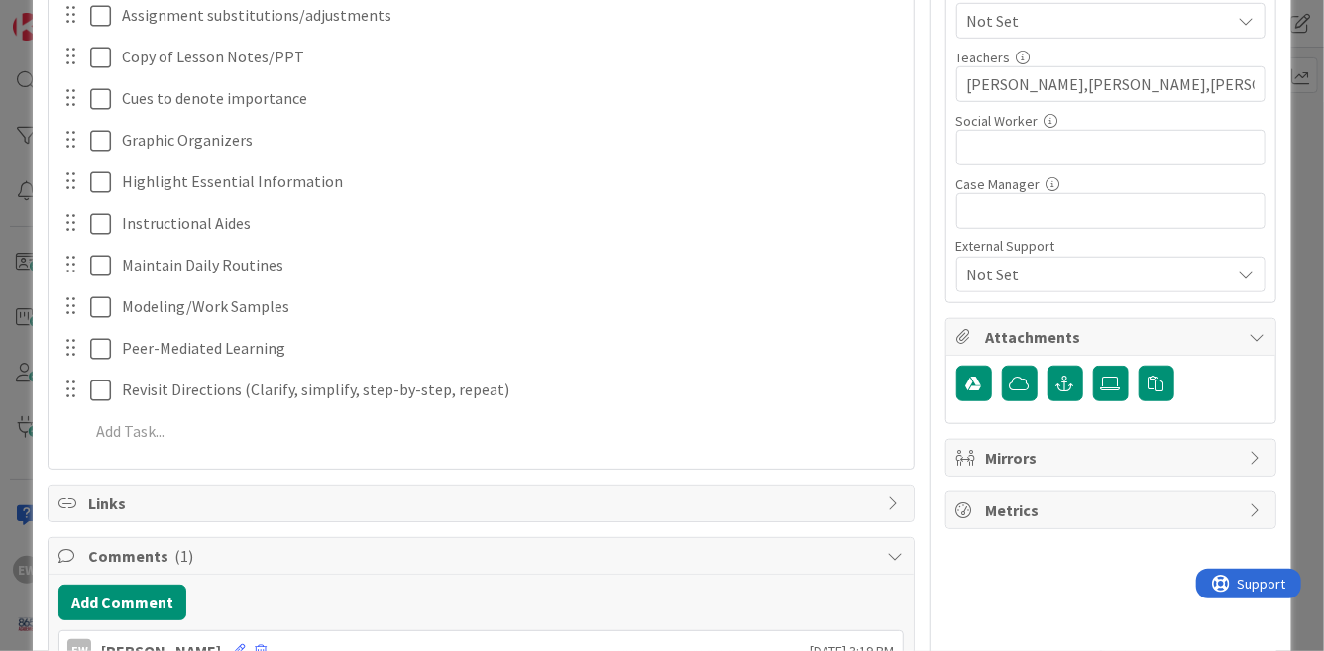
scroll to position [630, 0]
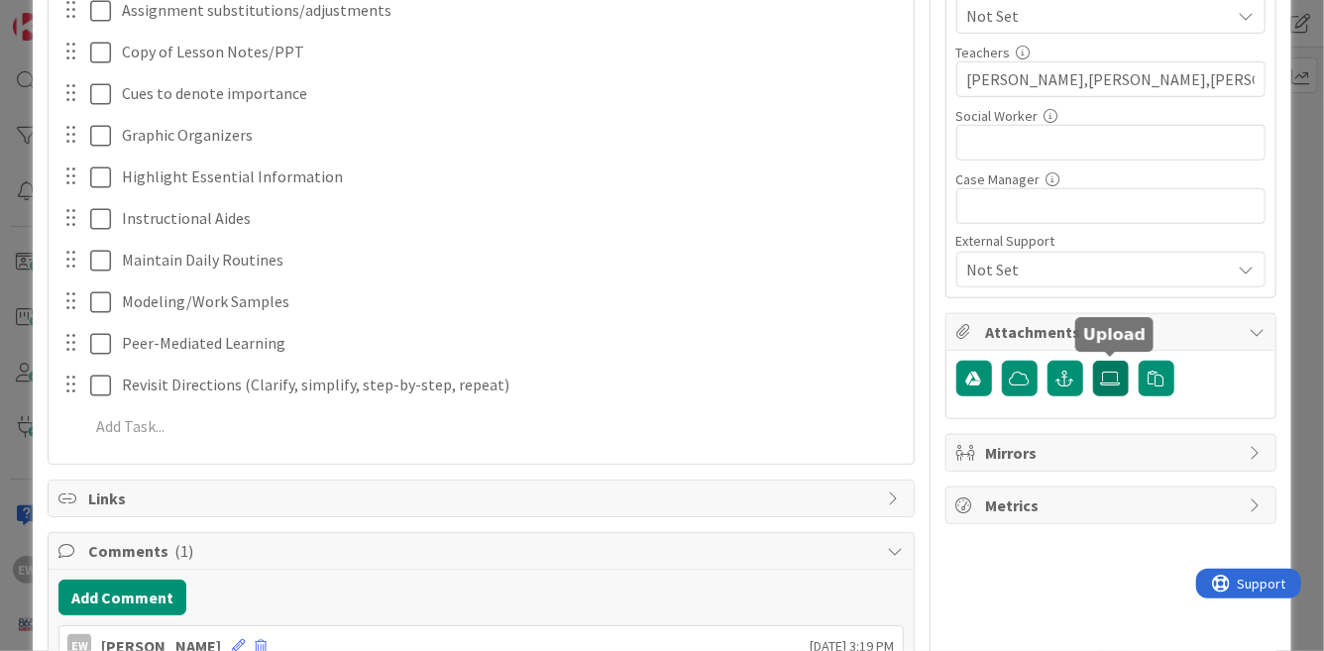
click at [1106, 380] on icon at bounding box center [1111, 379] width 20 height 16
click at [1093, 361] on input "file" at bounding box center [1093, 361] width 0 height 0
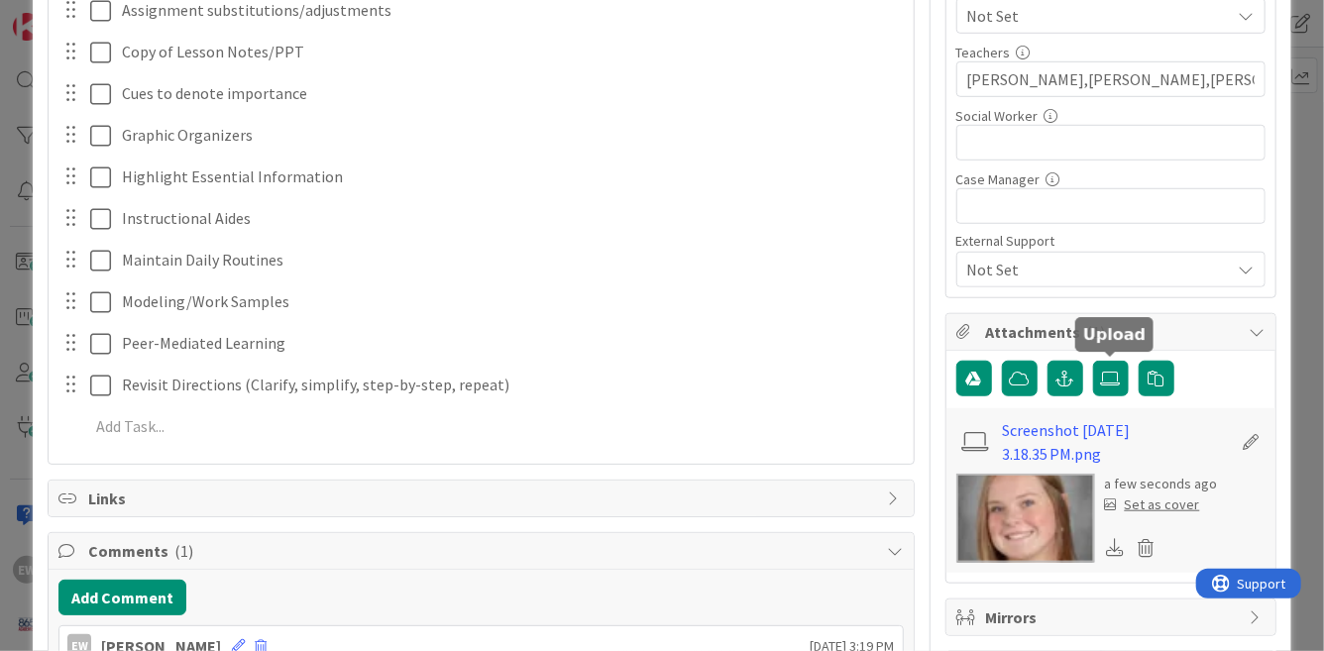
click at [1176, 502] on div "Set as cover" at bounding box center [1152, 504] width 95 height 21
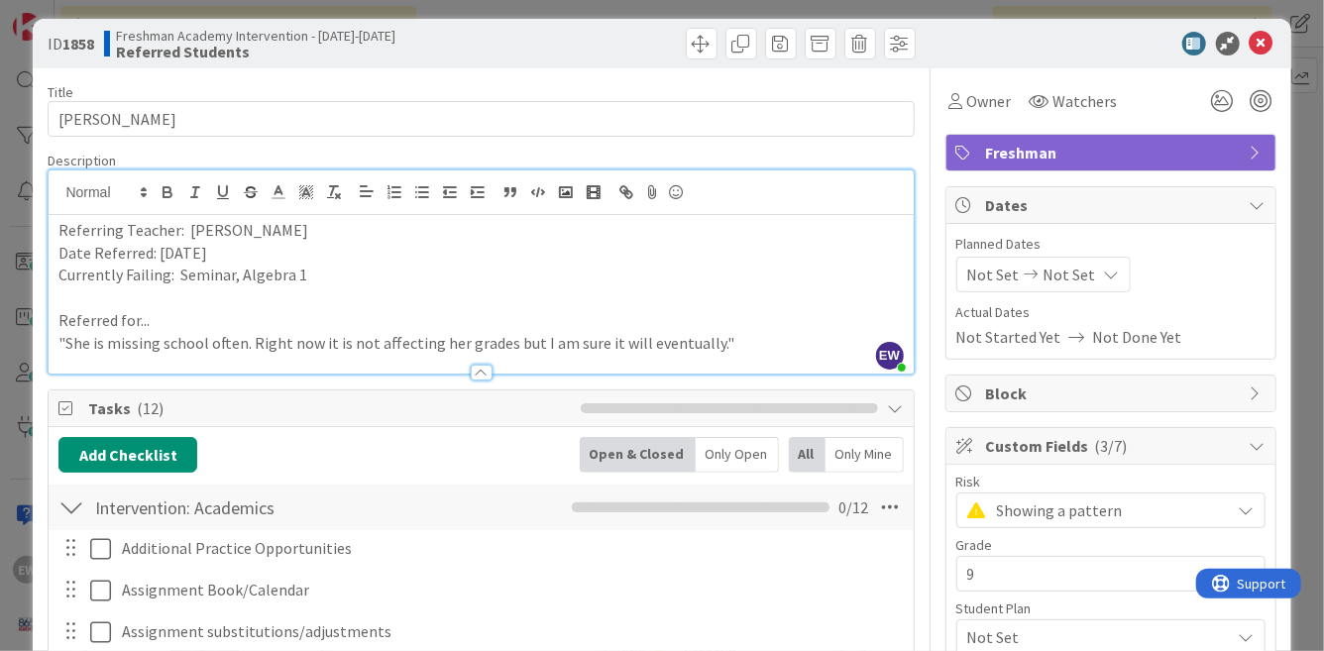
scroll to position [0, 0]
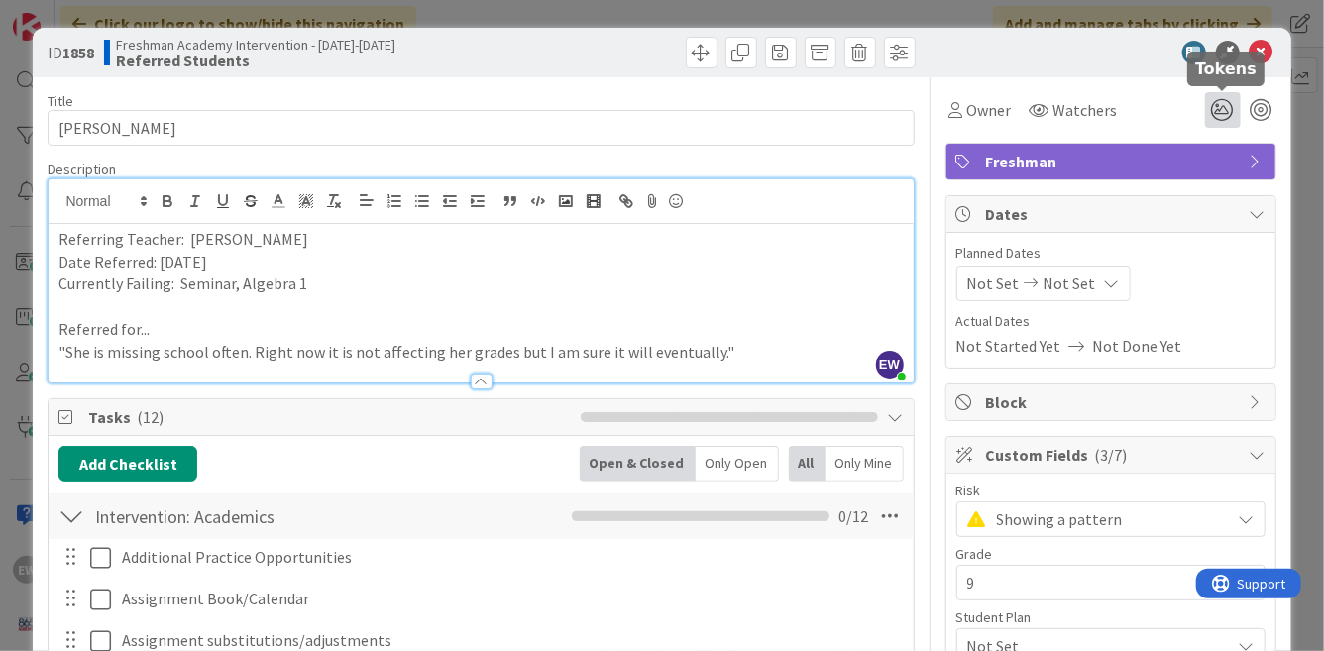
click at [1226, 99] on icon at bounding box center [1223, 110] width 36 height 36
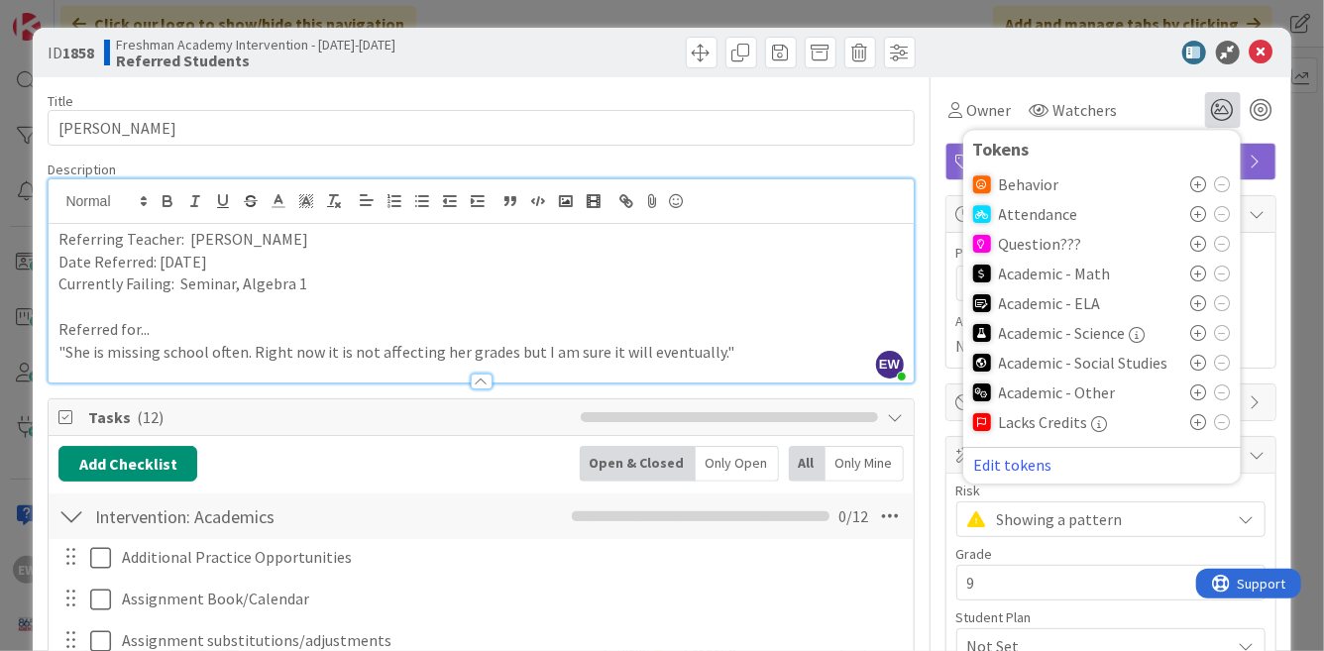
click at [1200, 277] on icon at bounding box center [1199, 274] width 16 height 16
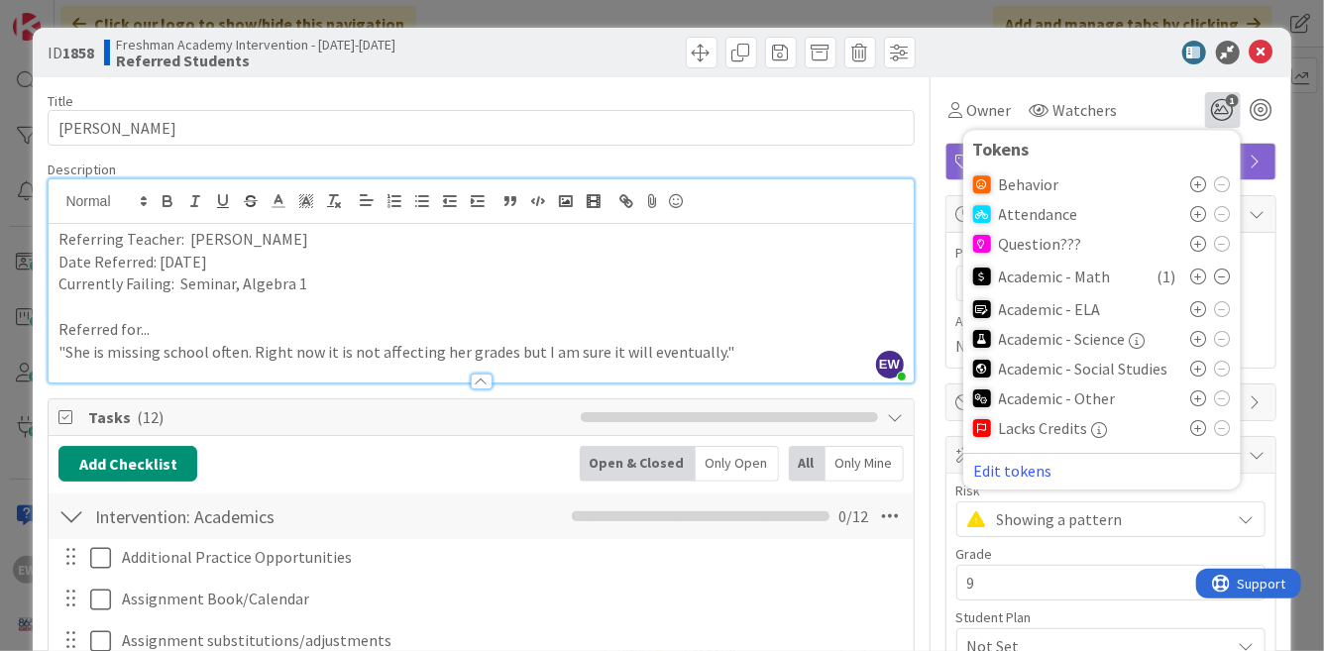
click at [1199, 399] on icon at bounding box center [1199, 398] width 16 height 16
click at [1260, 55] on icon at bounding box center [1262, 53] width 24 height 24
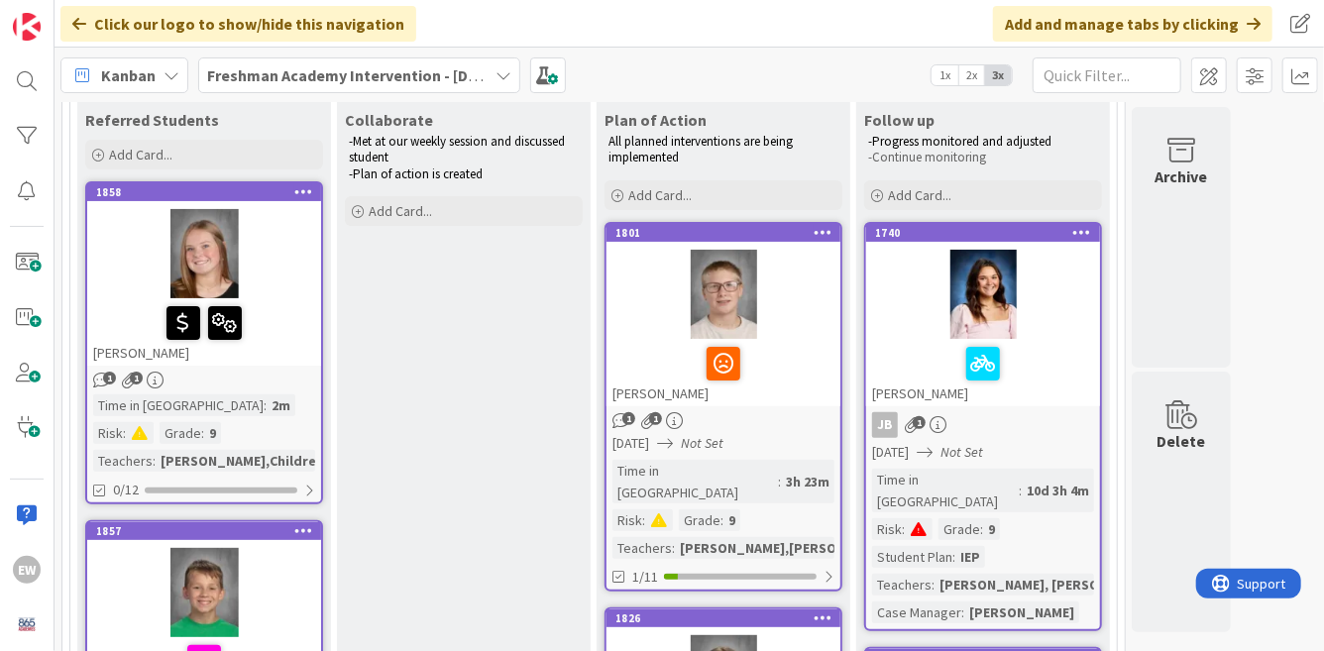
scroll to position [44, 0]
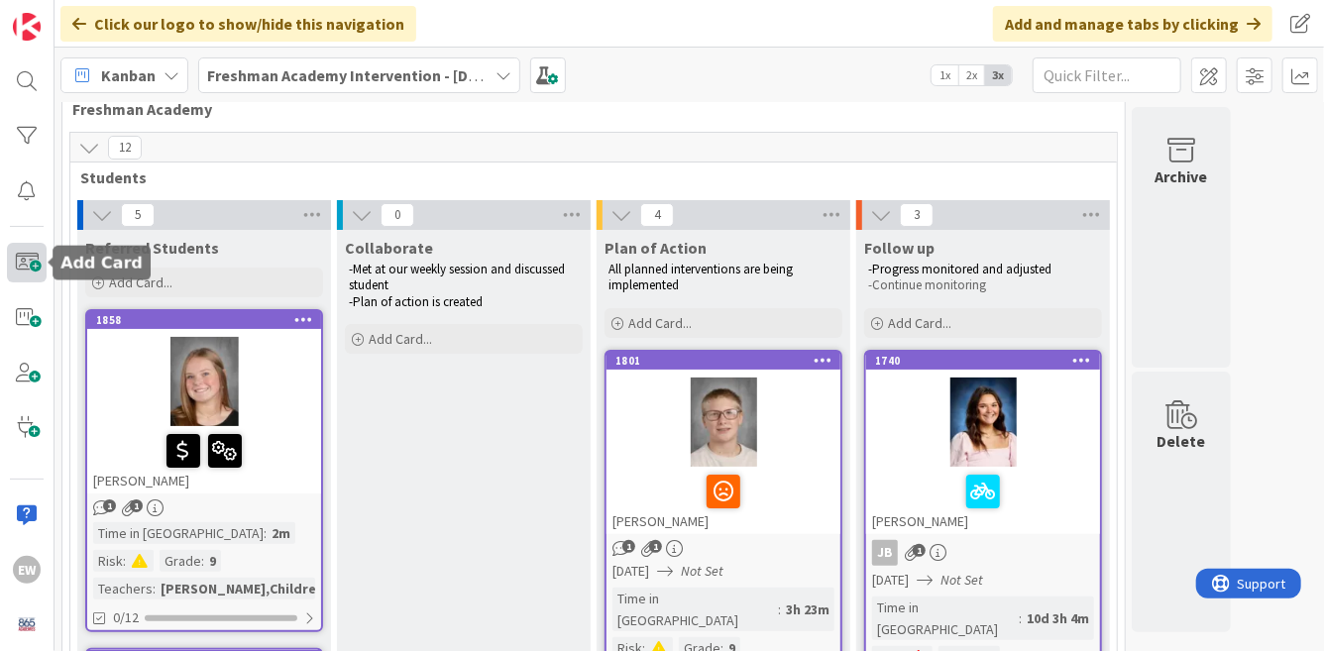
click at [29, 257] on span at bounding box center [27, 262] width 40 height 39
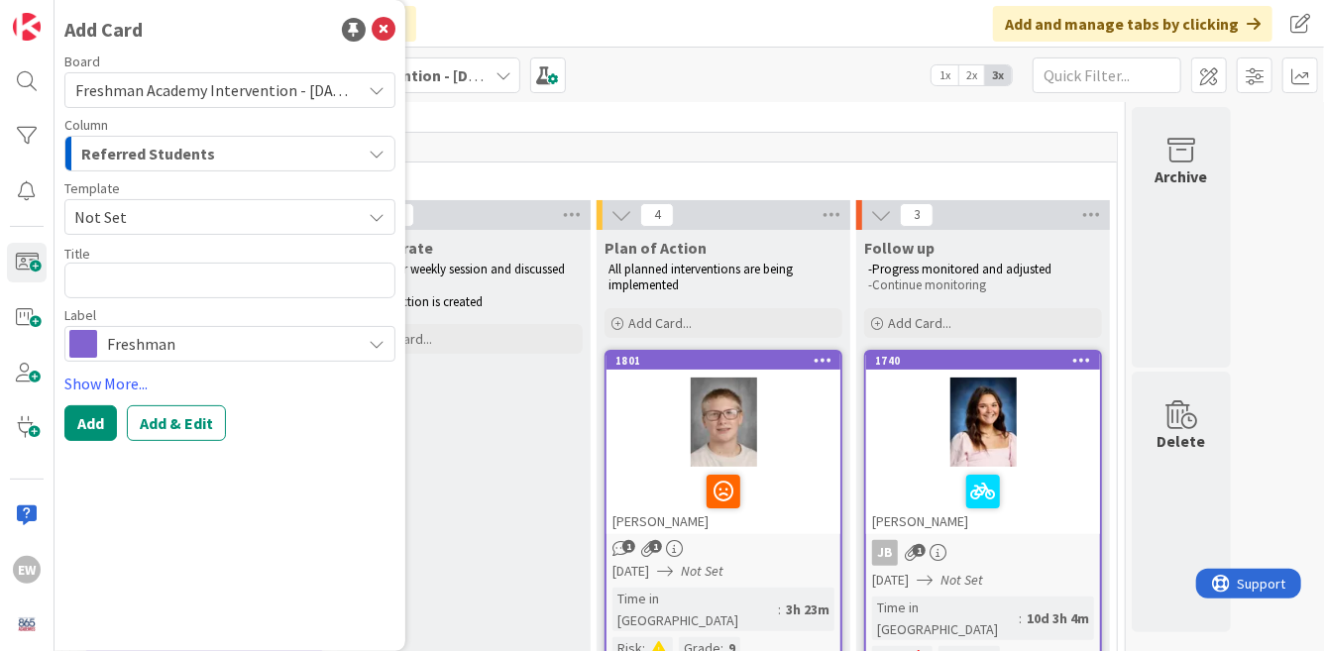
click at [185, 219] on span "Not Set" at bounding box center [210, 217] width 272 height 26
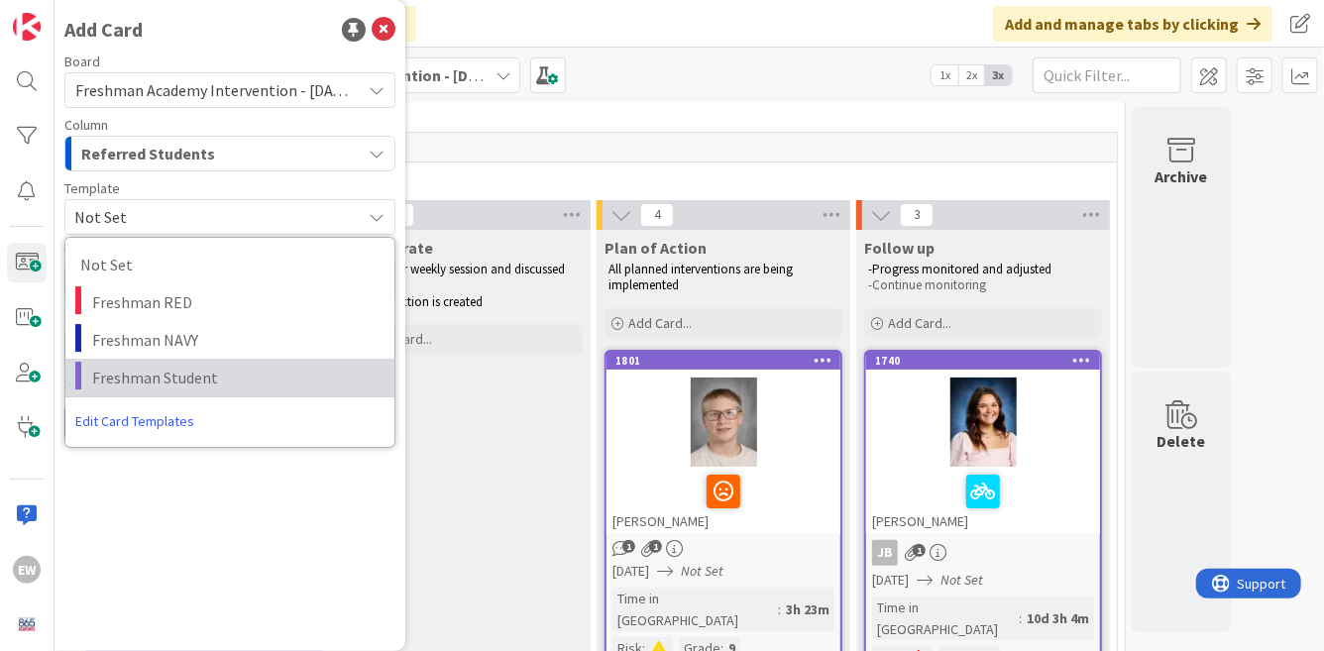
click at [166, 371] on span "Freshman Student" at bounding box center [235, 378] width 287 height 26
type textarea "x"
type textarea "Freshman Student"
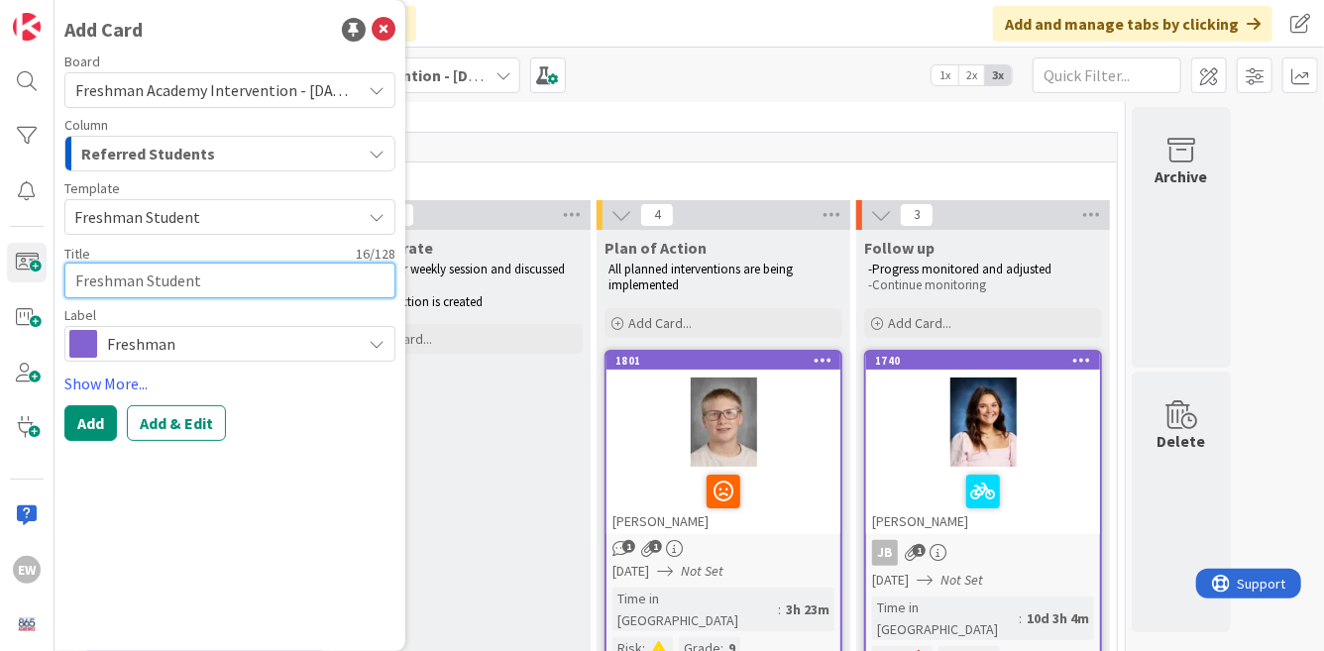
click at [164, 283] on textarea "Freshman Student" at bounding box center [229, 281] width 331 height 36
paste textarea "Brighten Beschoerner"
type textarea "x"
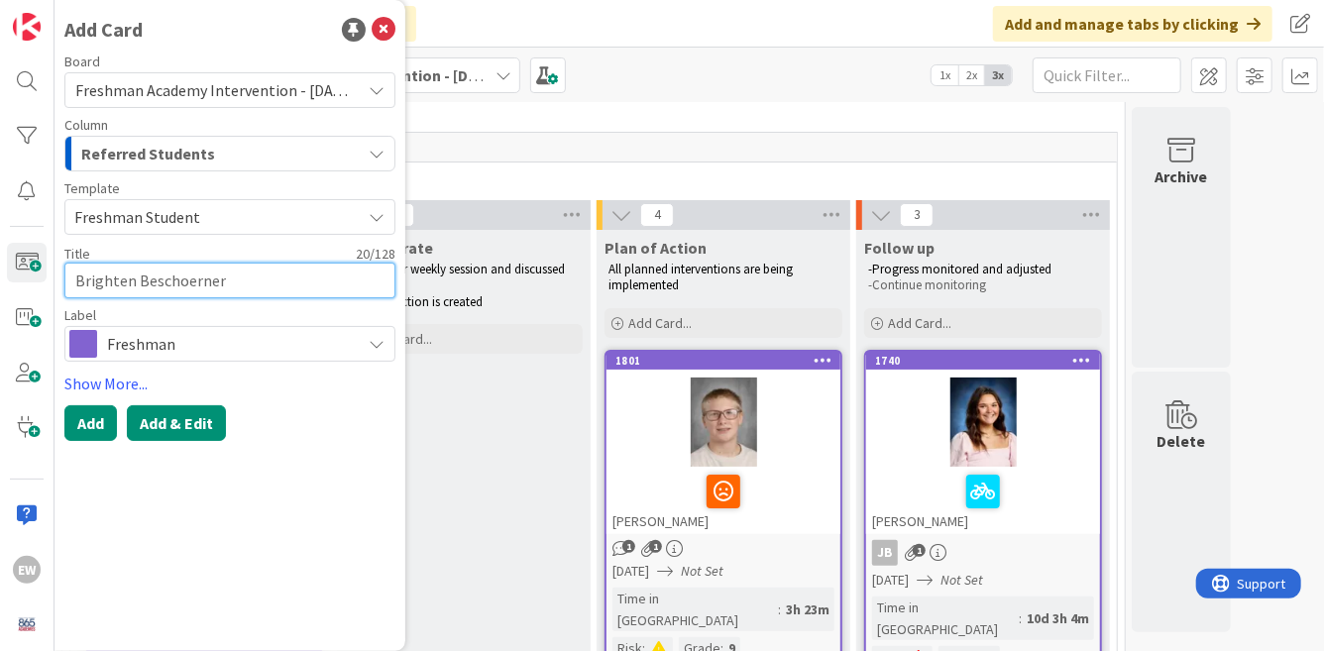
type textarea "Brighten Beschoerner"
click at [167, 424] on button "Add & Edit" at bounding box center [176, 423] width 99 height 36
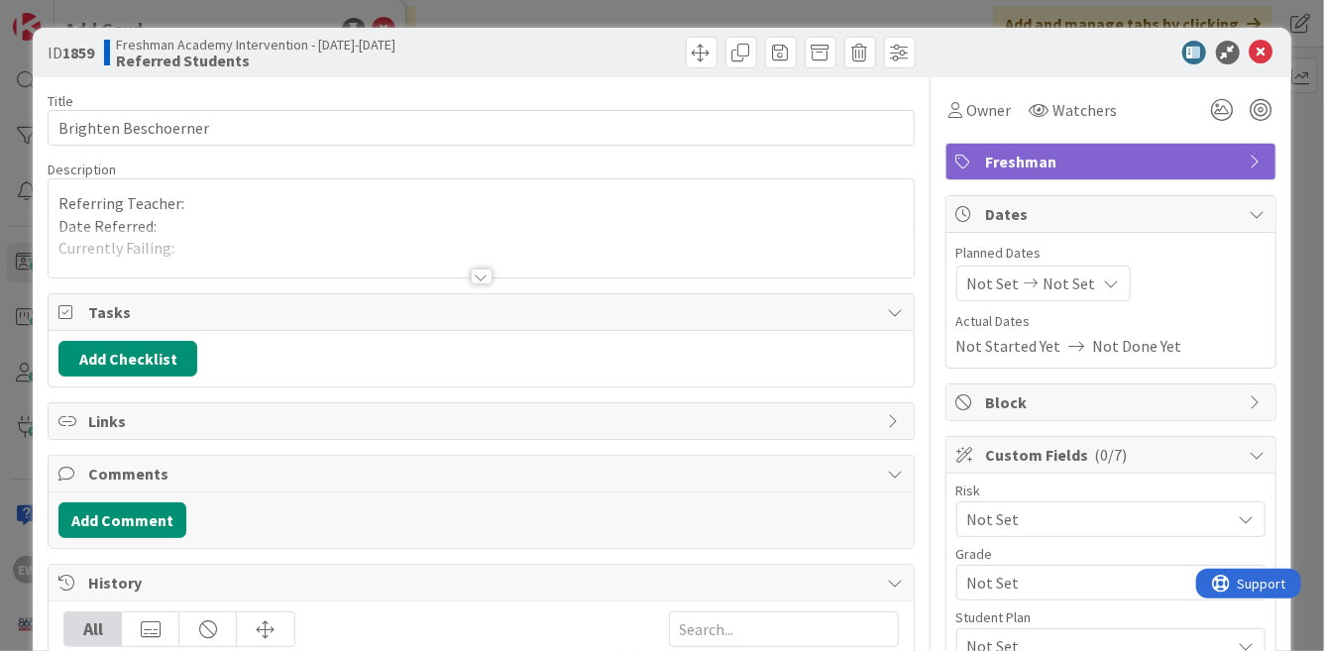
click at [288, 207] on div "Referring Teacher: Date Referred: Currently Failing: Referred for... -" at bounding box center [481, 228] width 864 height 98
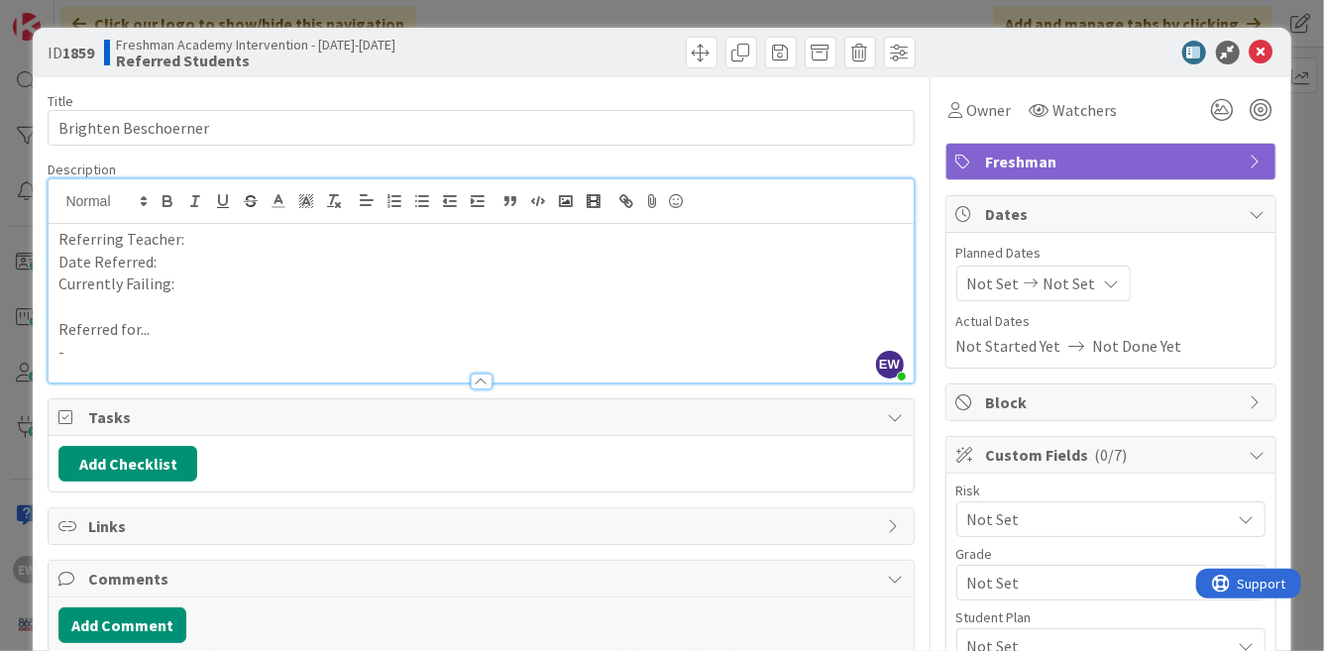
click at [236, 235] on p "Referring Teacher:" at bounding box center [480, 239] width 844 height 23
click at [184, 264] on p "Date Referred:" at bounding box center [480, 262] width 844 height 23
click at [193, 287] on p "Currently Failing:" at bounding box center [480, 284] width 844 height 23
click at [77, 362] on div at bounding box center [481, 373] width 866 height 22
click at [253, 356] on p at bounding box center [480, 352] width 844 height 23
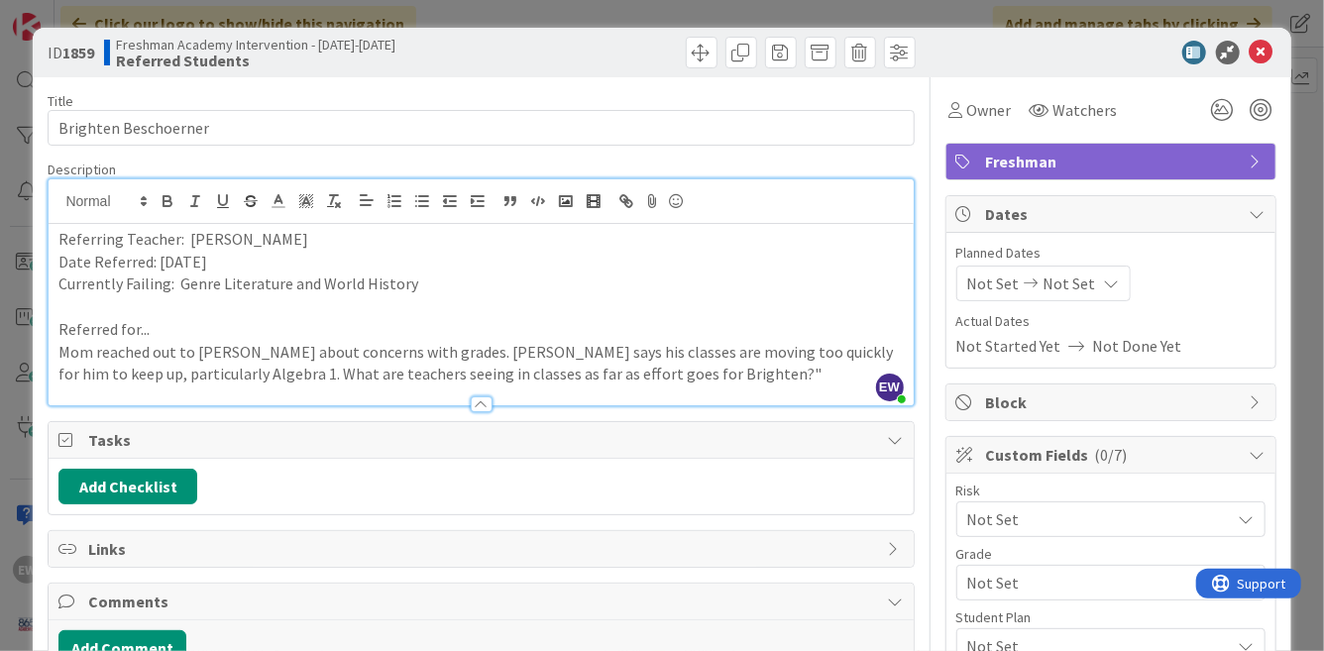
click at [59, 354] on p "Mom reached out to [PERSON_NAME] about concerns with grades. [PERSON_NAME] says…" at bounding box center [480, 363] width 844 height 45
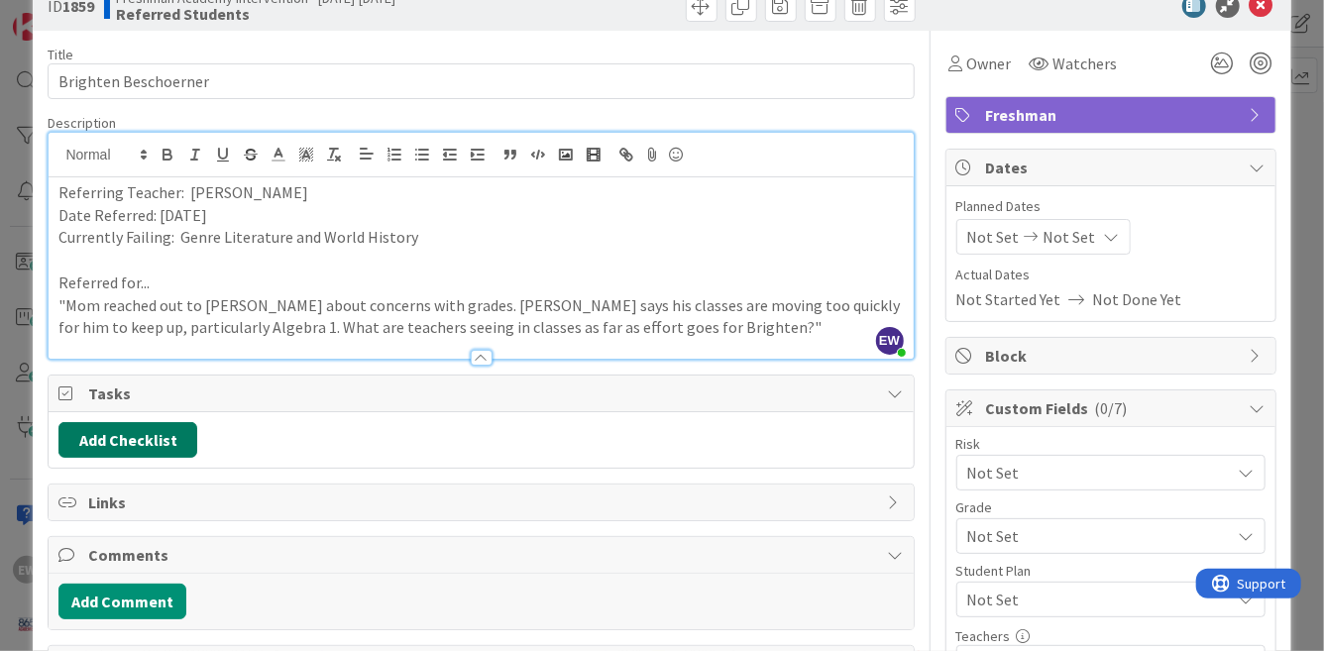
scroll to position [180, 0]
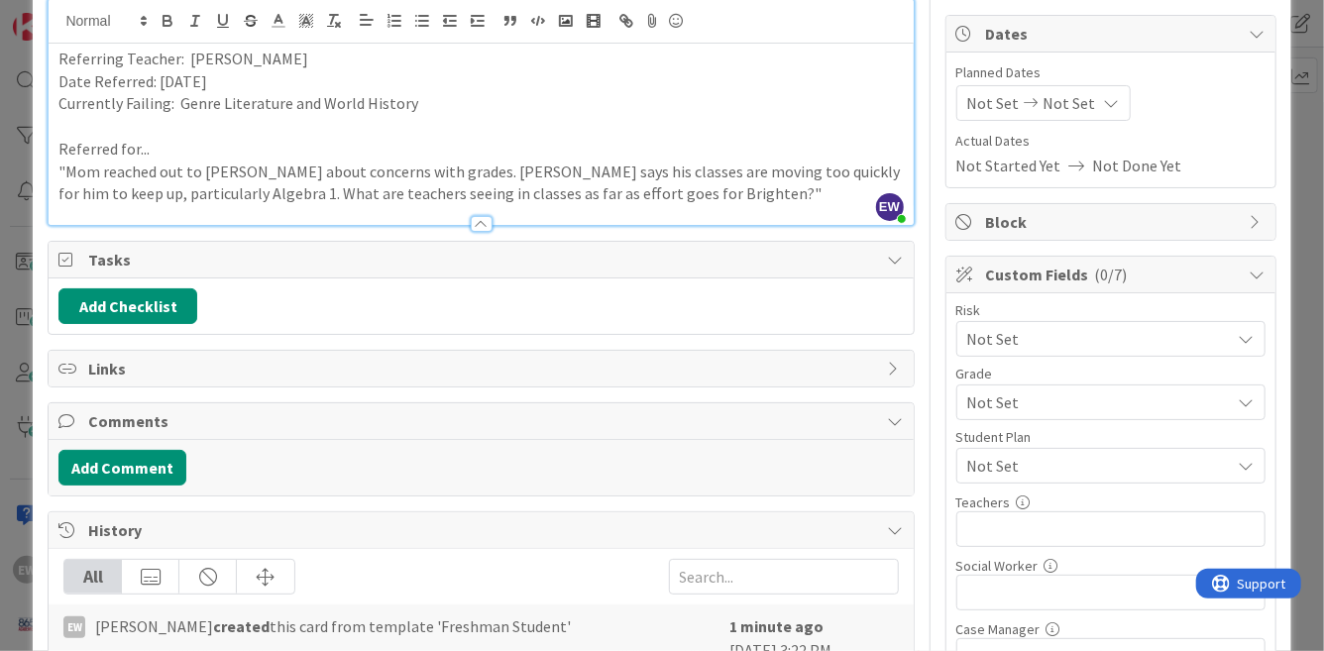
click at [139, 325] on div "Add Checklist" at bounding box center [481, 305] width 864 height 55
click at [142, 312] on button "Add Checklist" at bounding box center [127, 306] width 139 height 36
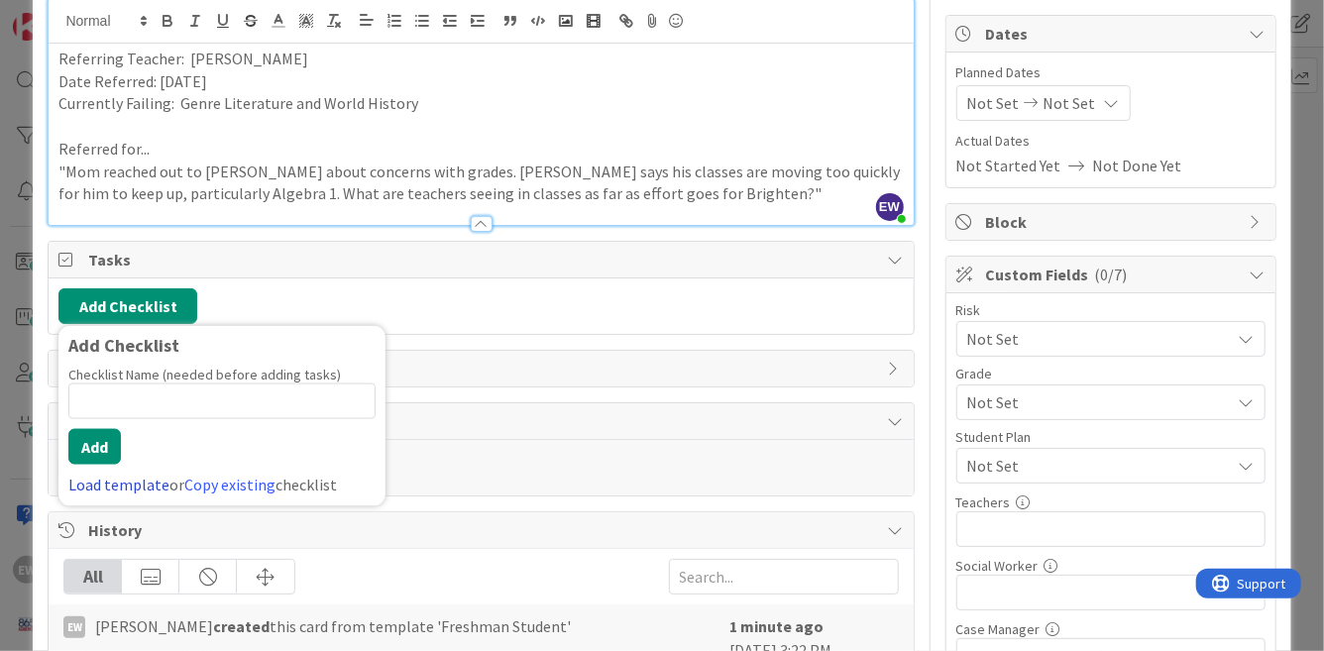
click at [106, 489] on link "Load template" at bounding box center [118, 485] width 101 height 20
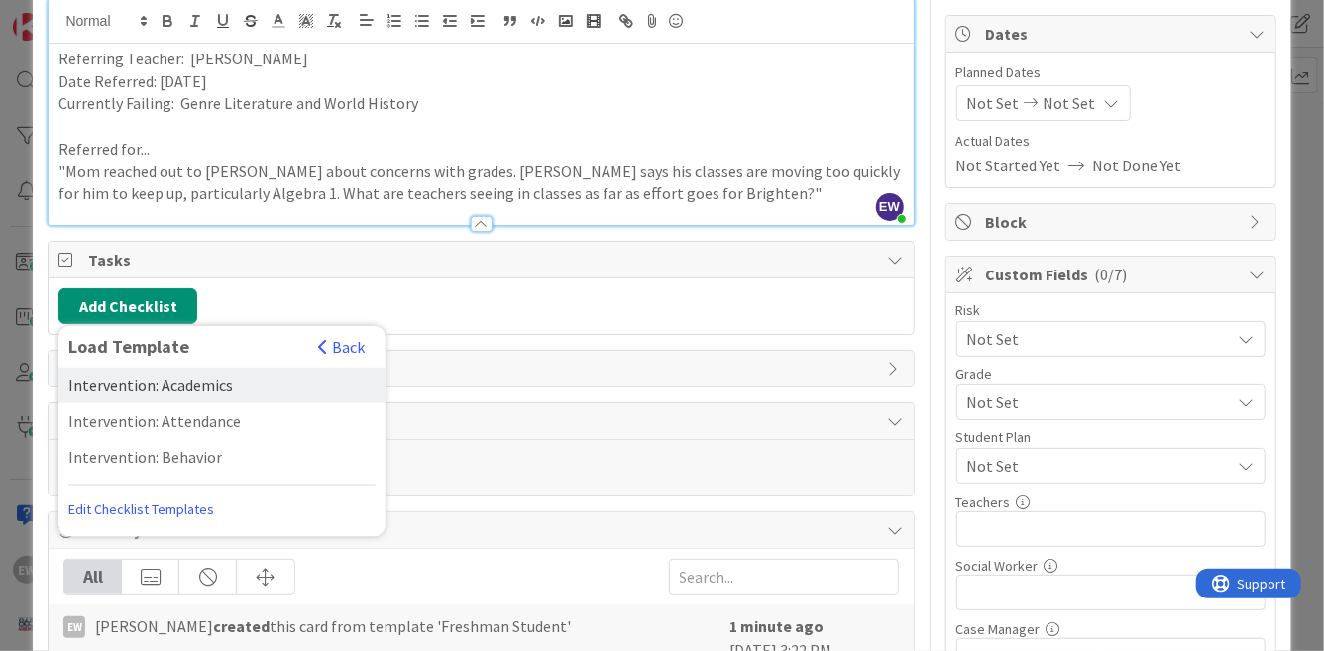
click at [146, 385] on div "Intervention: Academics" at bounding box center [221, 386] width 327 height 36
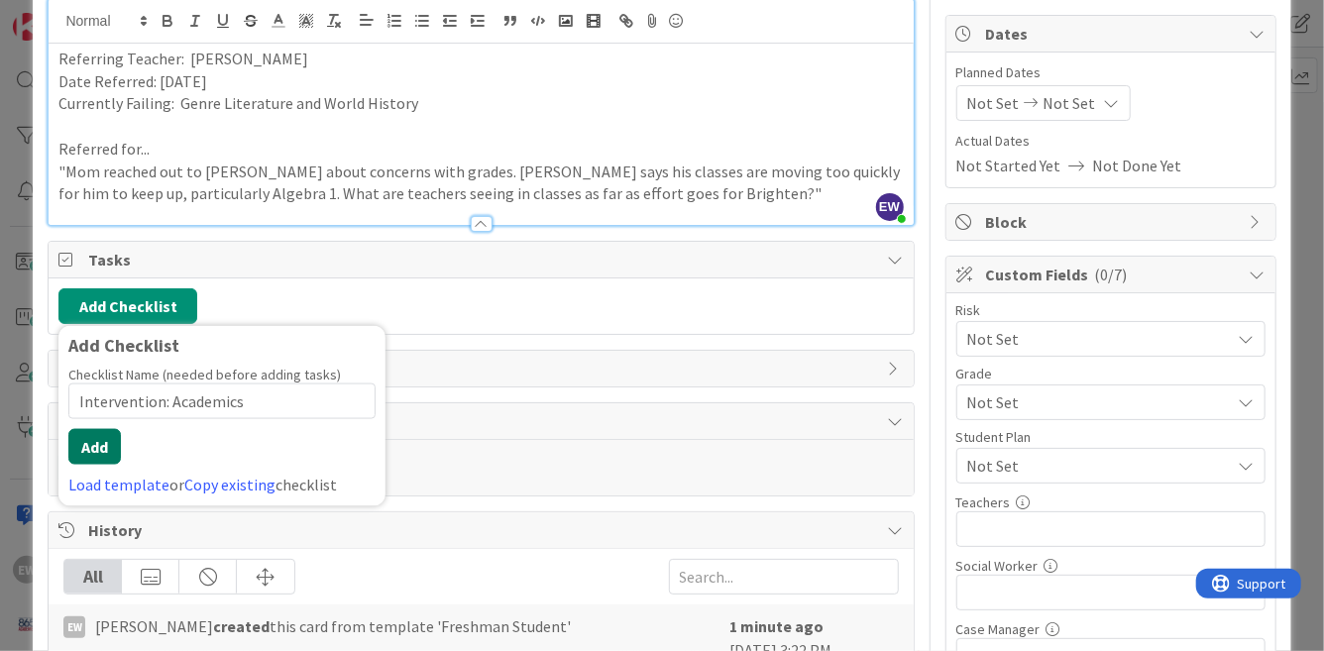
click at [106, 446] on button "Add" at bounding box center [94, 447] width 53 height 36
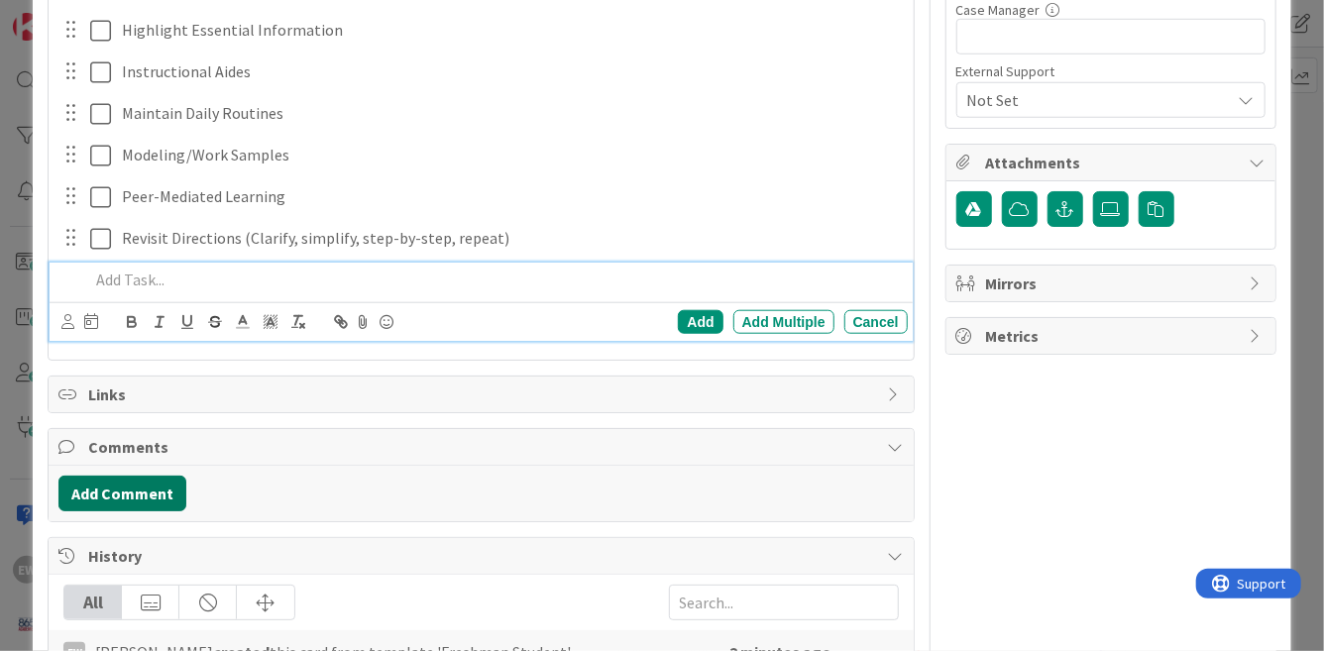
scroll to position [897, 0]
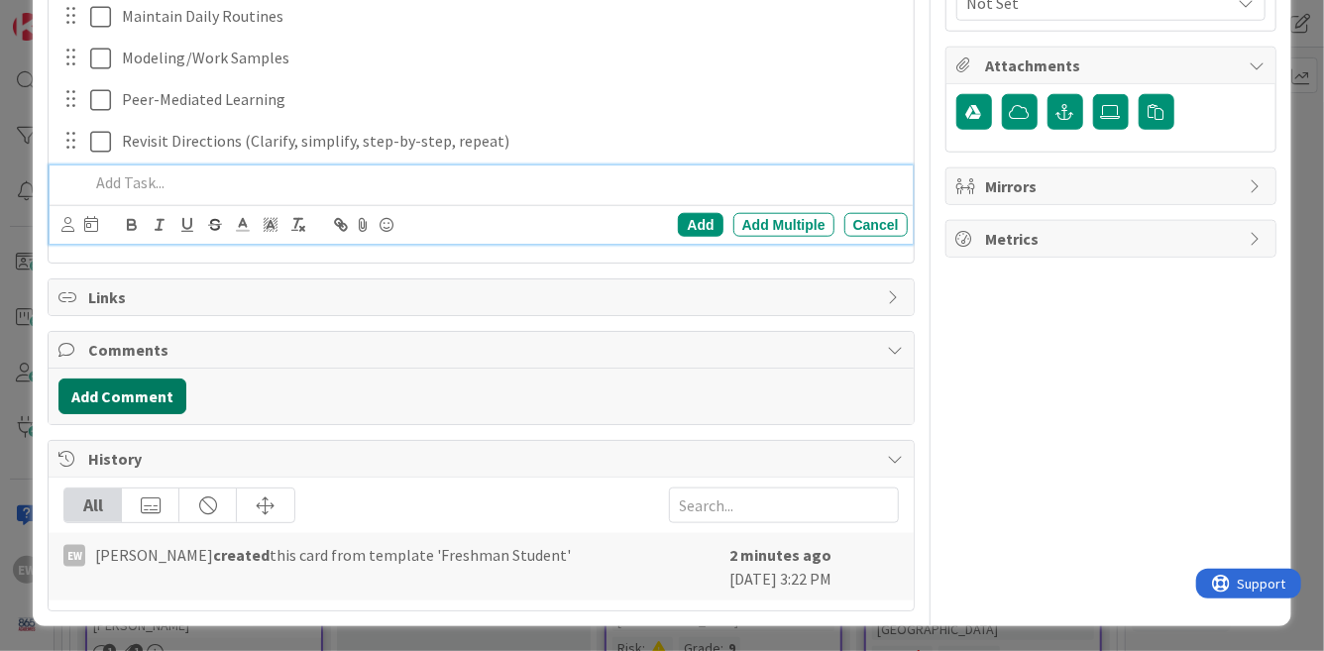
click at [146, 391] on button "Add Comment" at bounding box center [122, 397] width 128 height 36
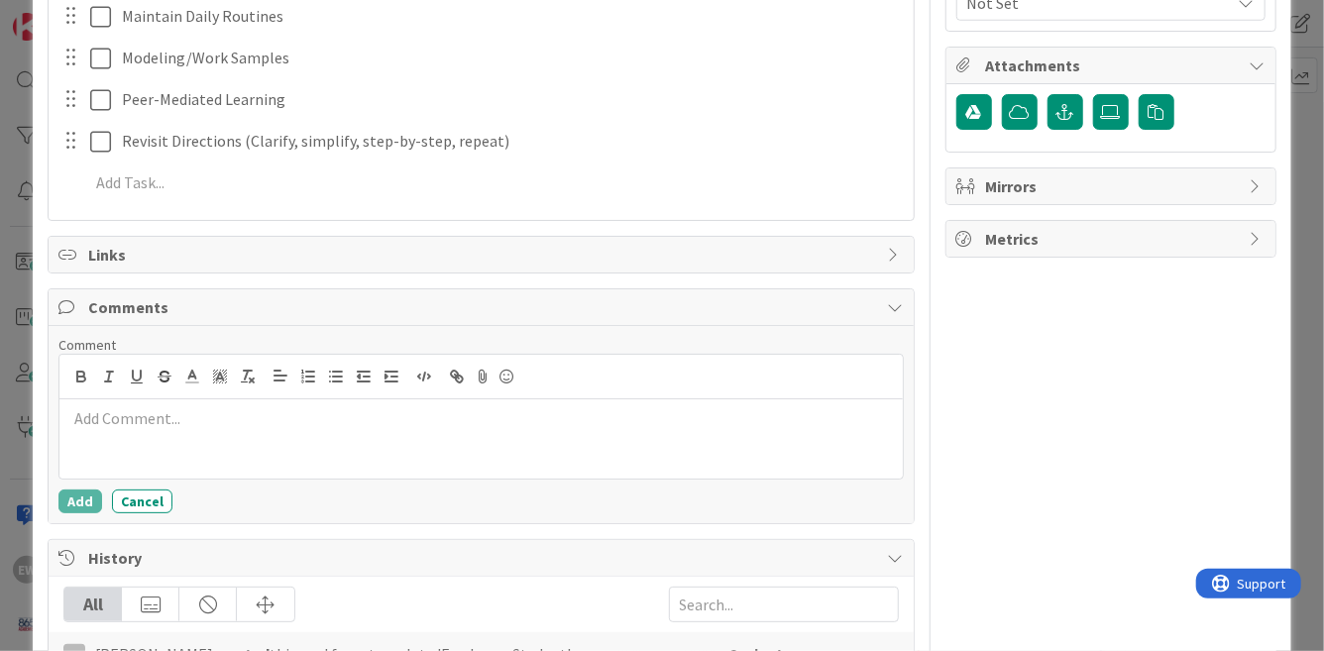
click at [154, 441] on div at bounding box center [480, 438] width 842 height 79
click at [65, 415] on div "Parent and counselor call, counselor meeting with [PERSON_NAME]" at bounding box center [480, 438] width 842 height 79
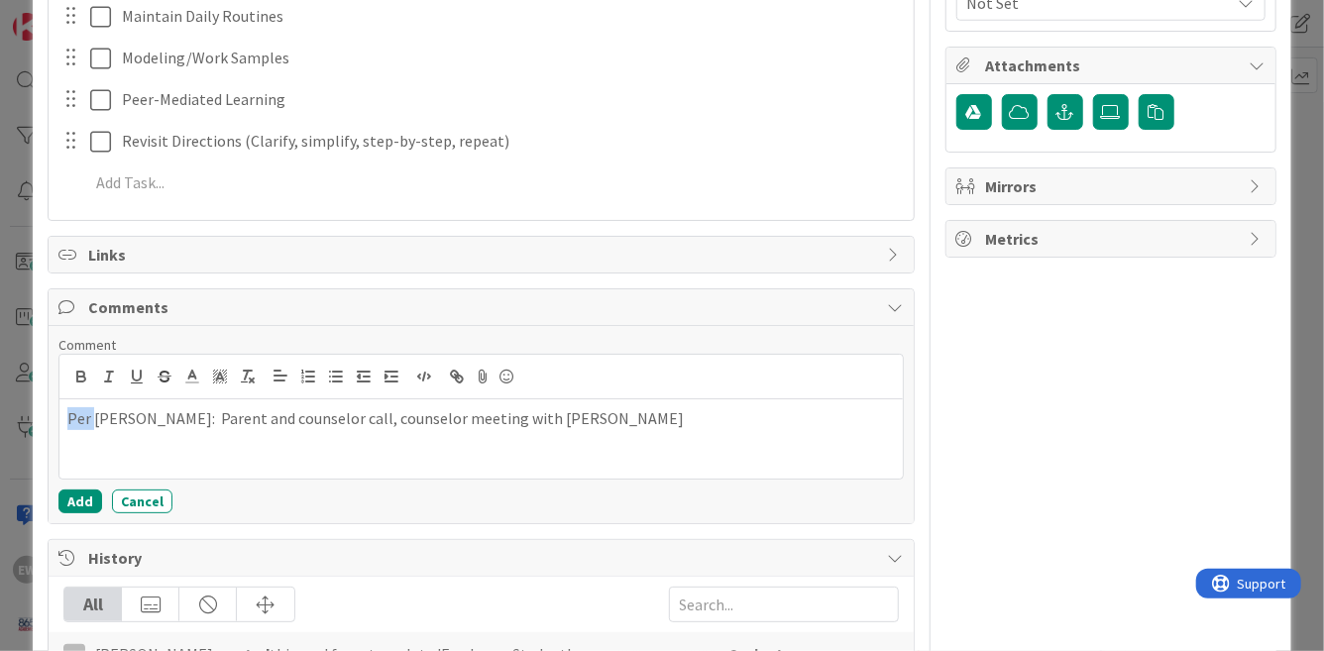
drag, startPoint x: 95, startPoint y: 418, endPoint x: 26, endPoint y: 419, distance: 69.4
click at [26, 418] on div "ID 1859 Freshman Academy Intervention - [DATE]-[DATE] Referred Students Title 2…" at bounding box center [662, 325] width 1324 height 651
click at [76, 496] on button "Add" at bounding box center [80, 502] width 44 height 24
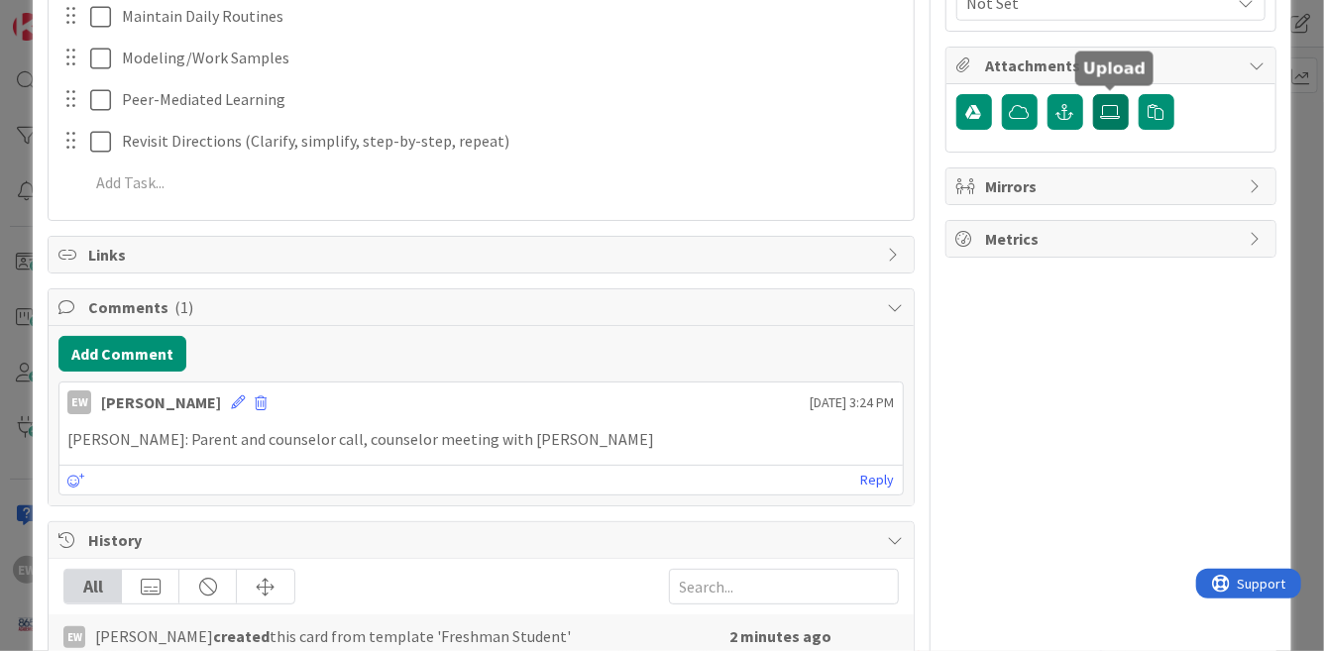
click at [1119, 117] on icon at bounding box center [1111, 112] width 20 height 16
click at [1093, 94] on input "file" at bounding box center [1093, 94] width 0 height 0
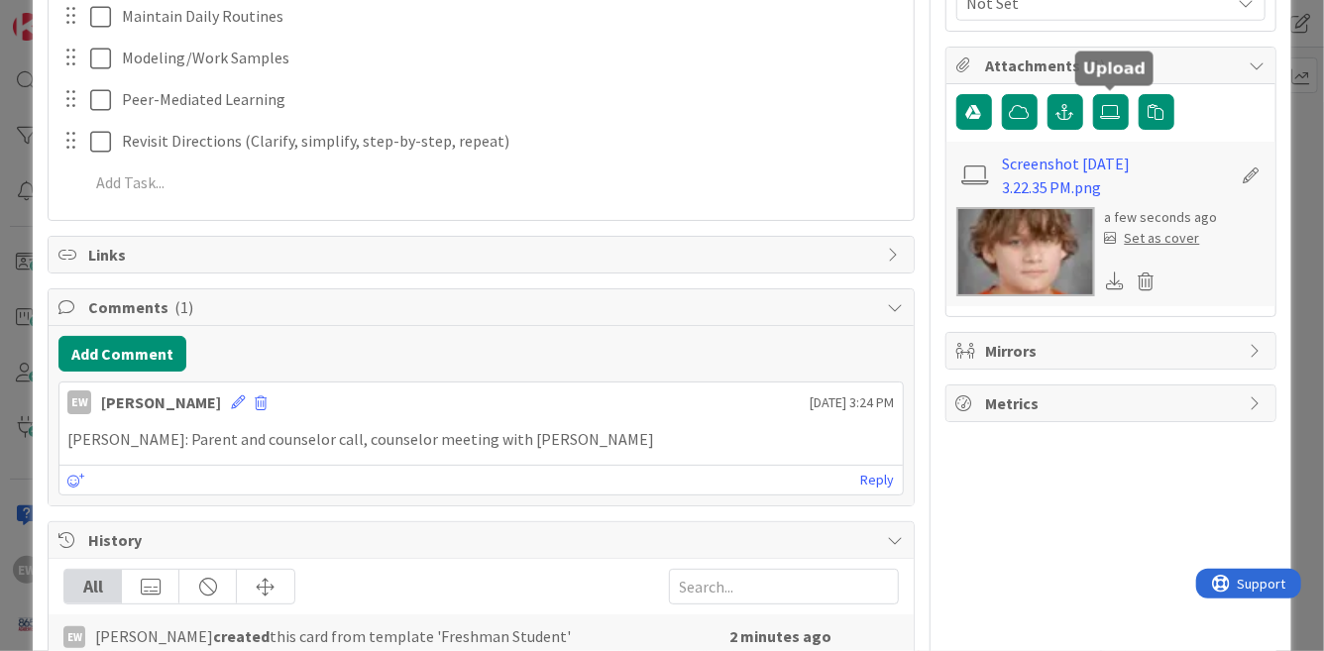
click at [1172, 231] on div "Set as cover" at bounding box center [1152, 238] width 95 height 21
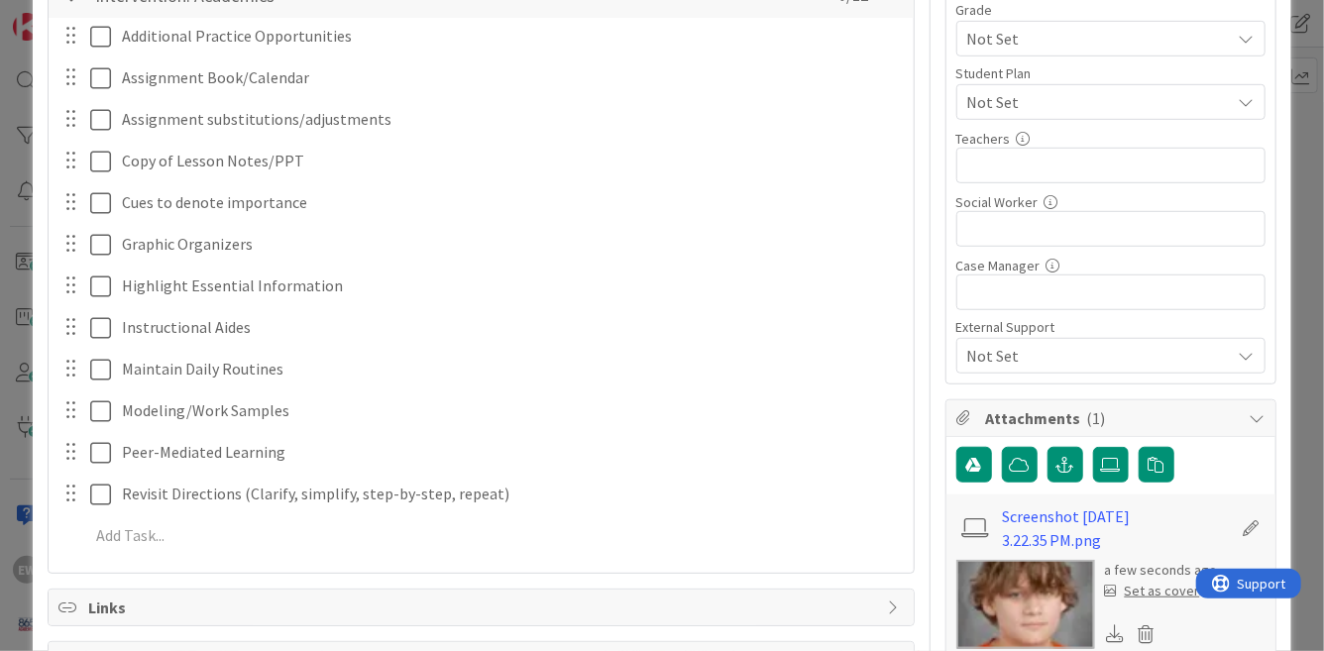
scroll to position [486, 0]
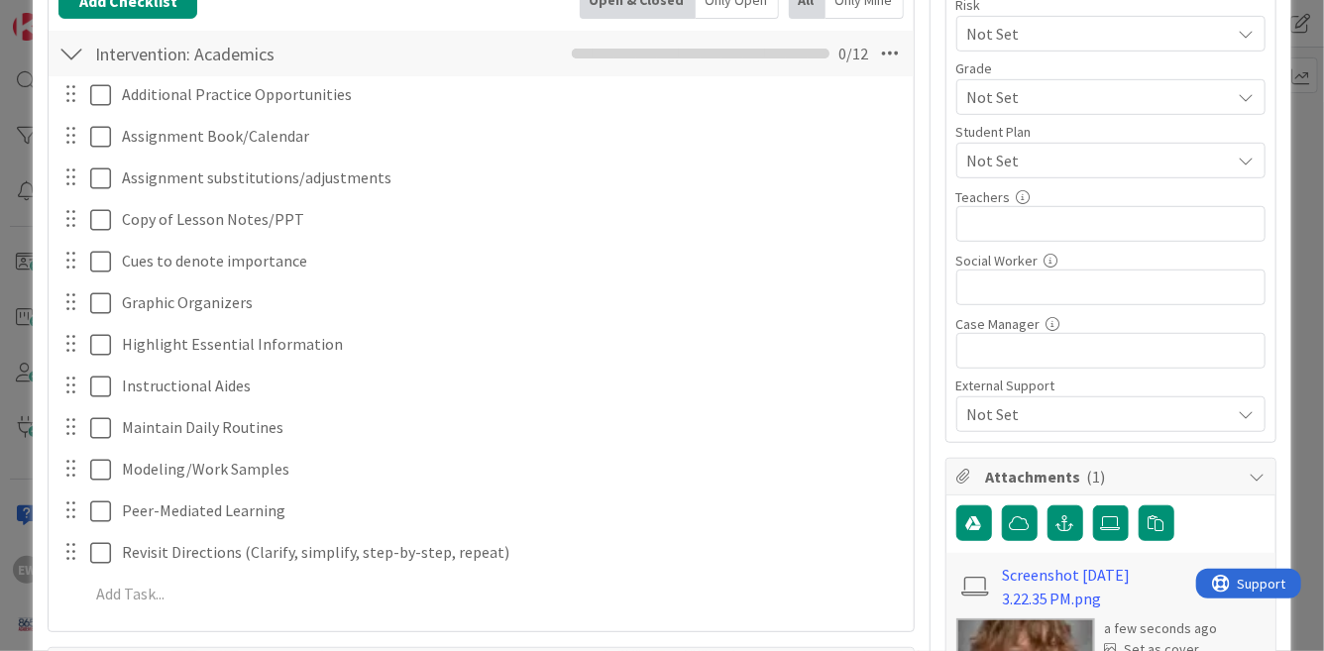
click at [1013, 32] on span "Not Set" at bounding box center [1094, 34] width 254 height 28
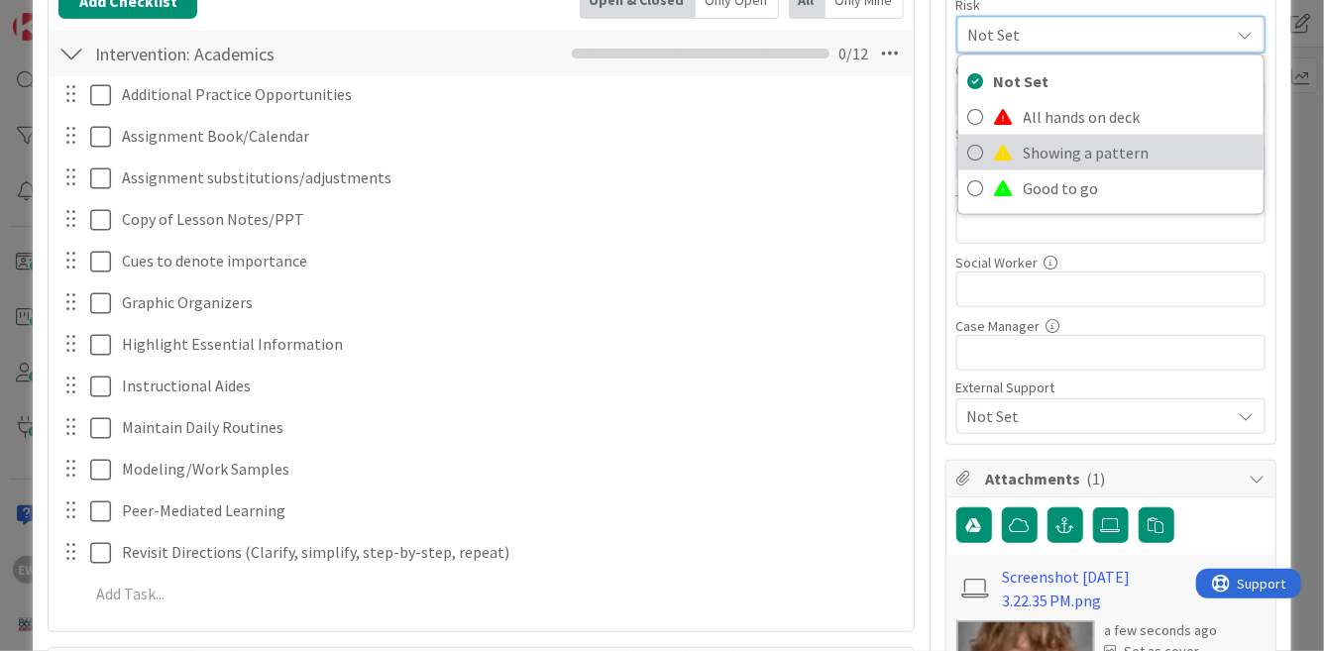
click at [1019, 149] on link "Showing a pattern" at bounding box center [1110, 153] width 305 height 36
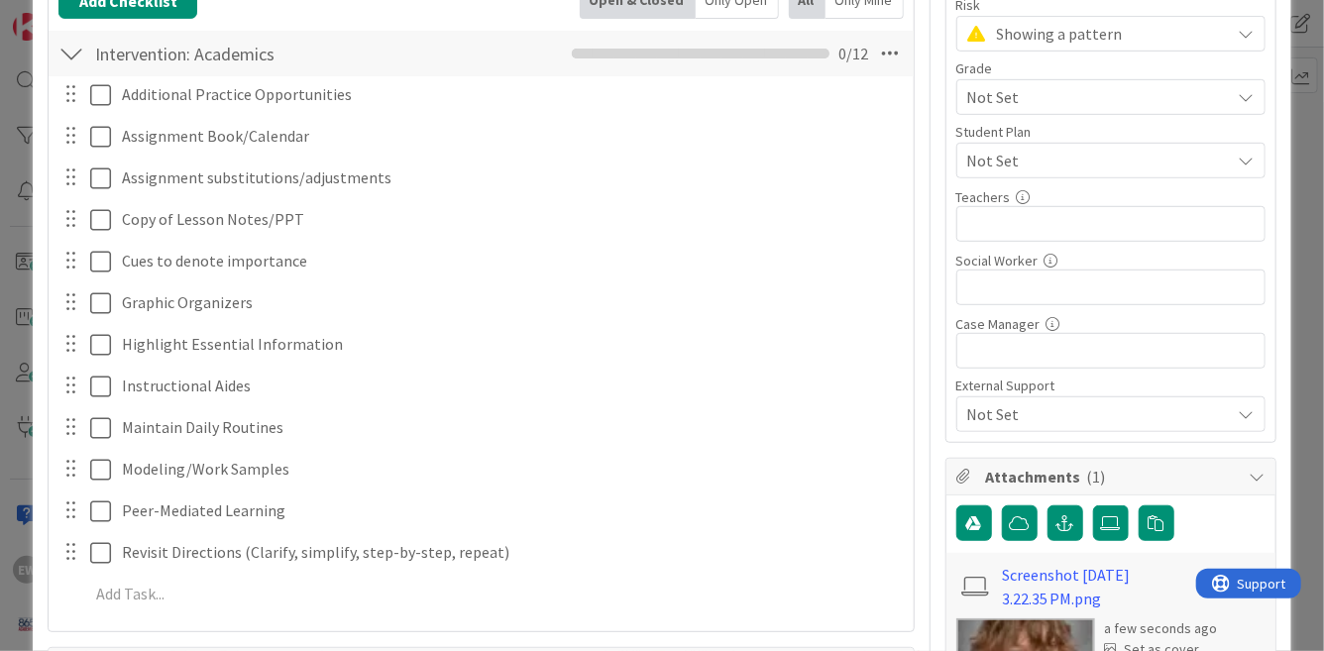
click at [1015, 102] on span "Not Set" at bounding box center [1094, 97] width 254 height 28
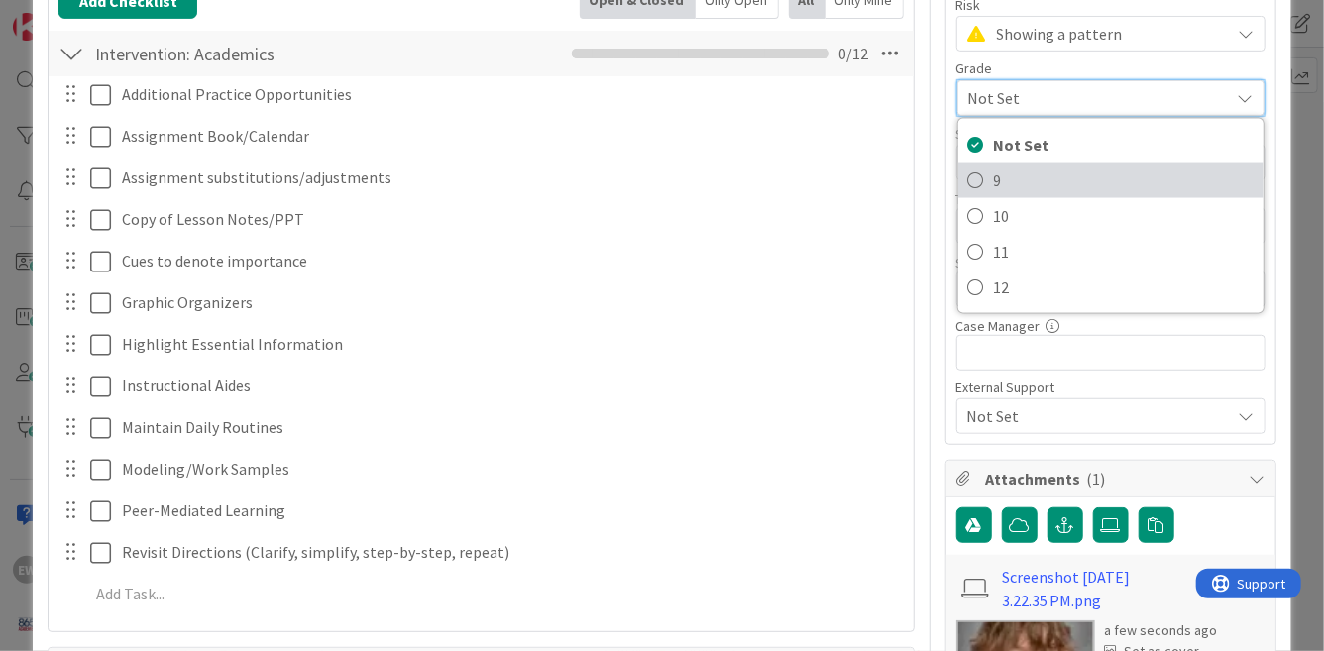
click at [997, 179] on span "9" at bounding box center [1124, 180] width 260 height 30
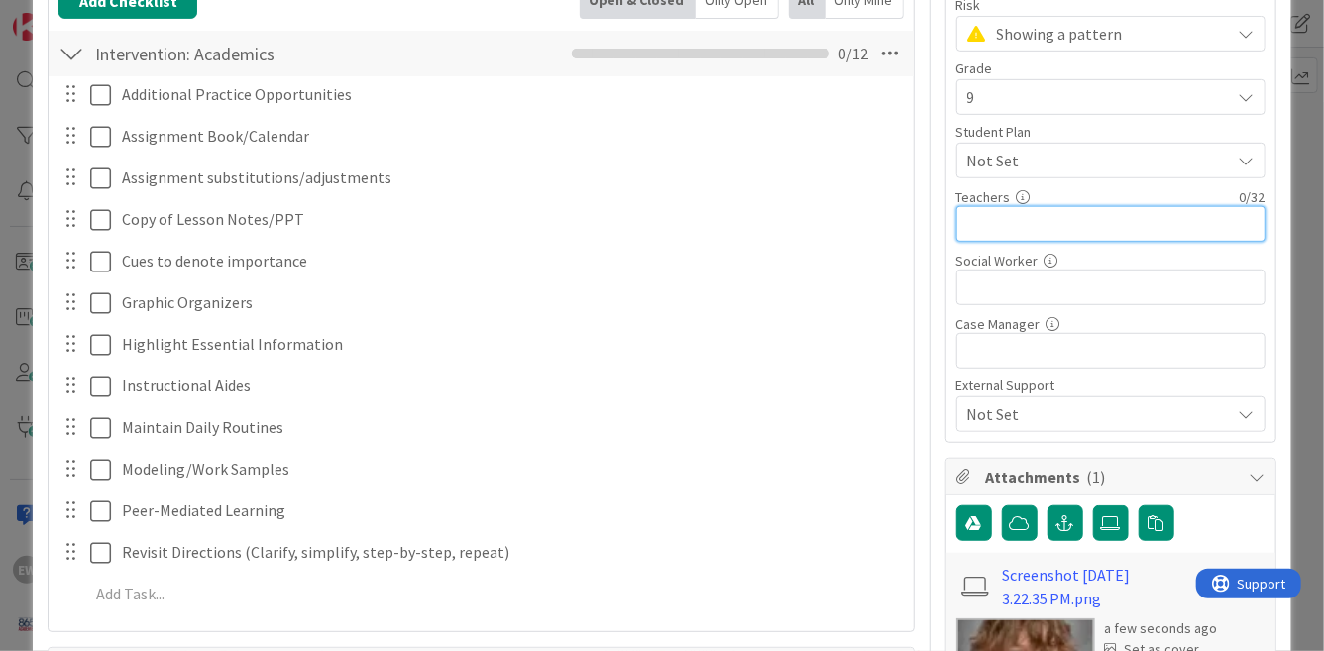
click at [1006, 225] on input "text" at bounding box center [1110, 224] width 309 height 36
type input "Schaller,Gentry,[PERSON_NAME]"
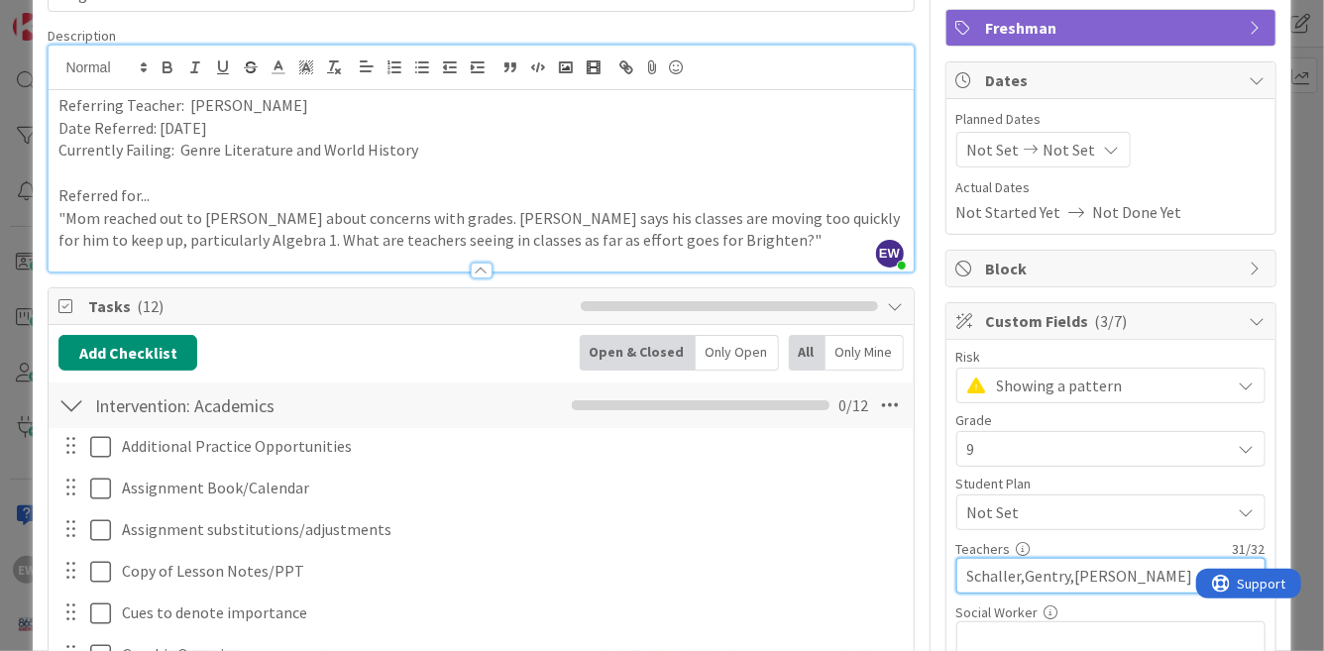
scroll to position [0, 0]
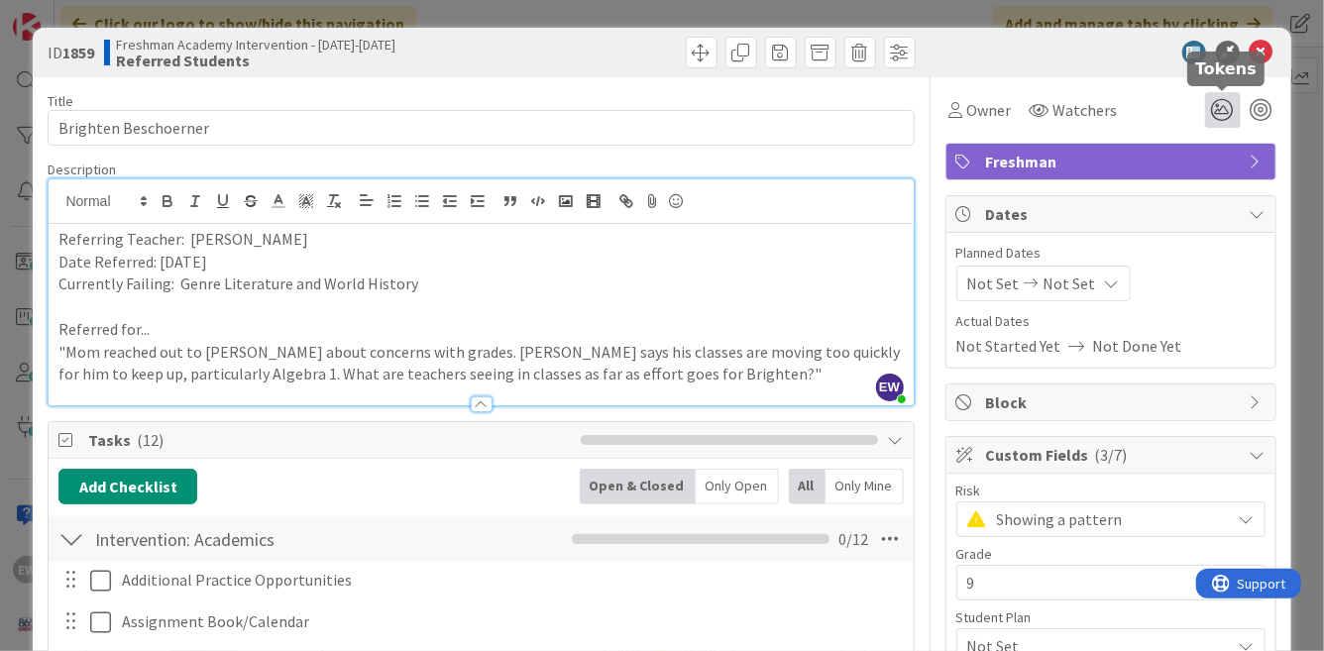
click at [1218, 110] on icon at bounding box center [1223, 110] width 36 height 36
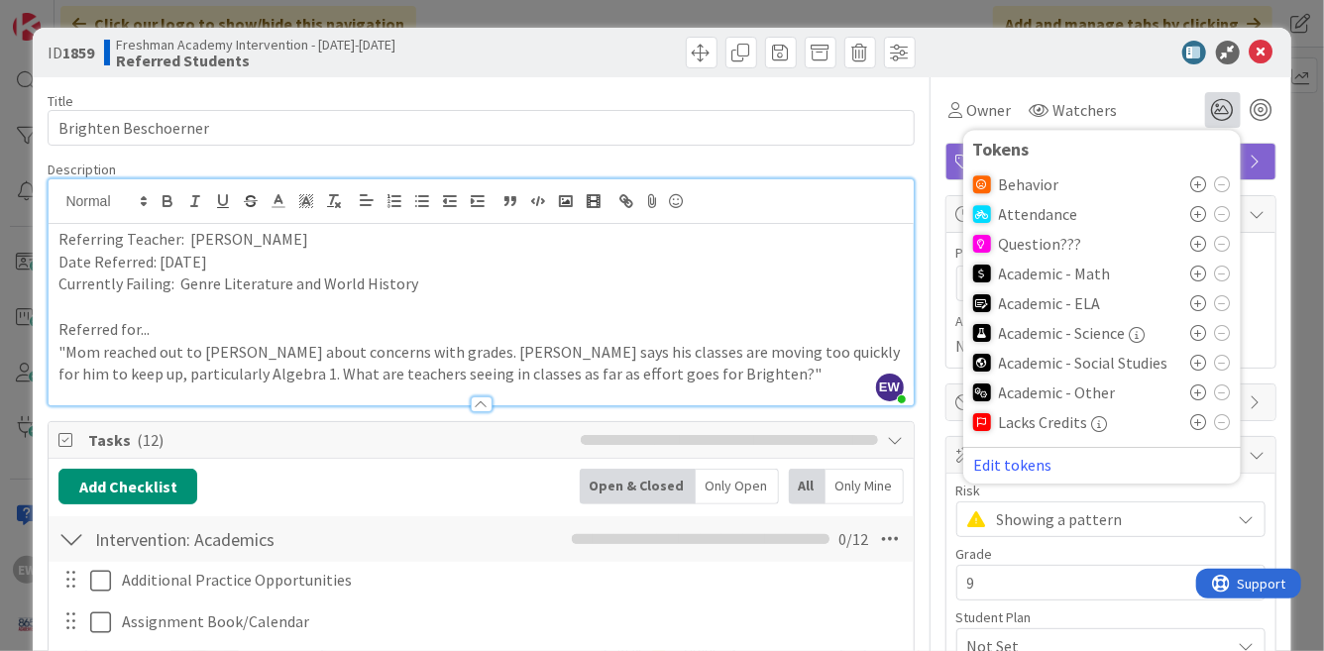
click at [1201, 305] on icon at bounding box center [1199, 303] width 16 height 16
click at [1197, 371] on icon at bounding box center [1199, 369] width 16 height 16
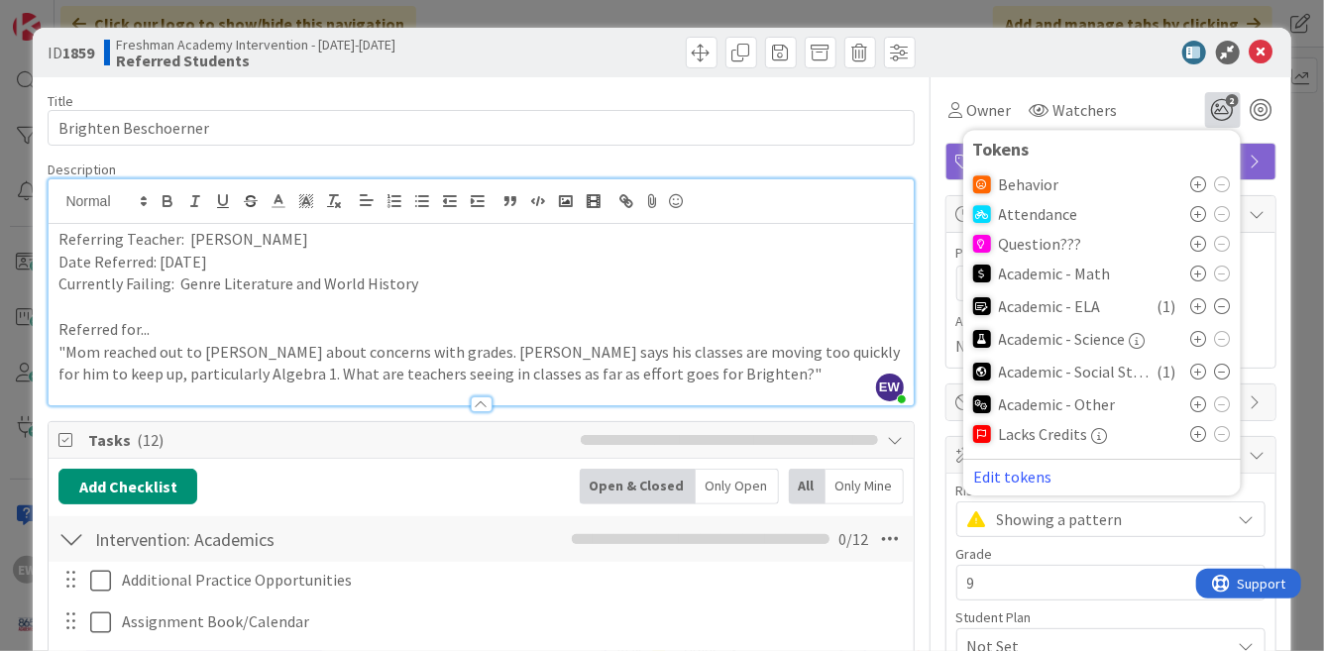
click at [1115, 72] on div "ID 1859 Freshman Academy Intervention - [DATE]-[DATE] Referred Students" at bounding box center [661, 53] width 1257 height 50
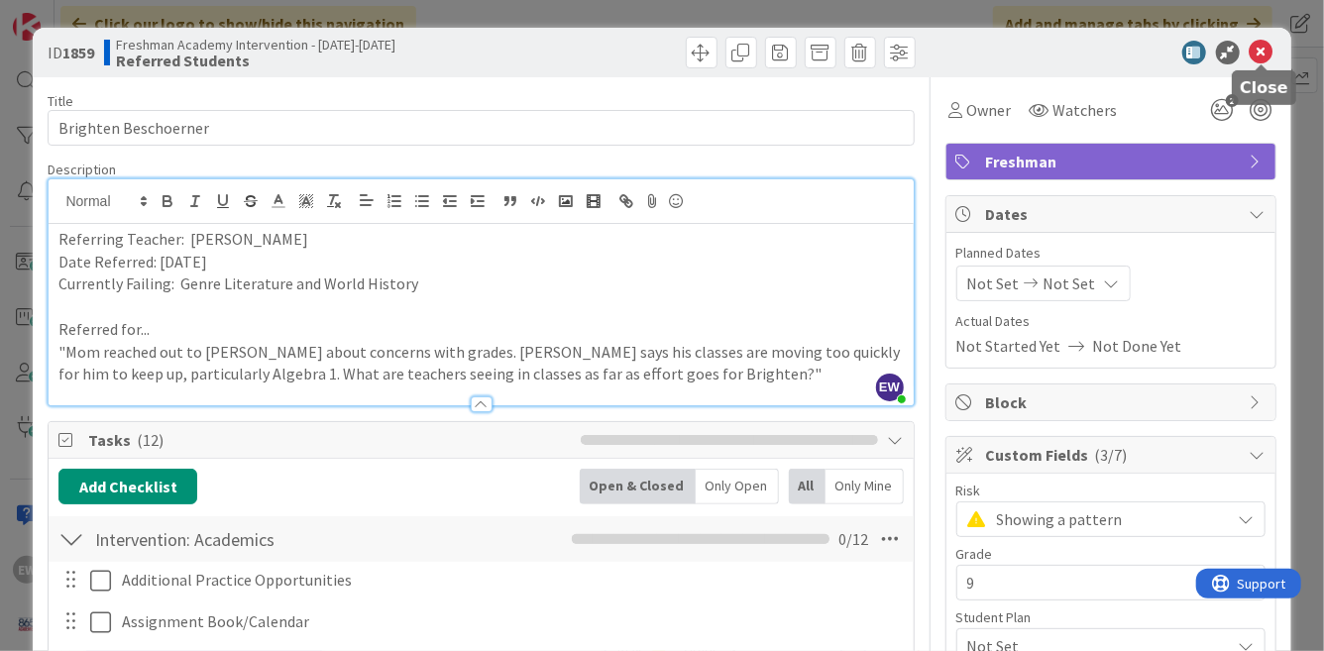
click at [1262, 55] on icon at bounding box center [1262, 53] width 24 height 24
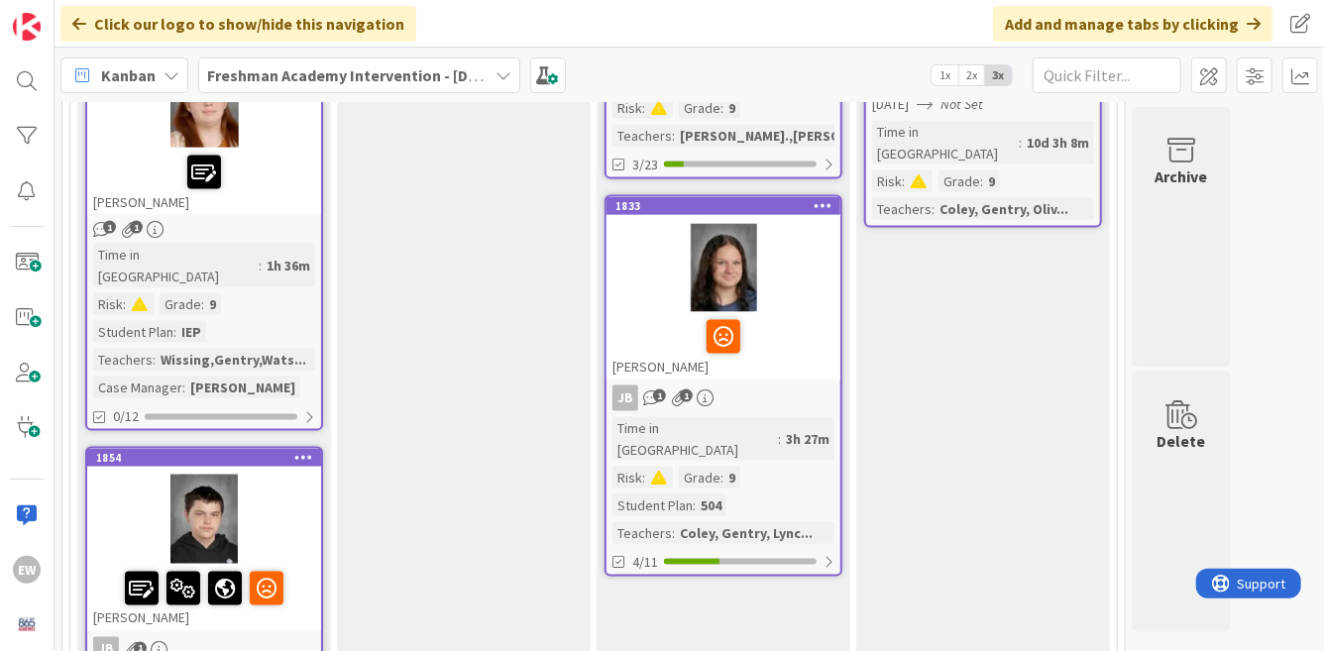
scroll to position [1326, 0]
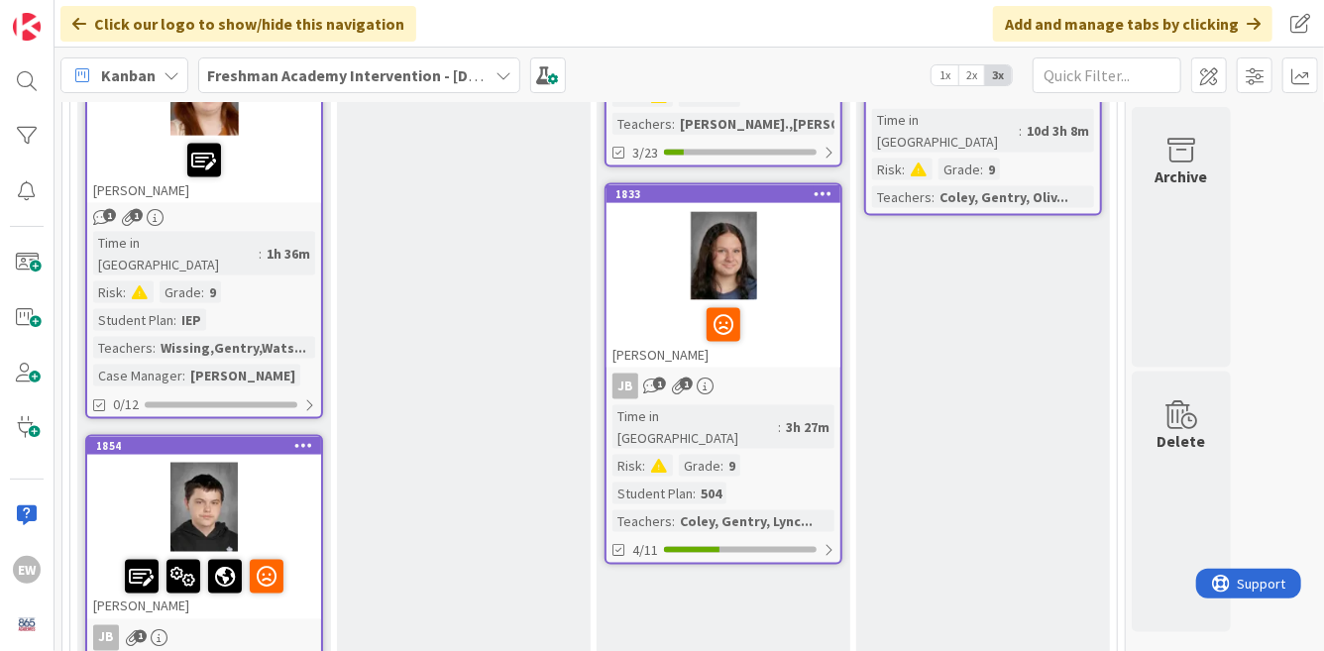
click at [944, 77] on span "1x" at bounding box center [944, 75] width 27 height 20
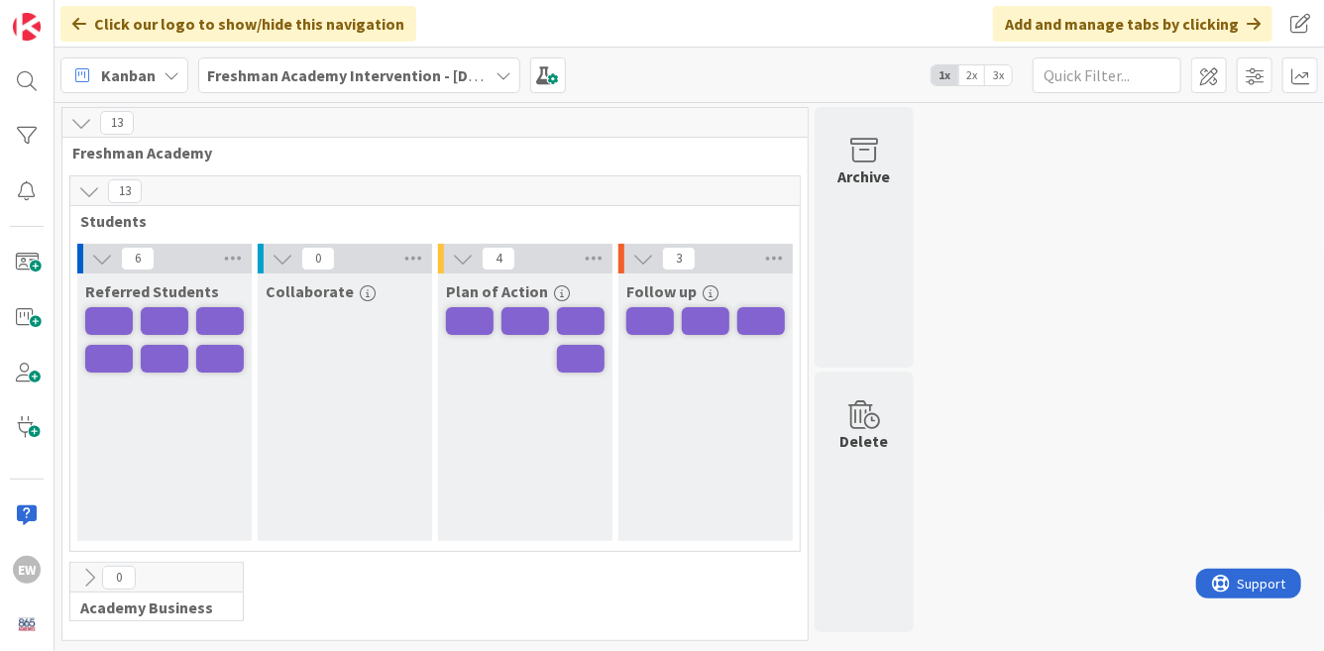
click at [1003, 78] on span "3x" at bounding box center [998, 75] width 27 height 20
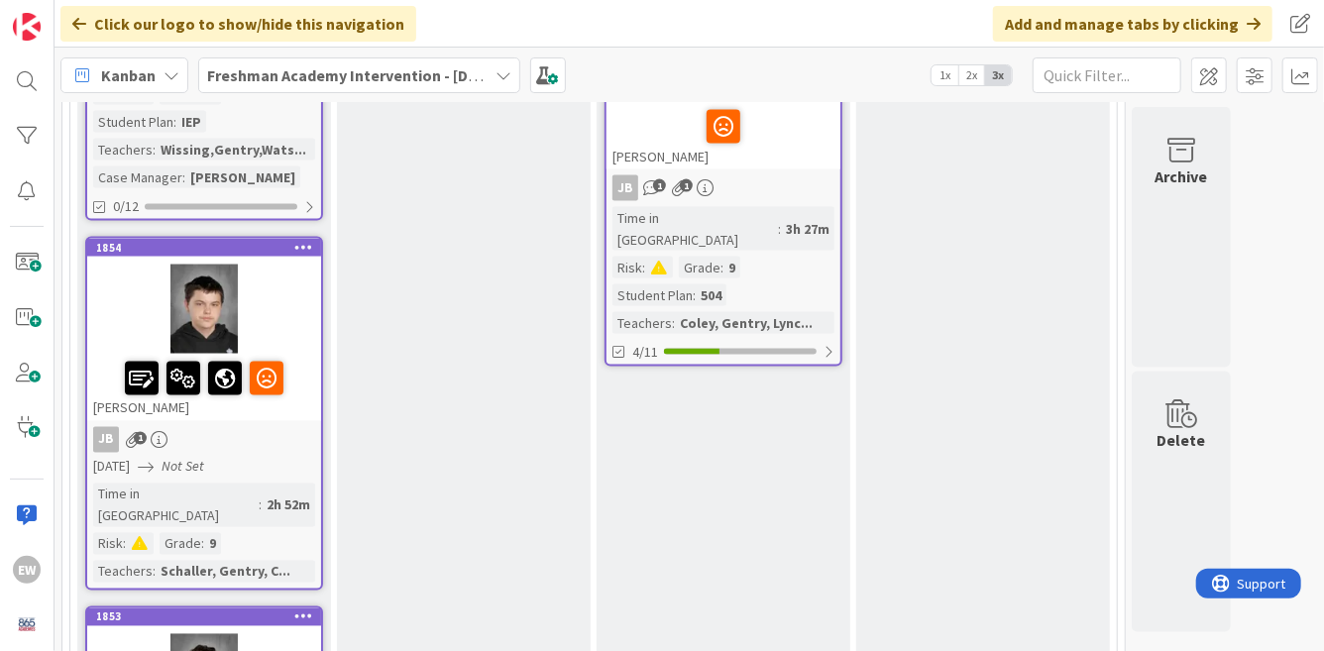
scroll to position [1737, 0]
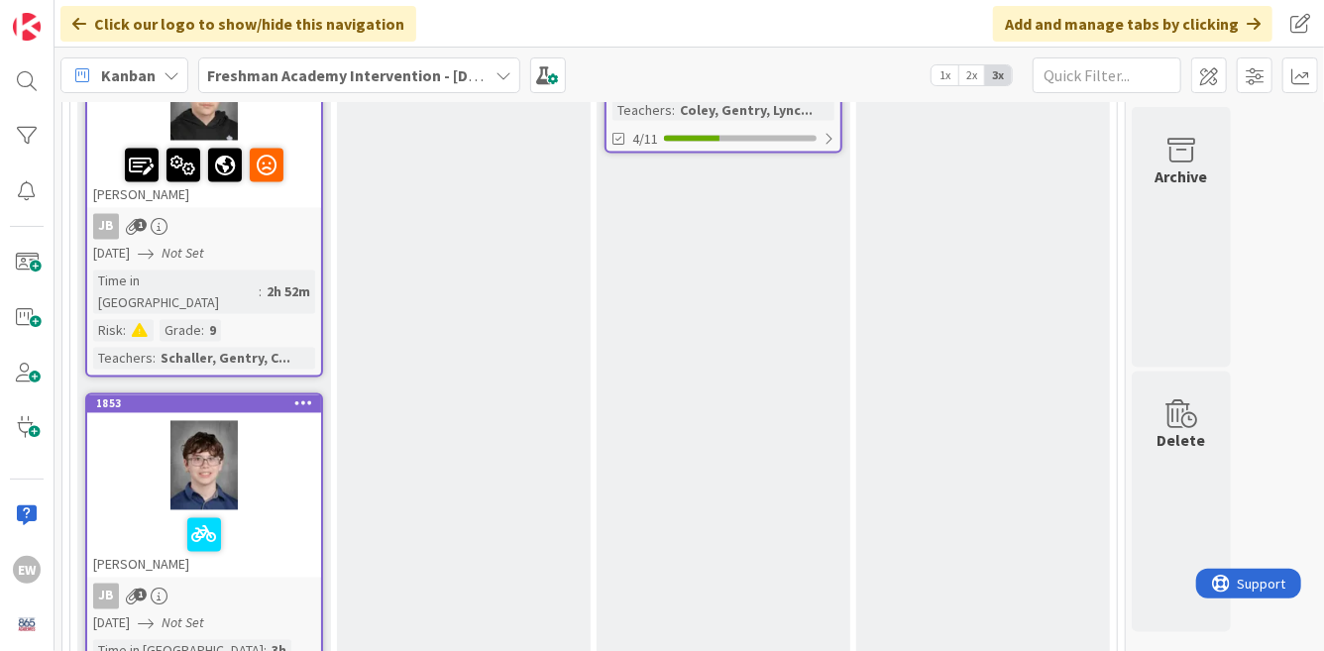
click at [294, 421] on div at bounding box center [204, 465] width 234 height 89
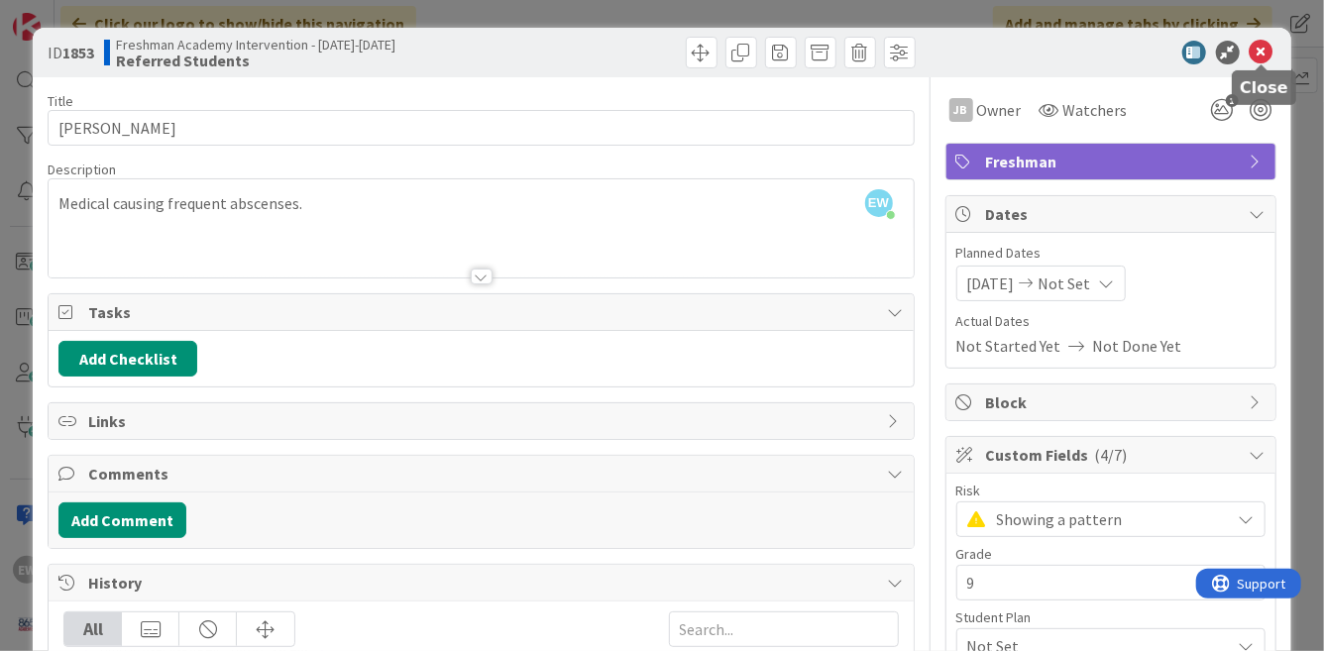
click at [1270, 43] on icon at bounding box center [1262, 53] width 24 height 24
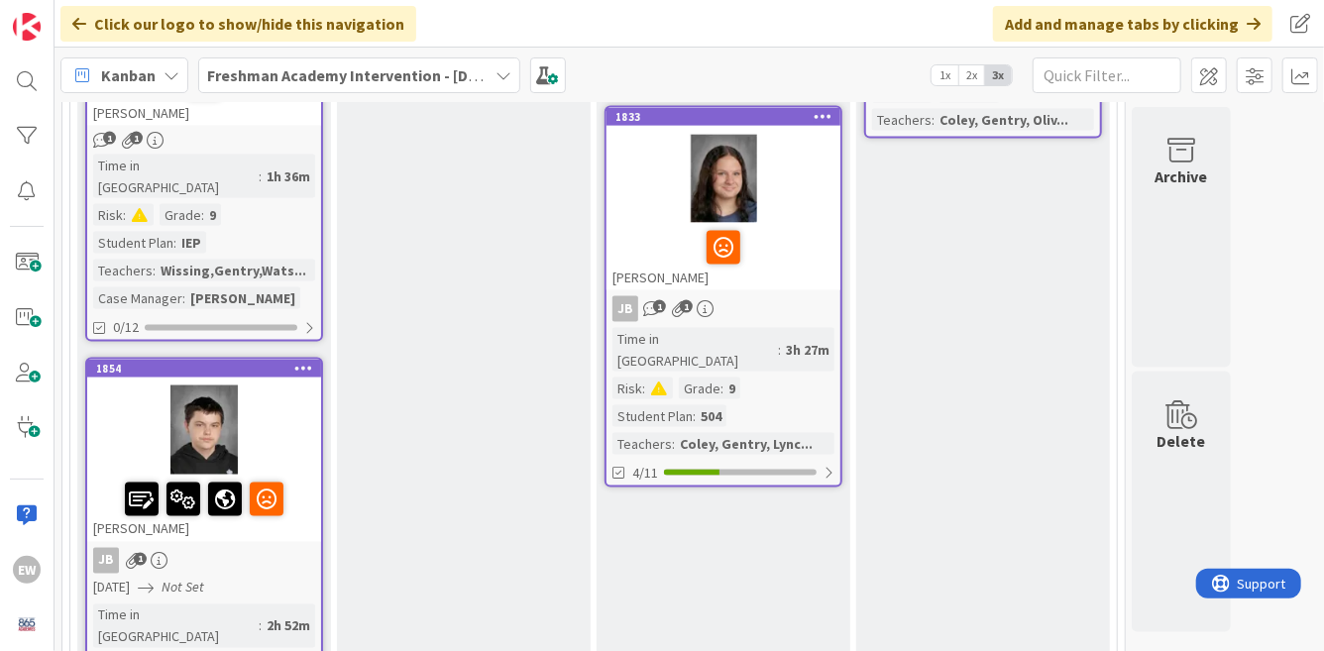
scroll to position [1557, 0]
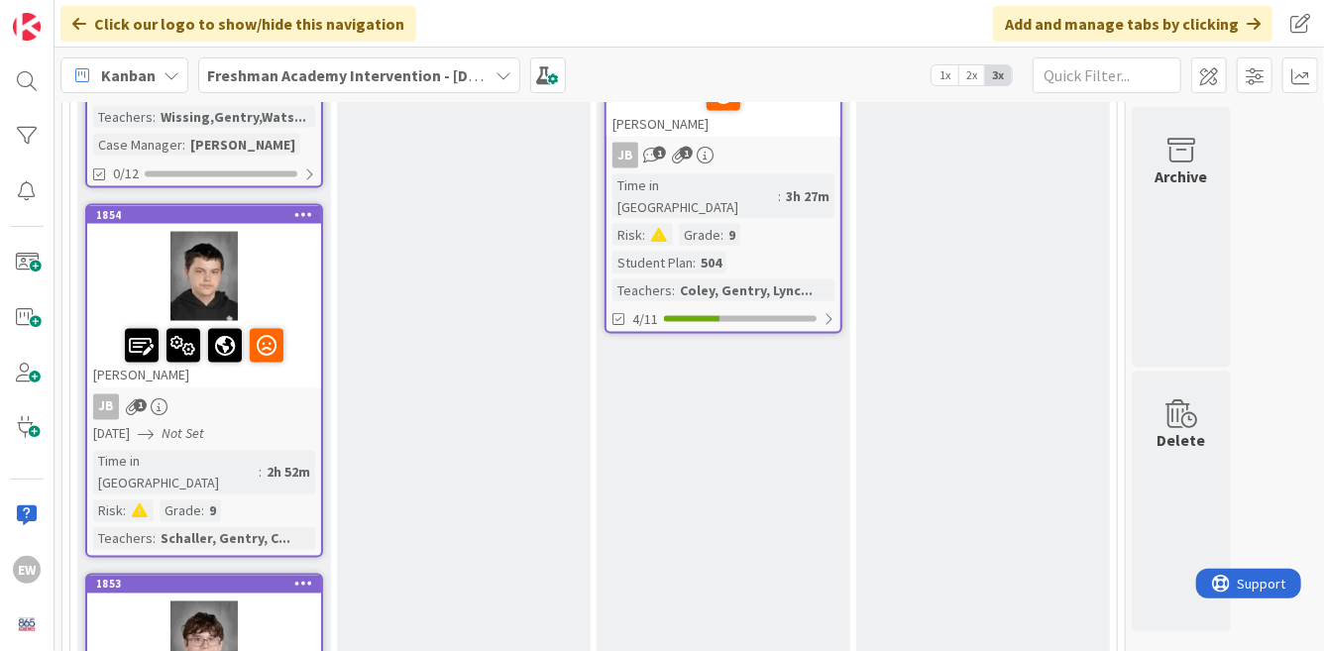
click at [193, 236] on div at bounding box center [204, 276] width 234 height 89
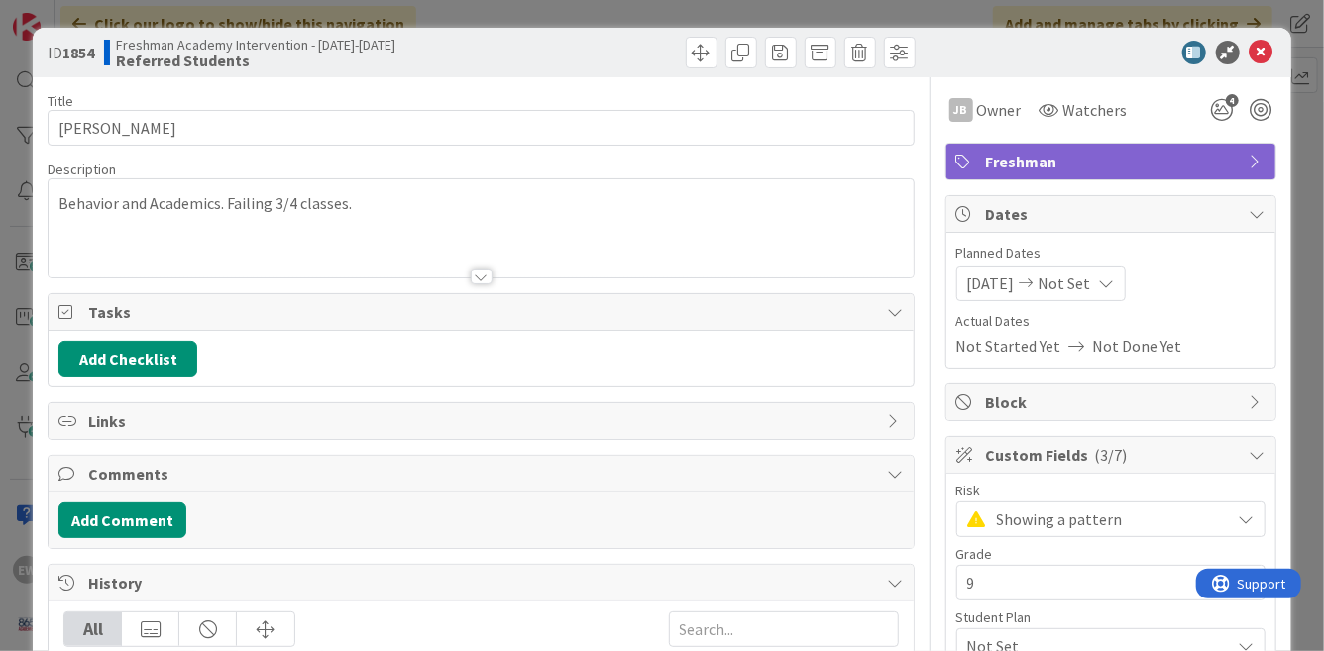
click at [1263, 59] on icon at bounding box center [1262, 53] width 24 height 24
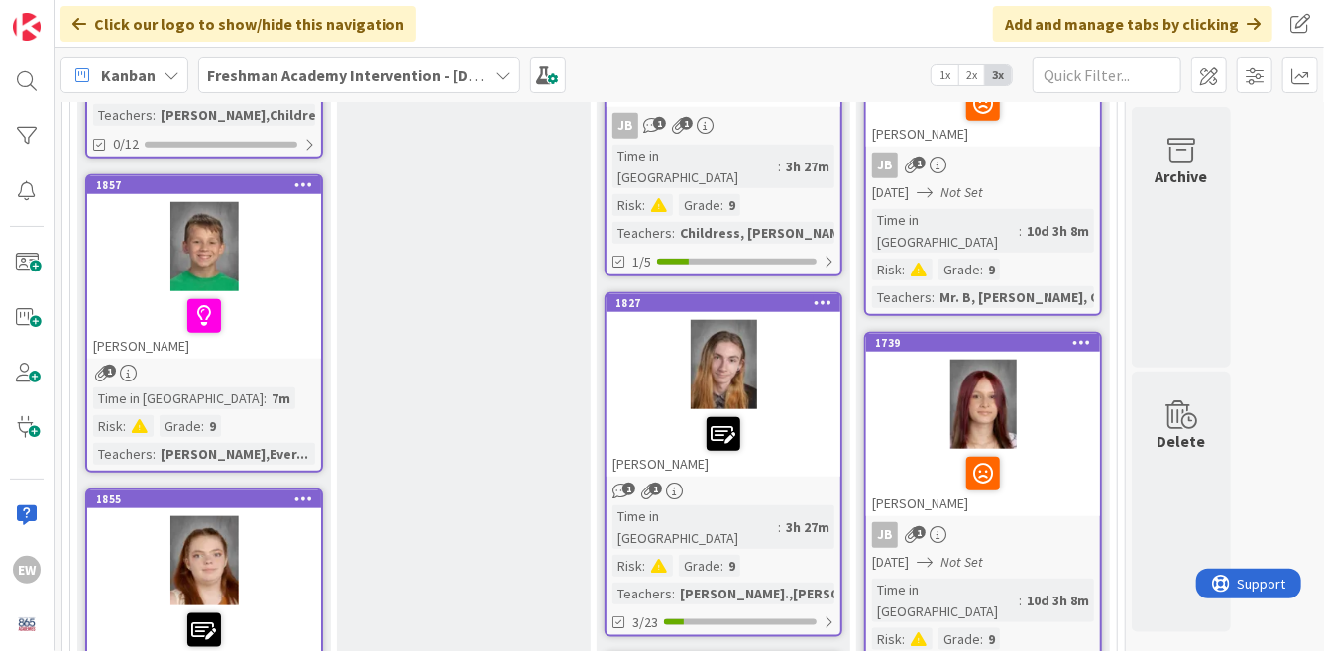
scroll to position [996, 0]
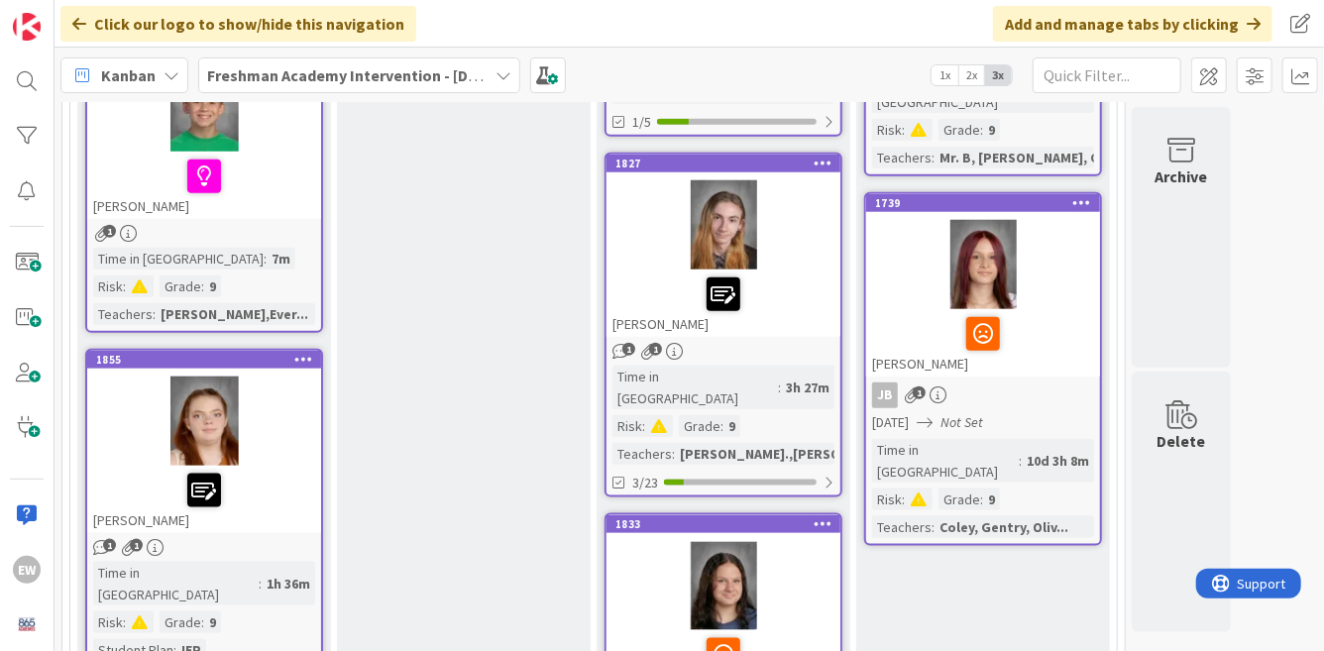
click at [258, 419] on div at bounding box center [204, 421] width 234 height 89
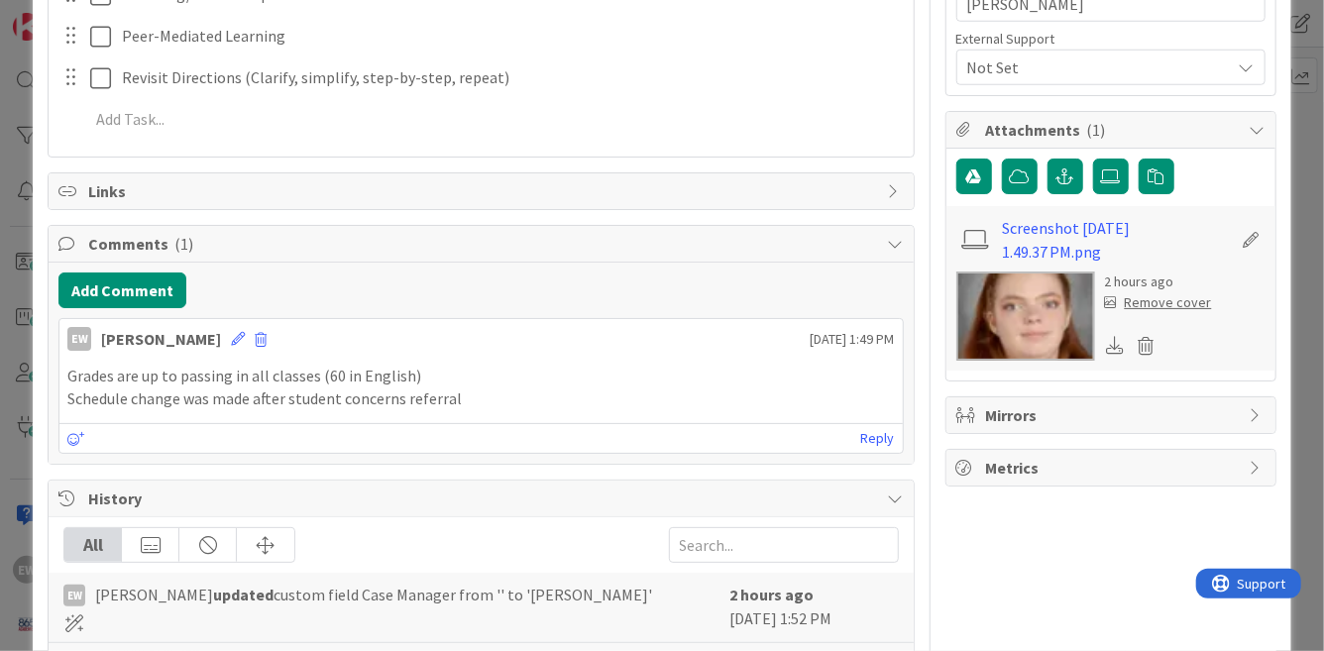
scroll to position [862, 0]
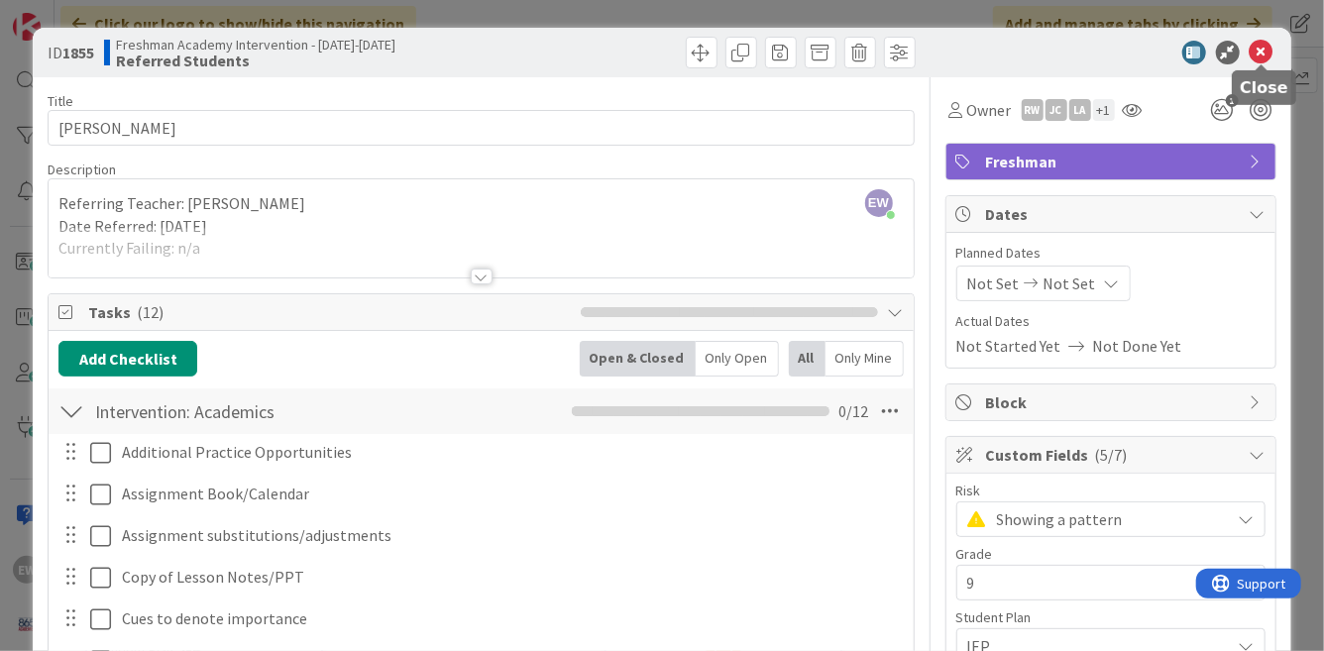
click at [1265, 45] on icon at bounding box center [1262, 53] width 24 height 24
